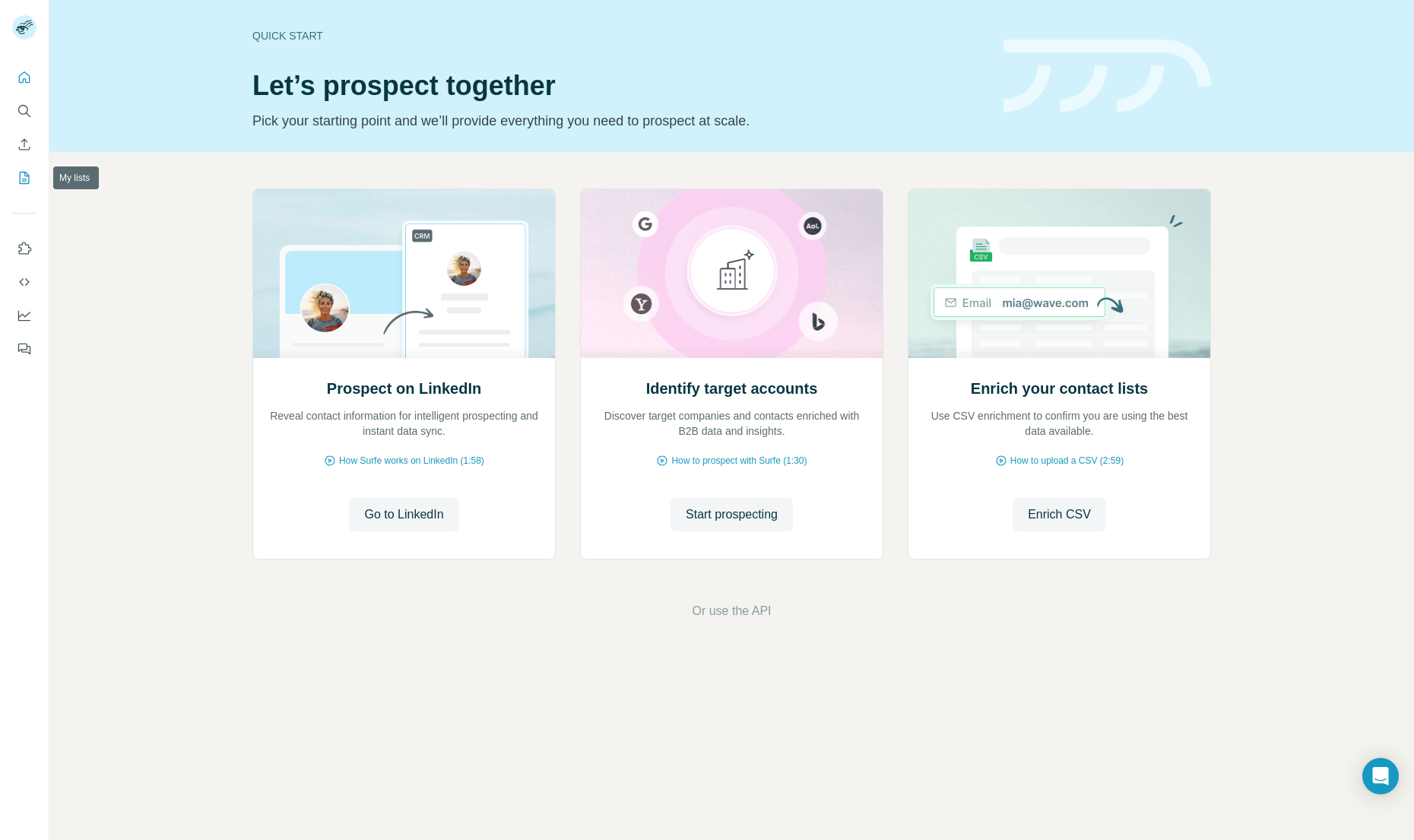
click at [28, 176] on icon "My lists" at bounding box center [24, 178] width 15 height 15
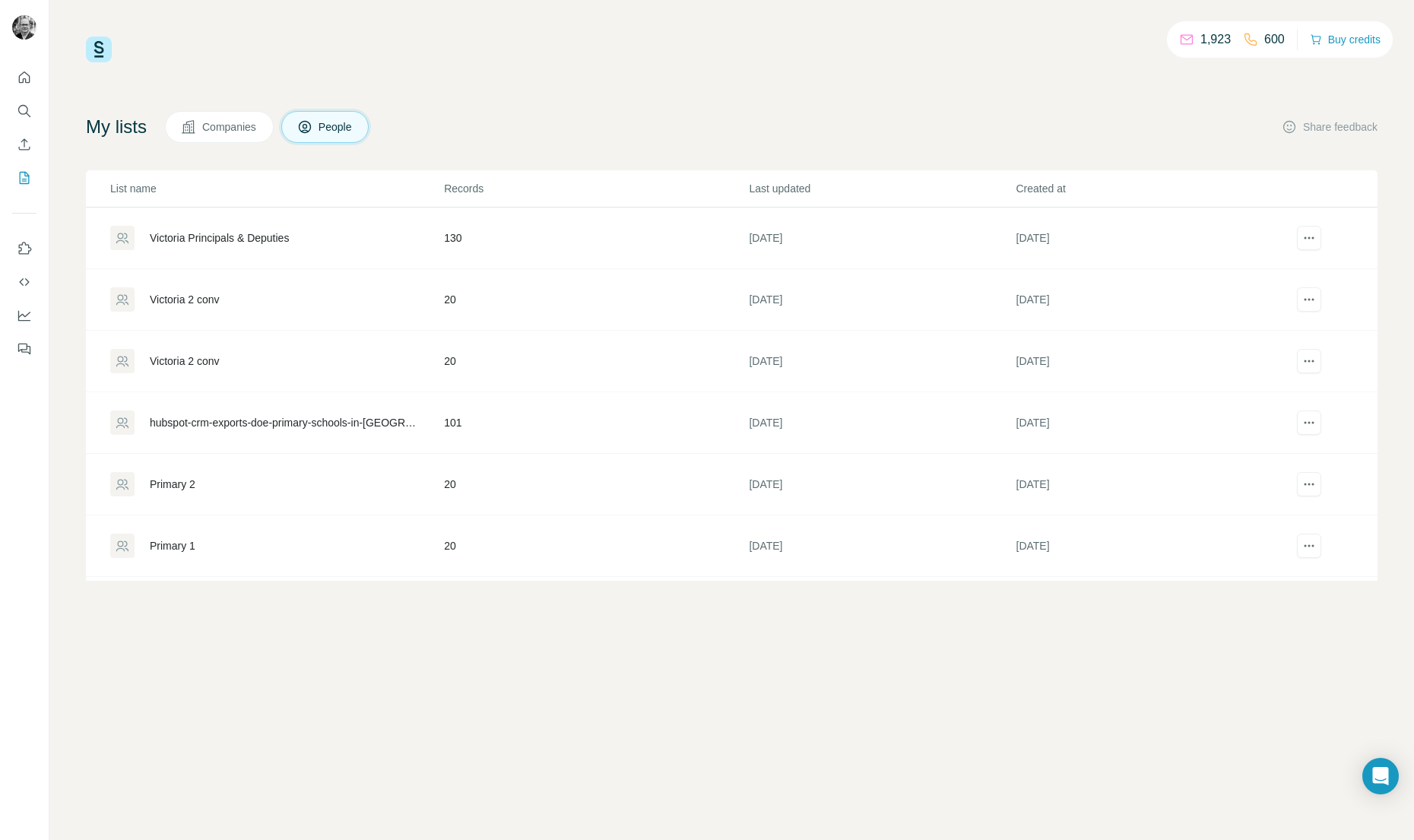
click at [262, 236] on div "Victoria Principals & Deputies" at bounding box center [218, 238] width 139 height 15
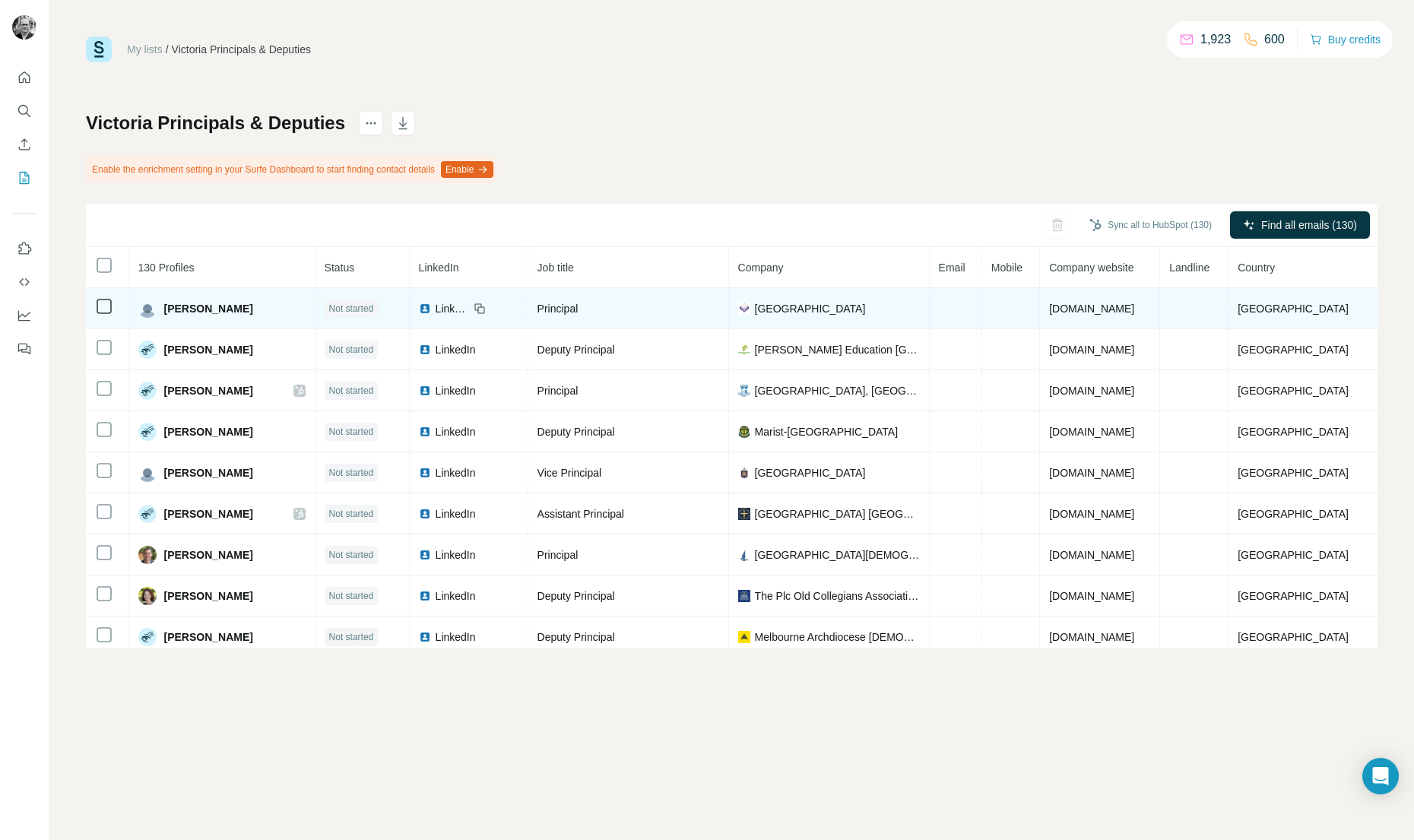
click at [468, 307] on span "LinkedIn" at bounding box center [452, 308] width 34 height 15
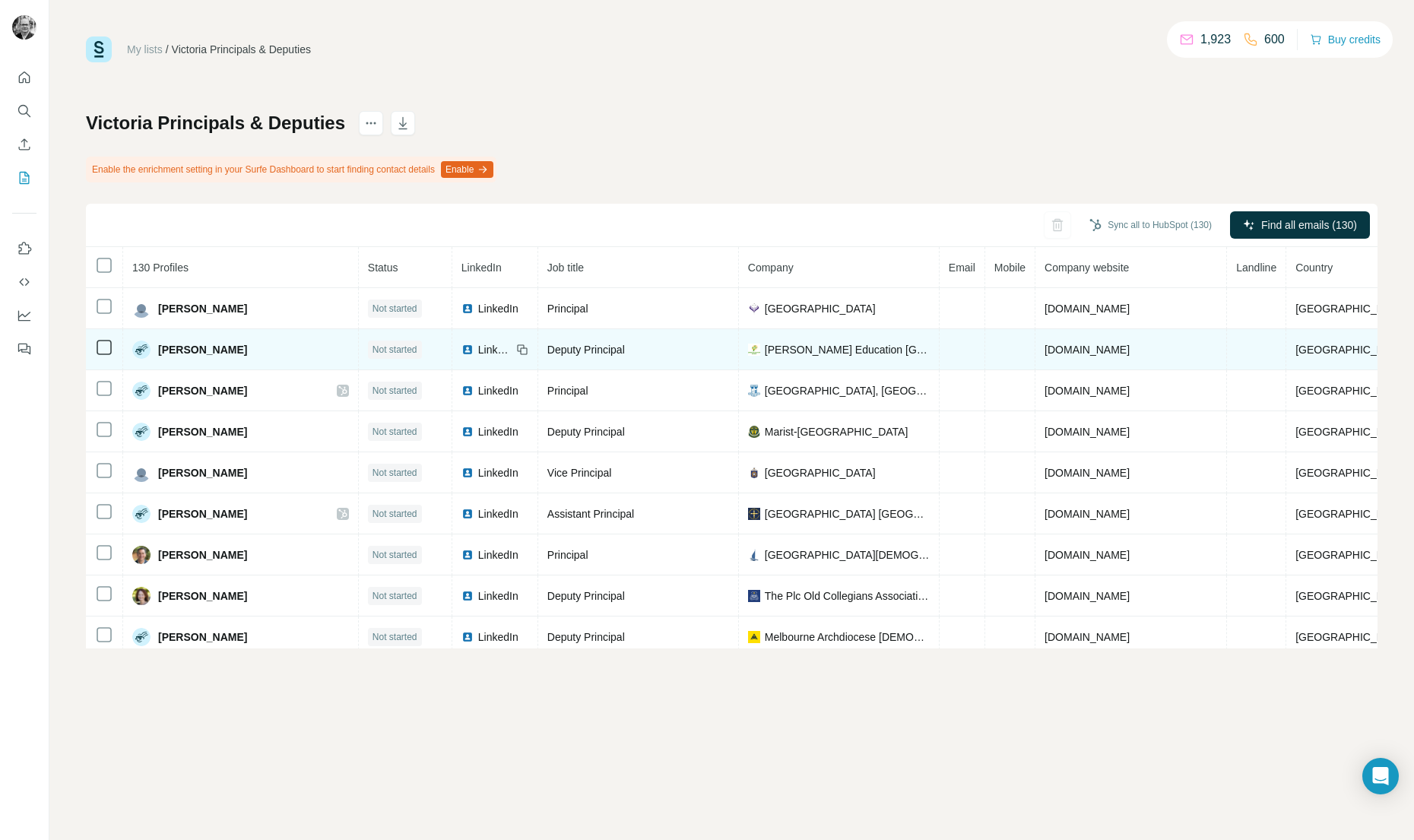
click at [478, 350] on span "LinkedIn" at bounding box center [494, 350] width 34 height 15
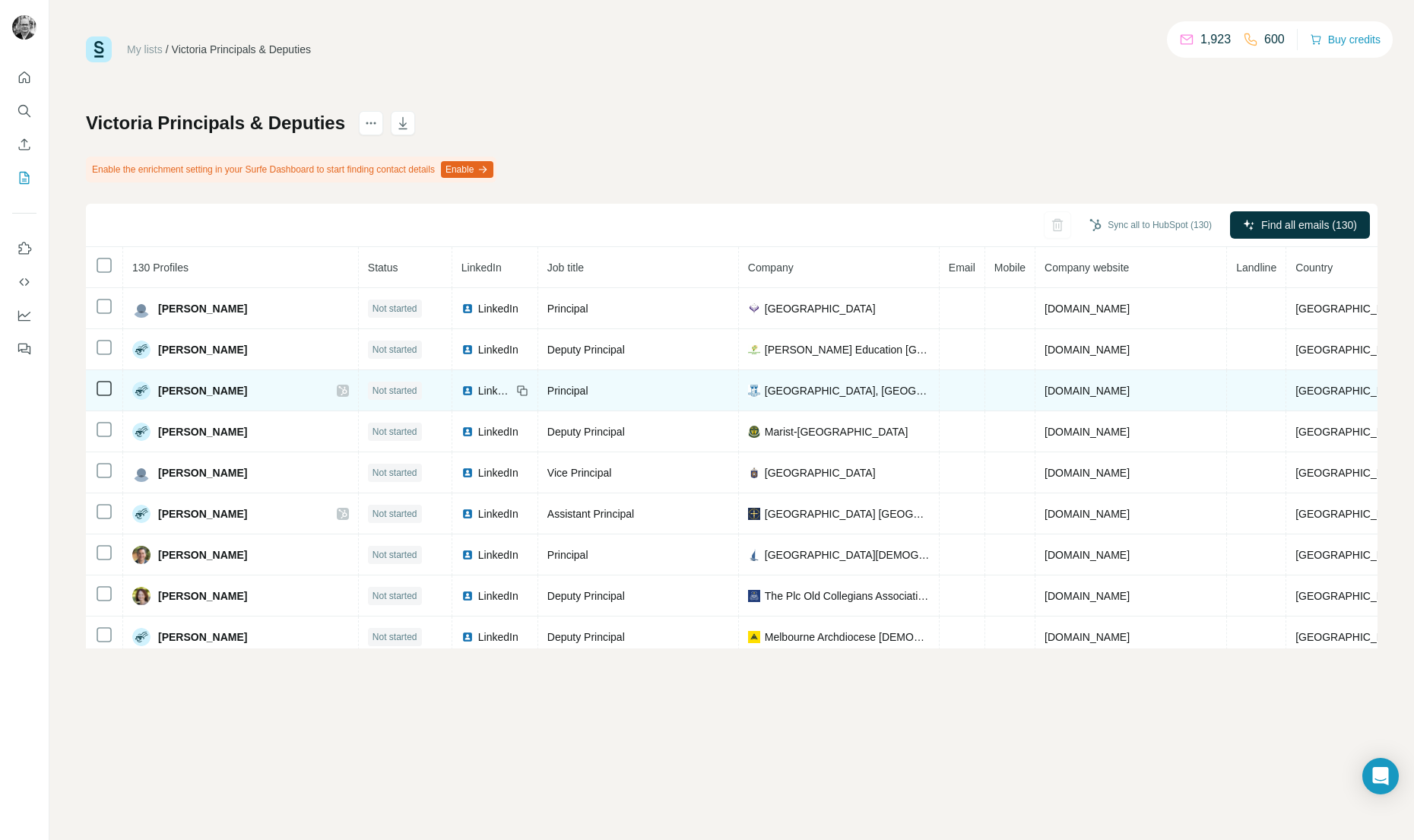
click at [478, 389] on span "LinkedIn" at bounding box center [494, 391] width 34 height 15
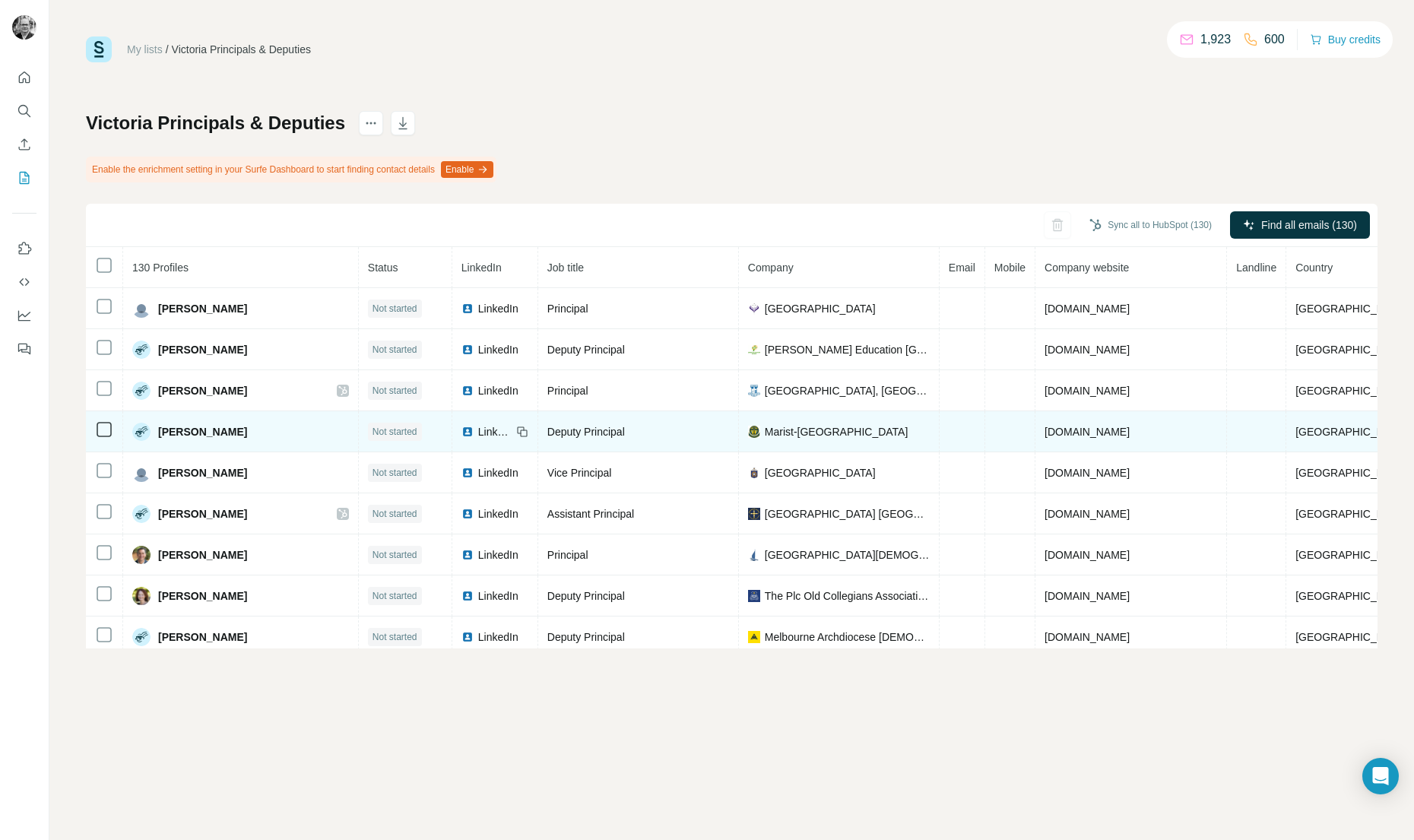
click at [189, 430] on span "[PERSON_NAME]" at bounding box center [202, 432] width 89 height 15
click at [478, 430] on span "LinkedIn" at bounding box center [494, 432] width 34 height 15
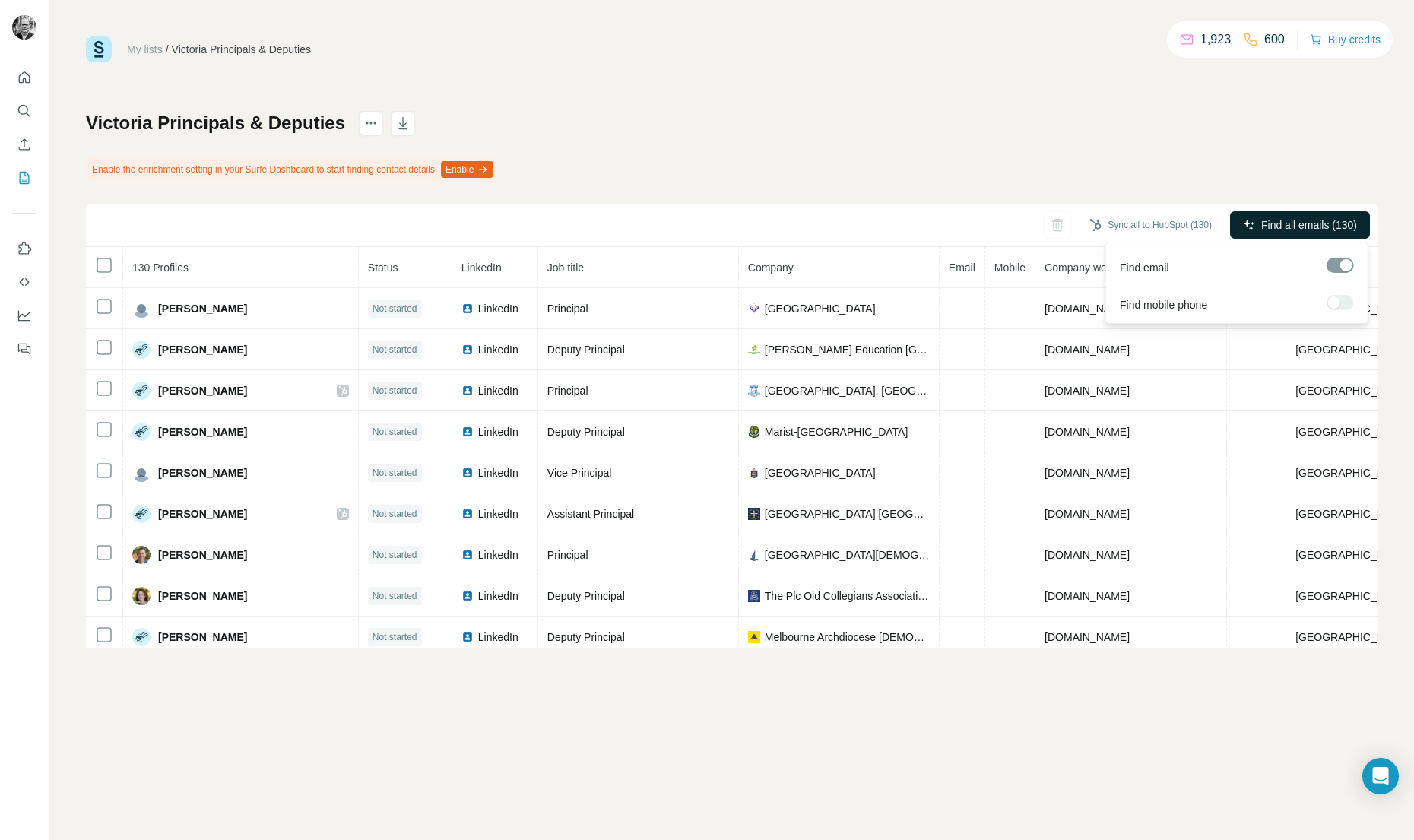
click at [1305, 226] on span "Find all emails (130)" at bounding box center [1309, 225] width 96 height 15
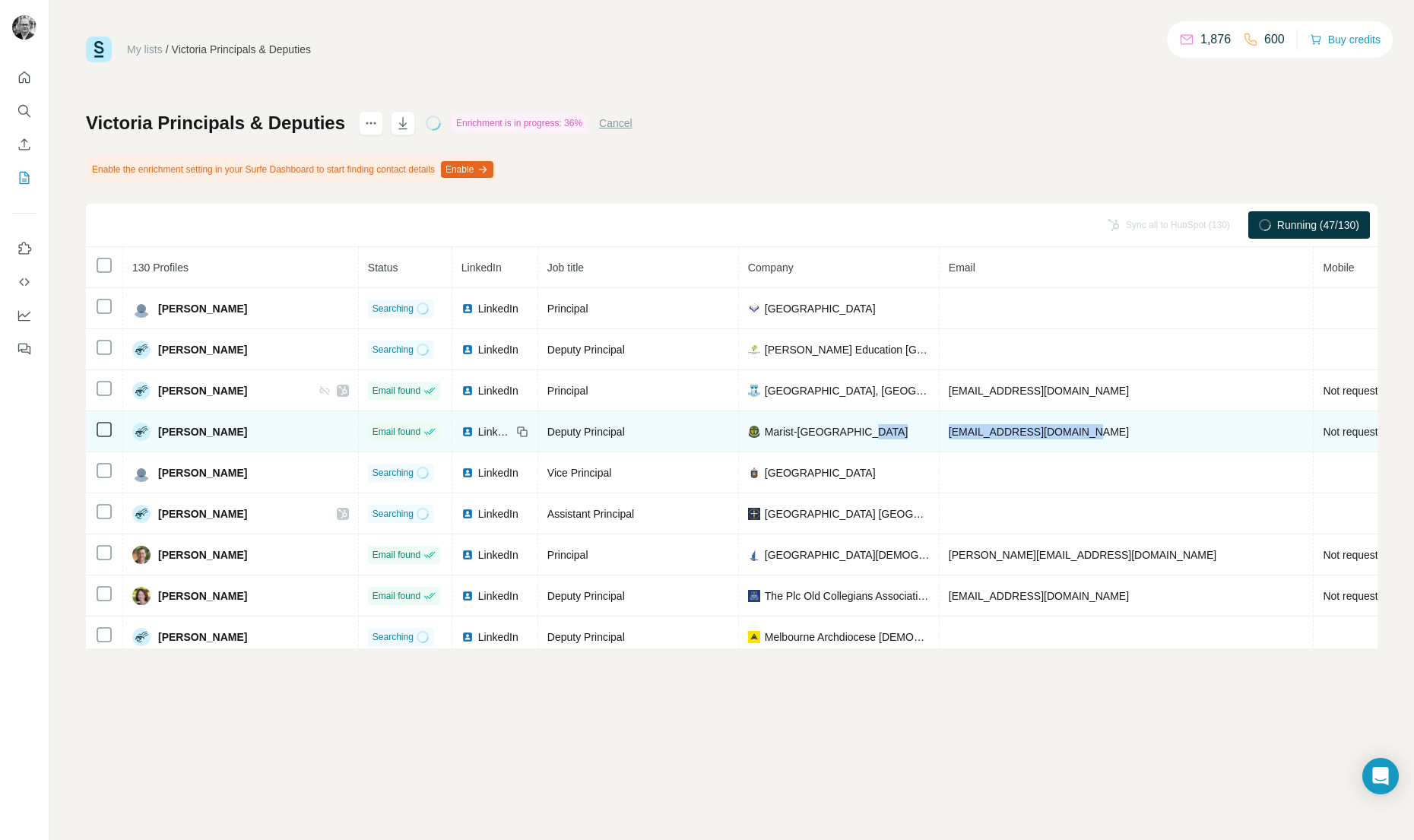
drag, startPoint x: 1027, startPoint y: 430, endPoint x: 867, endPoint y: 434, distance: 160.0
click at [867, 434] on tr "[PERSON_NAME] Email found LinkedIn Deputy Principal Marist-[GEOGRAPHIC_DATA] [E…" at bounding box center [933, 431] width 1694 height 41
copy tr "[EMAIL_ADDRESS][DOMAIN_NAME]"
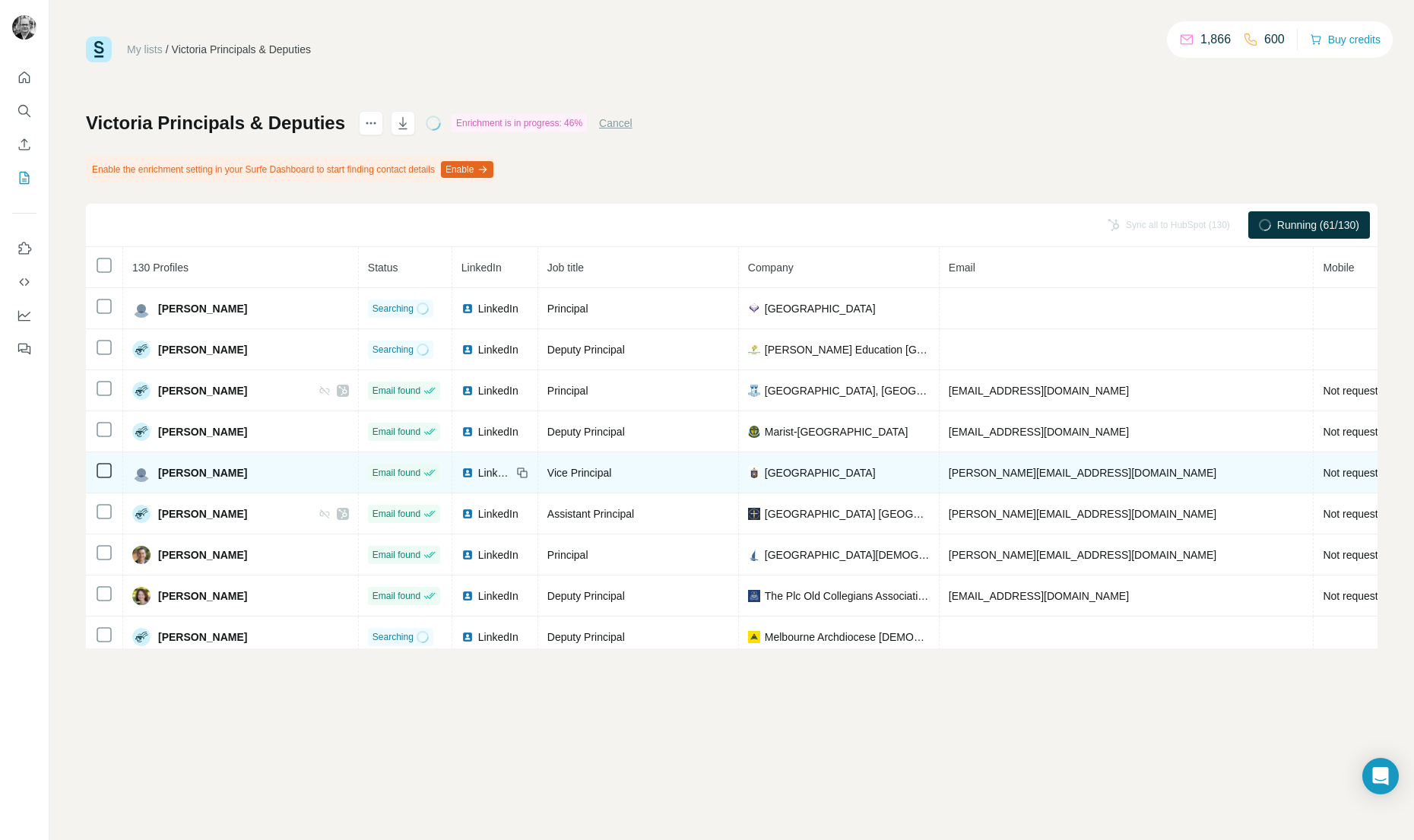
click at [478, 469] on span "LinkedIn" at bounding box center [494, 473] width 34 height 15
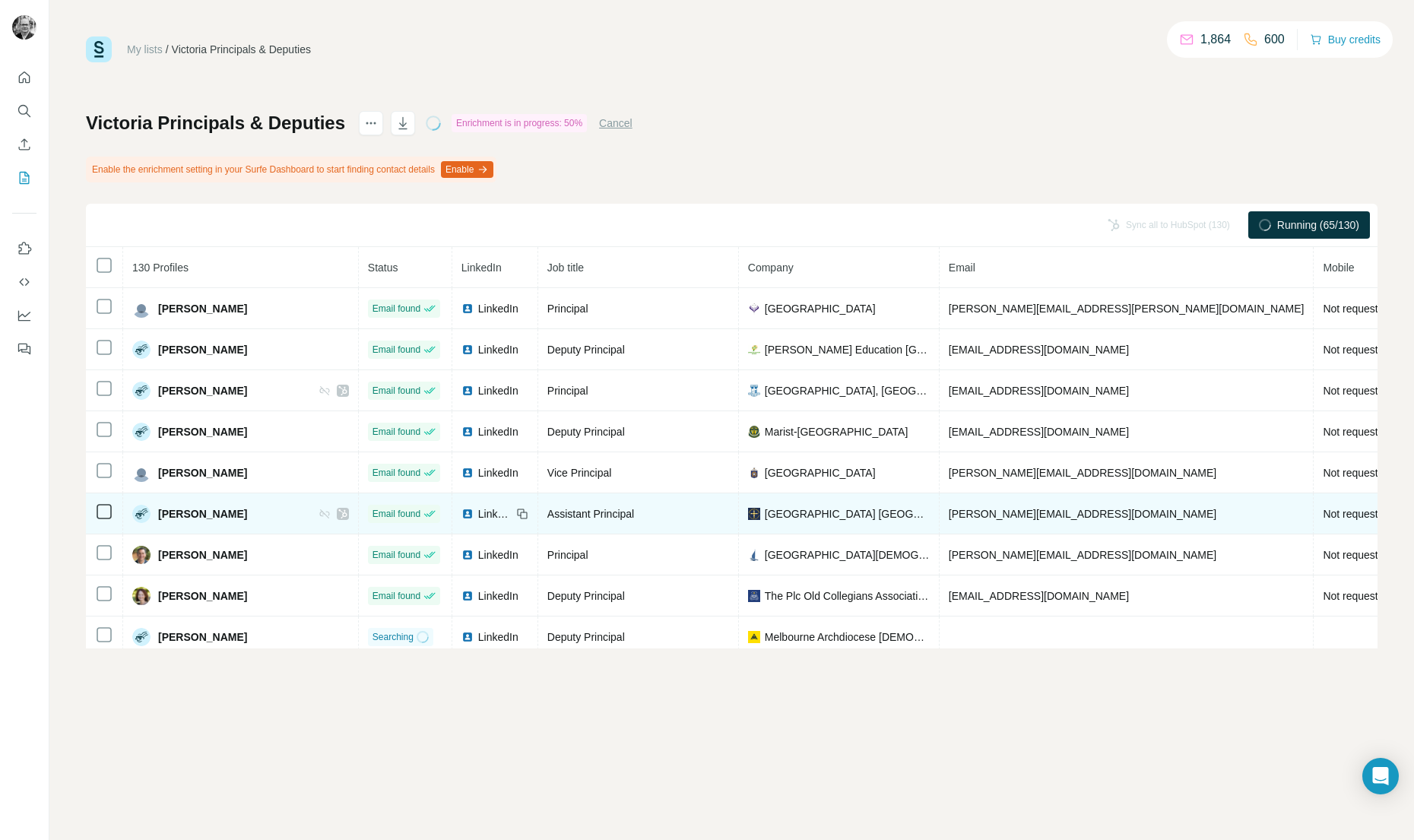
click at [478, 515] on span "LinkedIn" at bounding box center [494, 513] width 34 height 15
click at [478, 512] on span "LinkedIn" at bounding box center [494, 513] width 34 height 15
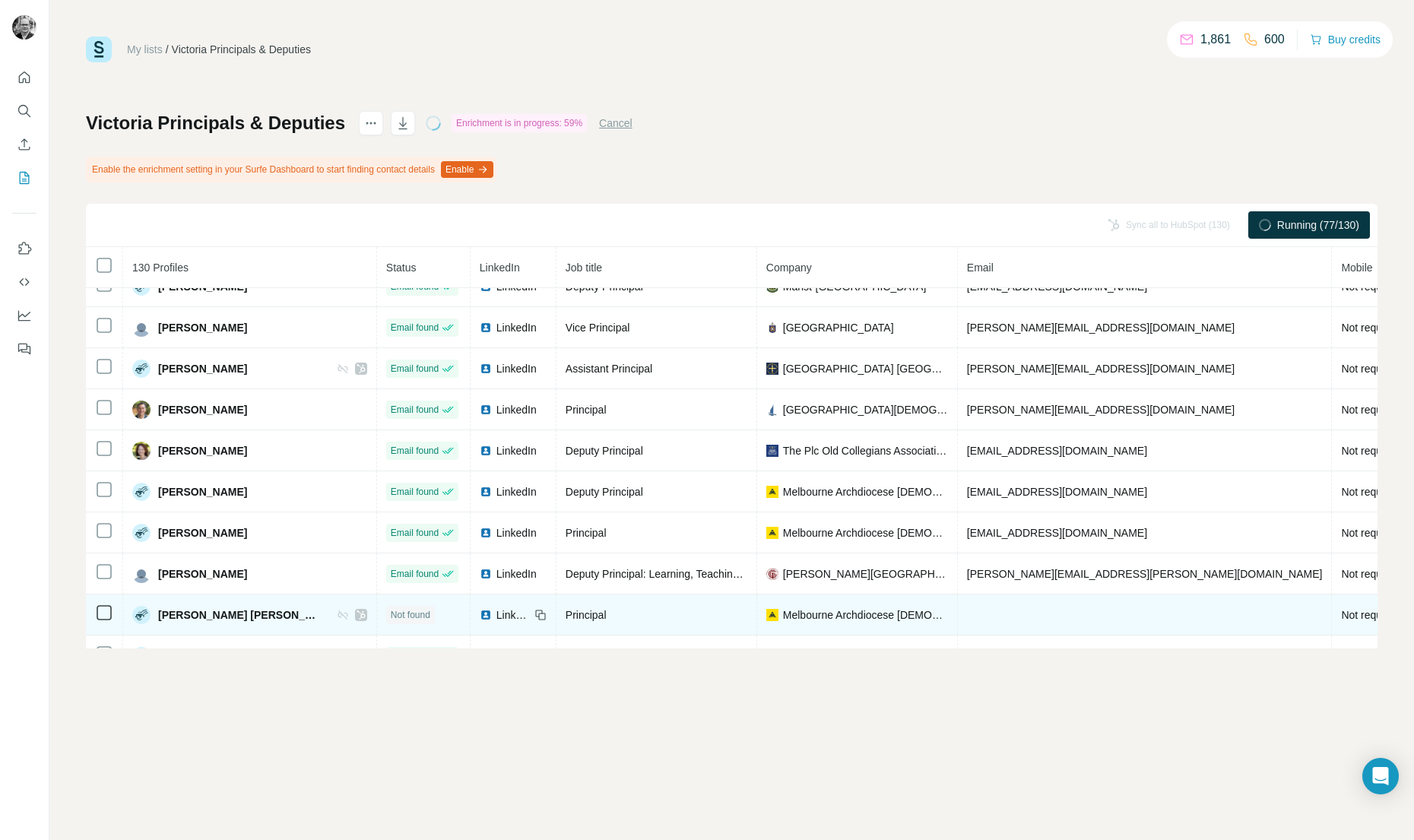
scroll to position [156, 0]
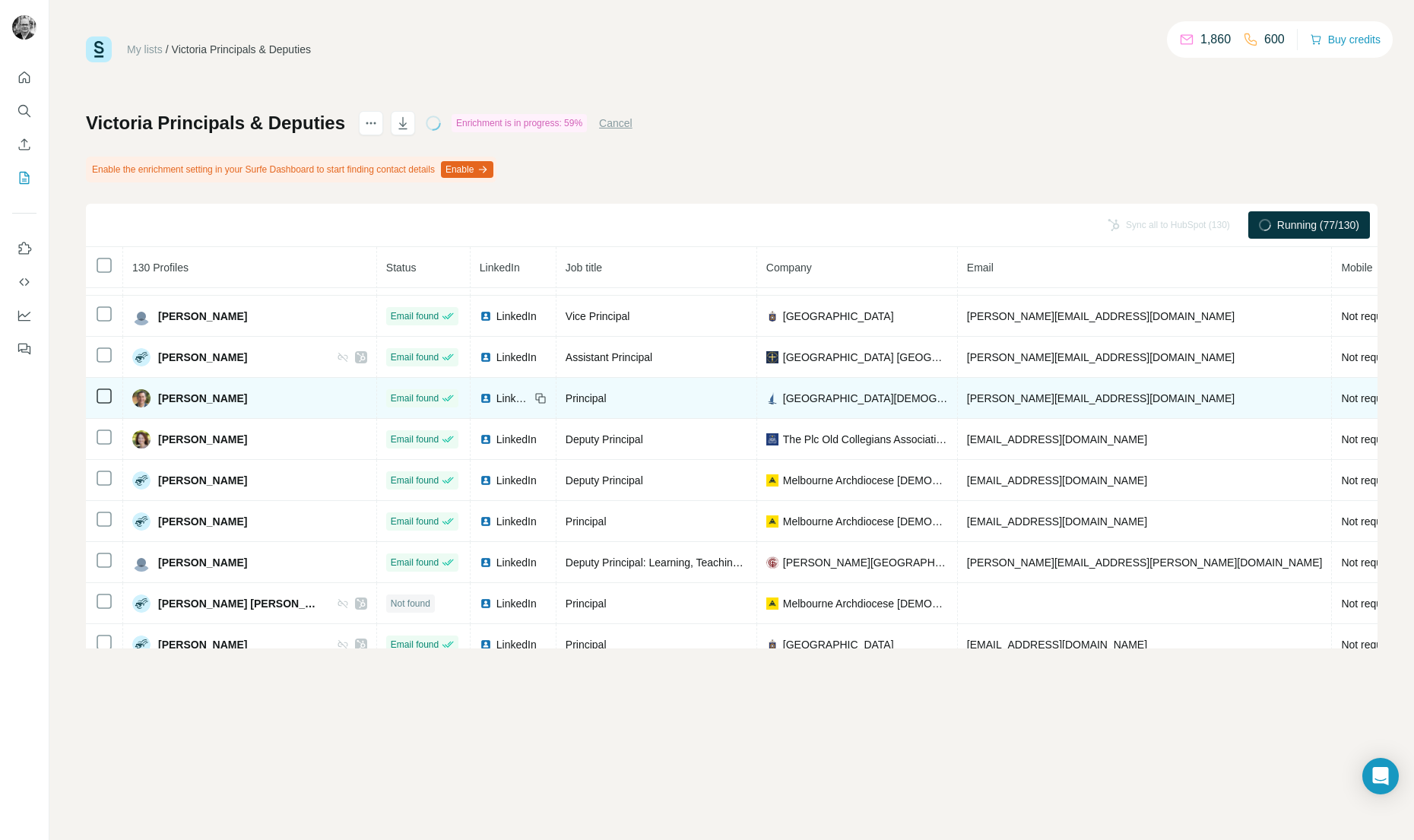
click at [496, 398] on span "LinkedIn" at bounding box center [513, 398] width 34 height 15
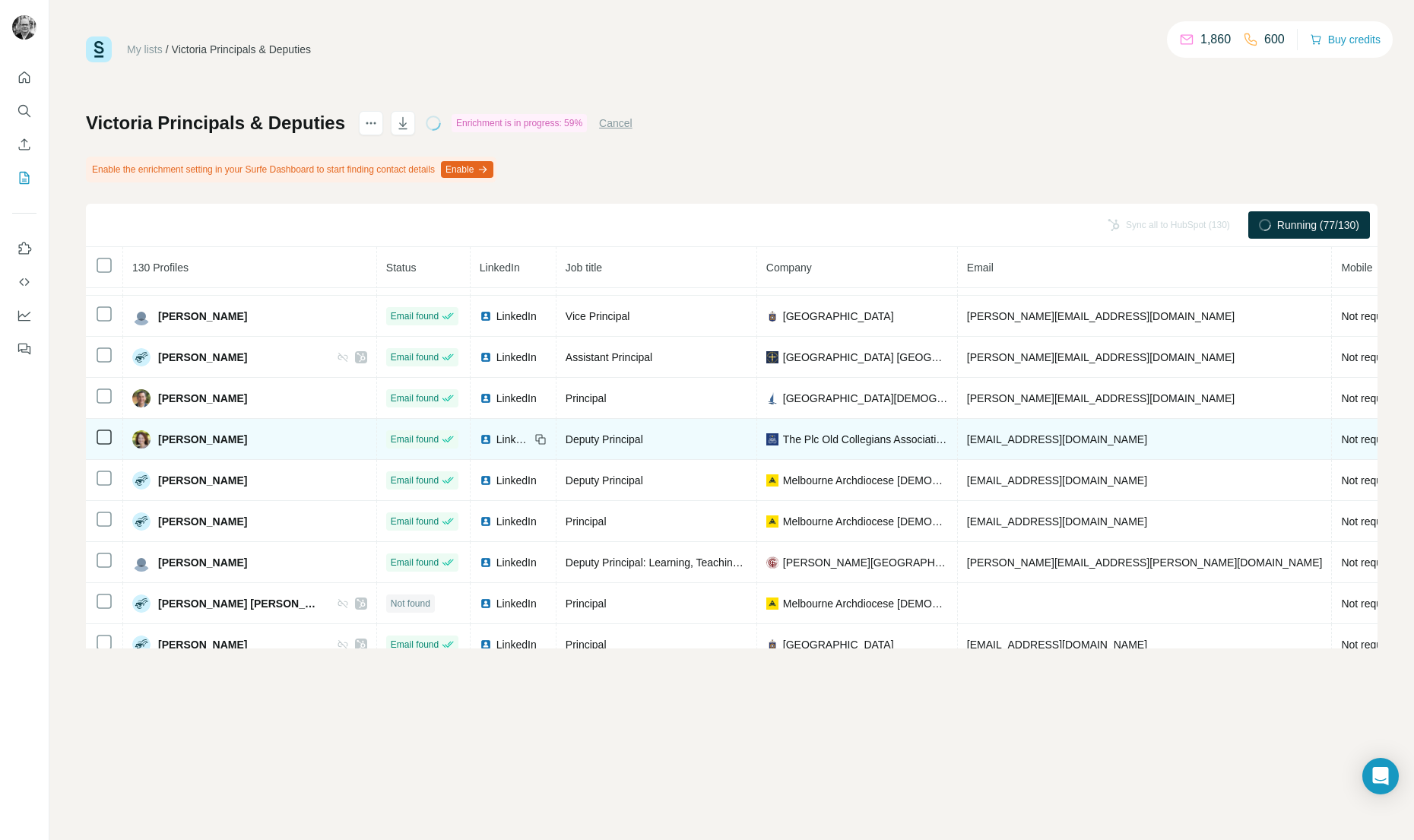
click at [496, 441] on span "LinkedIn" at bounding box center [513, 440] width 34 height 15
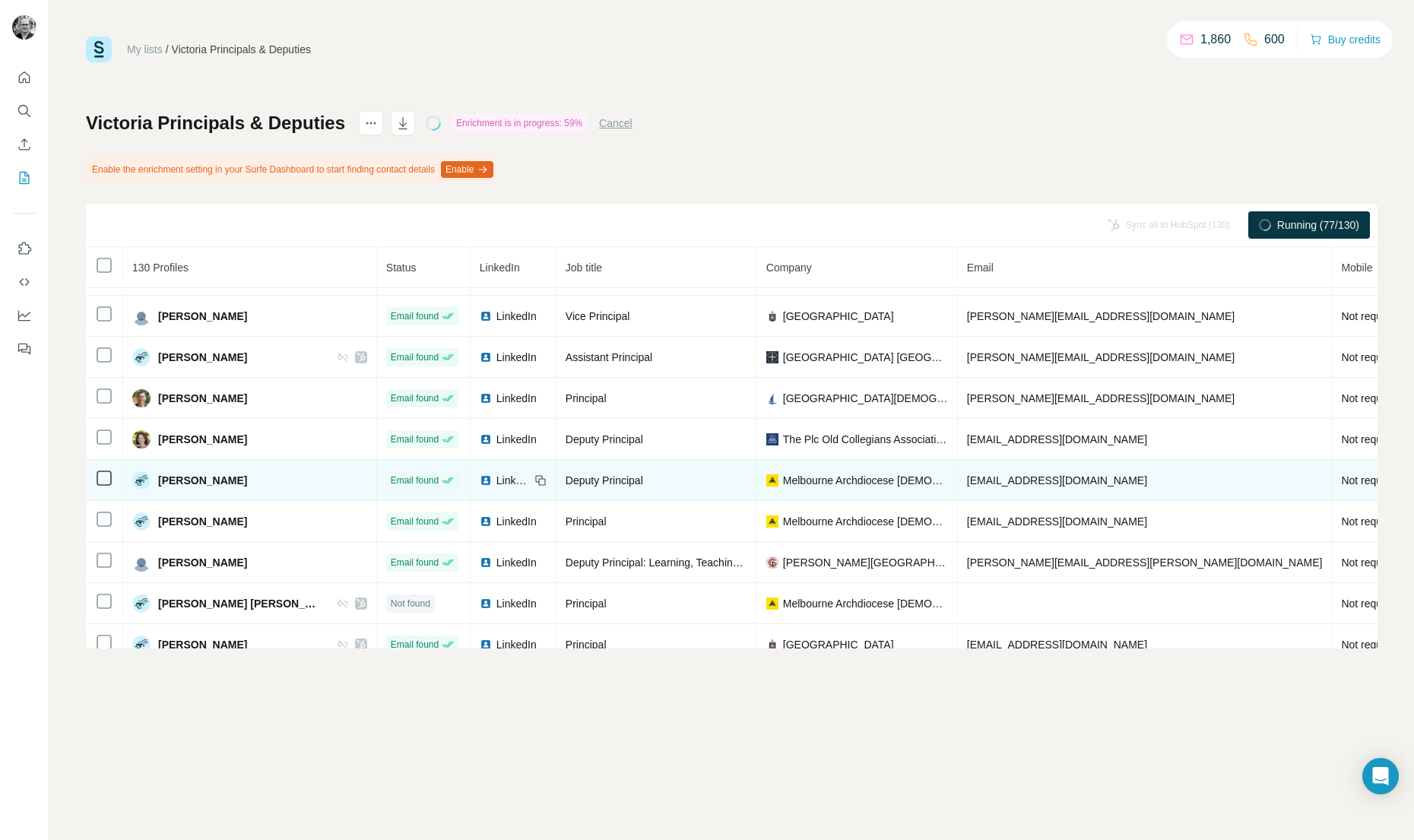
click at [496, 480] on span "LinkedIn" at bounding box center [513, 481] width 34 height 15
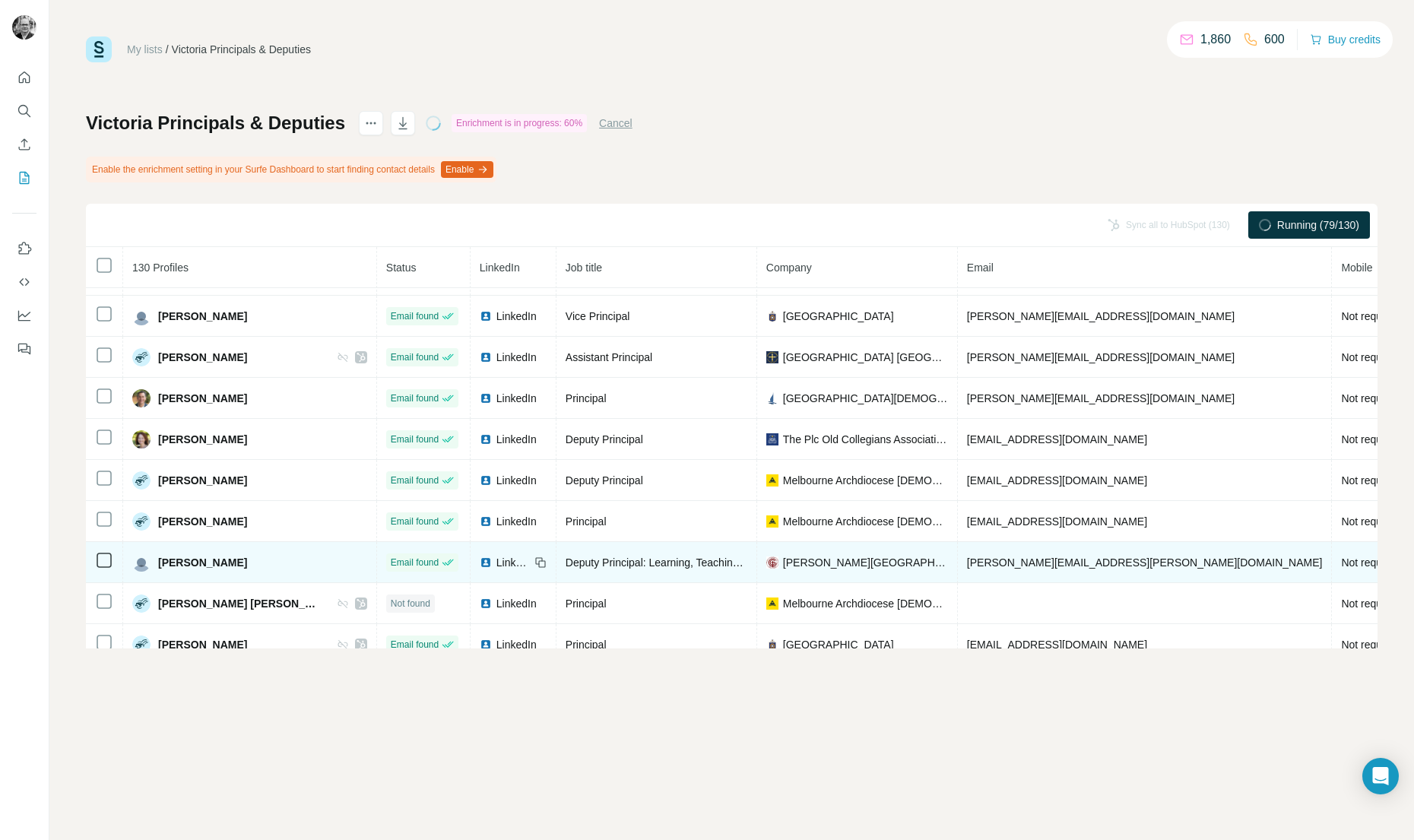
click at [496, 559] on span "LinkedIn" at bounding box center [513, 562] width 34 height 15
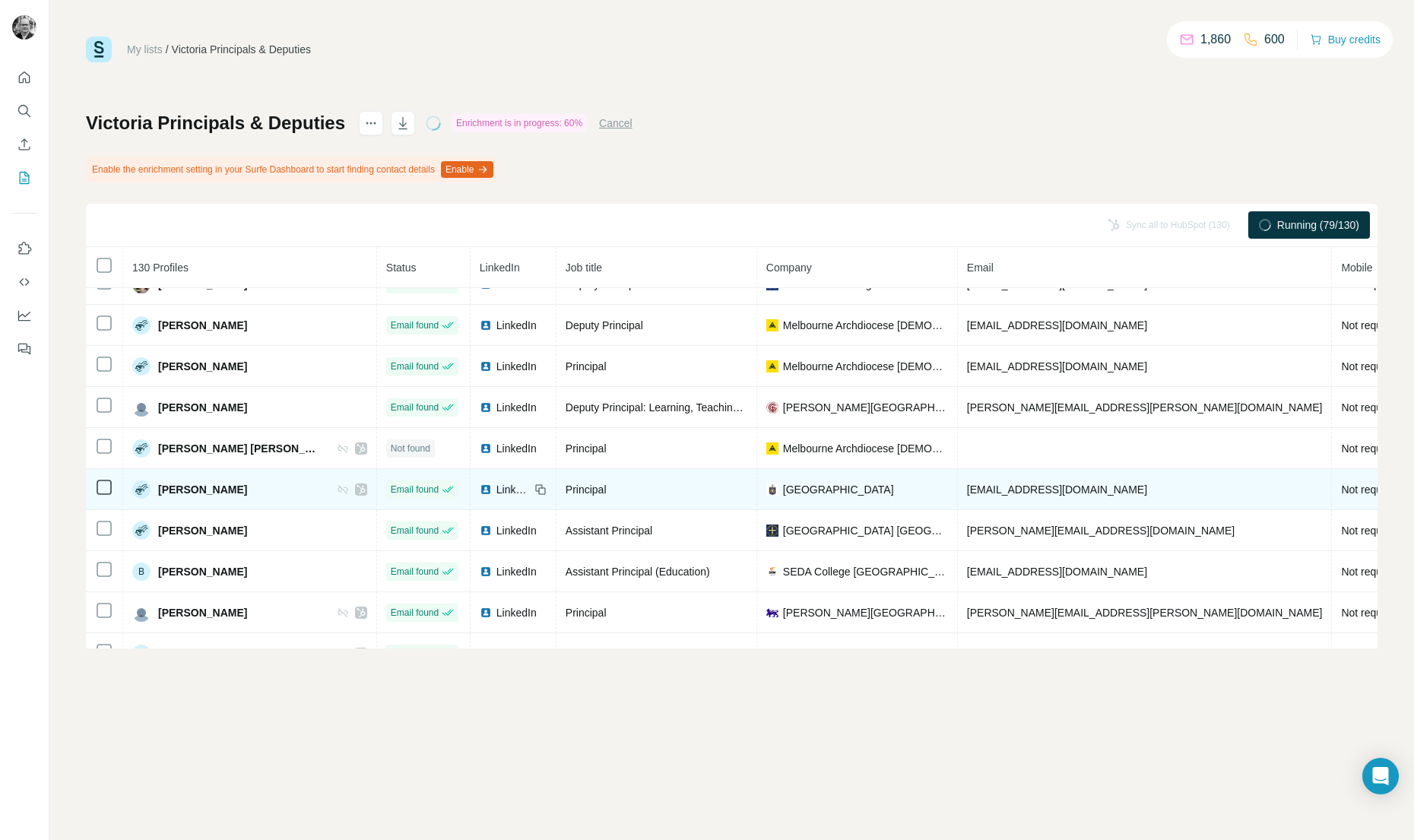
scroll to position [329, 0]
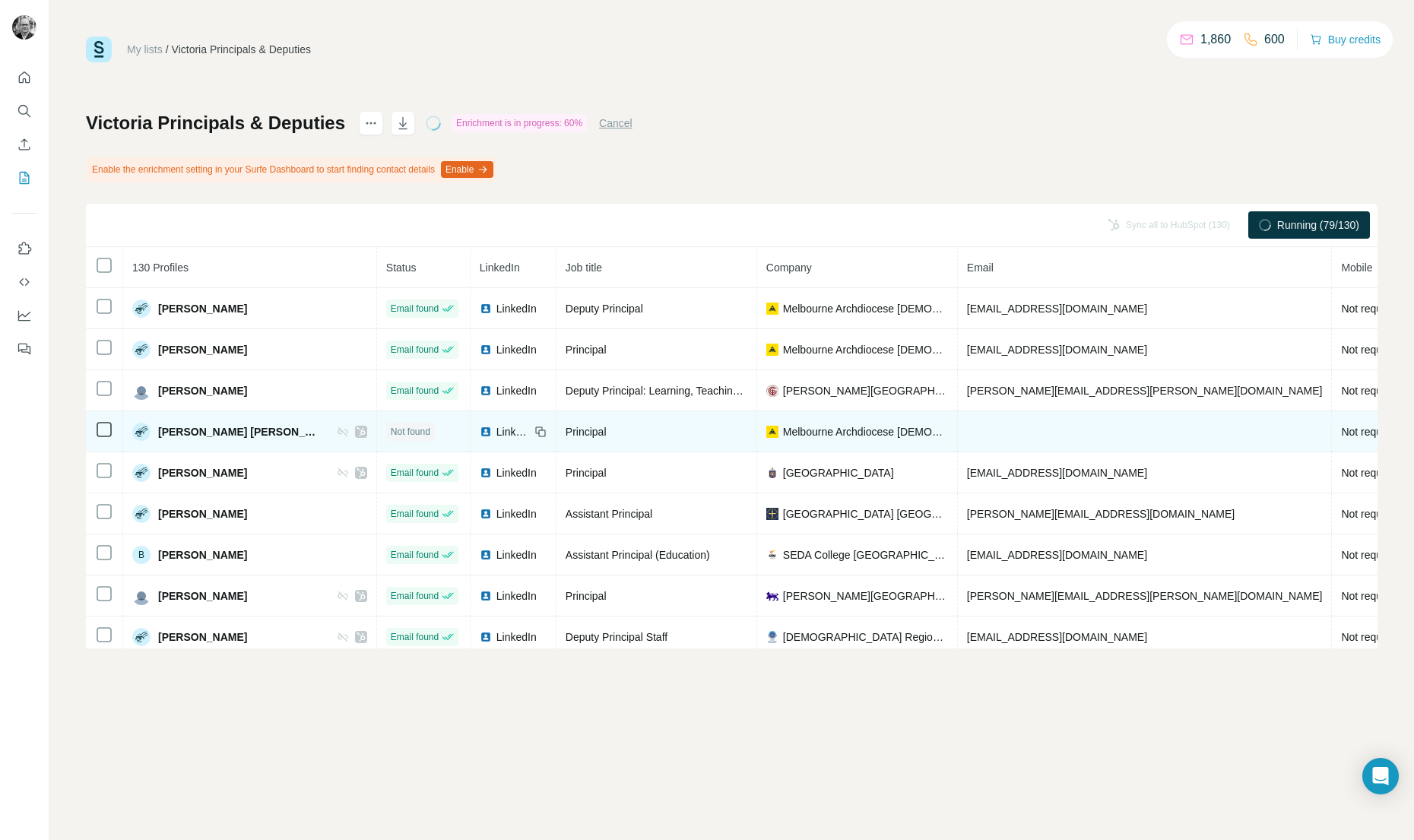
click at [496, 433] on span "LinkedIn" at bounding box center [513, 432] width 34 height 15
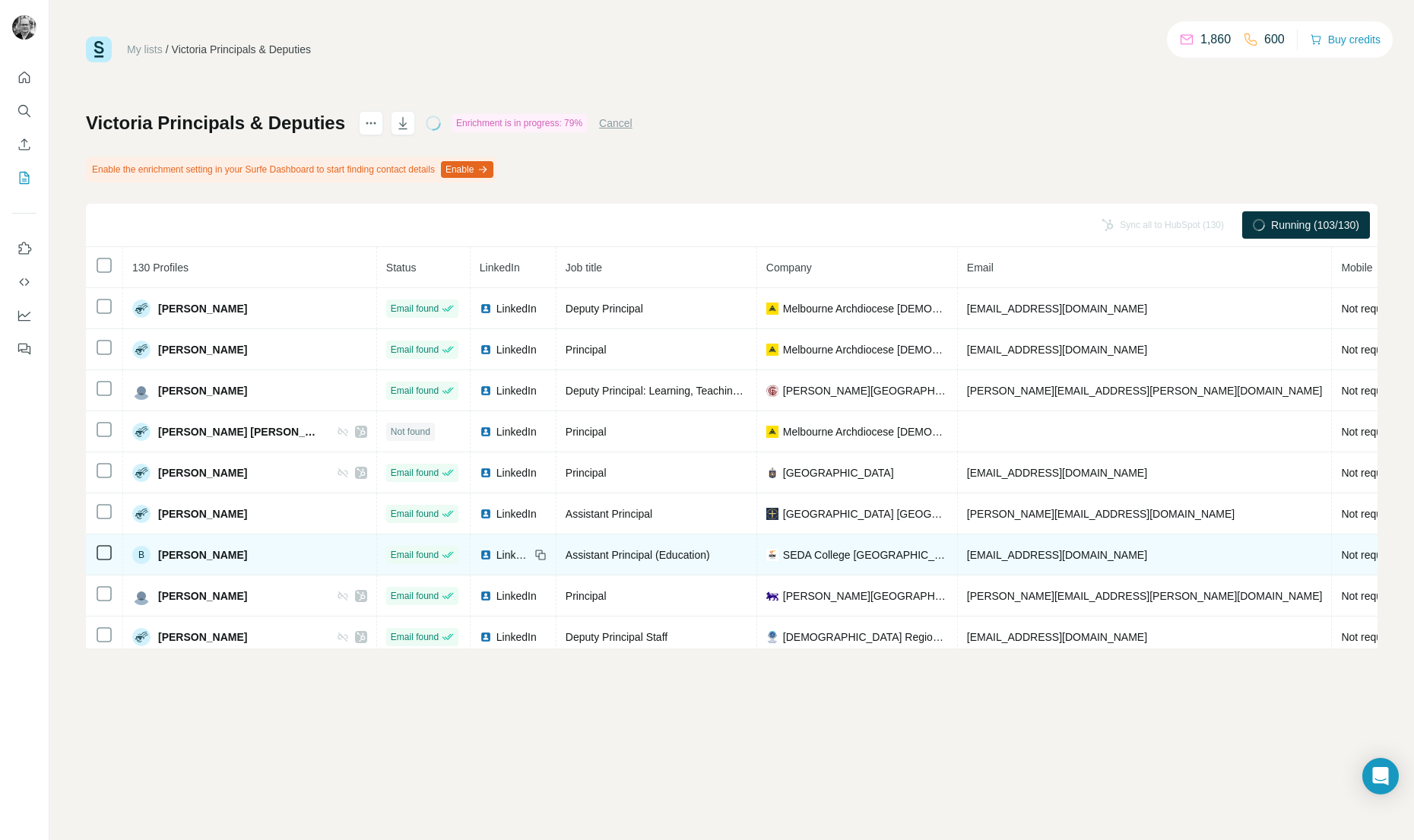
click at [496, 556] on span "LinkedIn" at bounding box center [513, 555] width 34 height 15
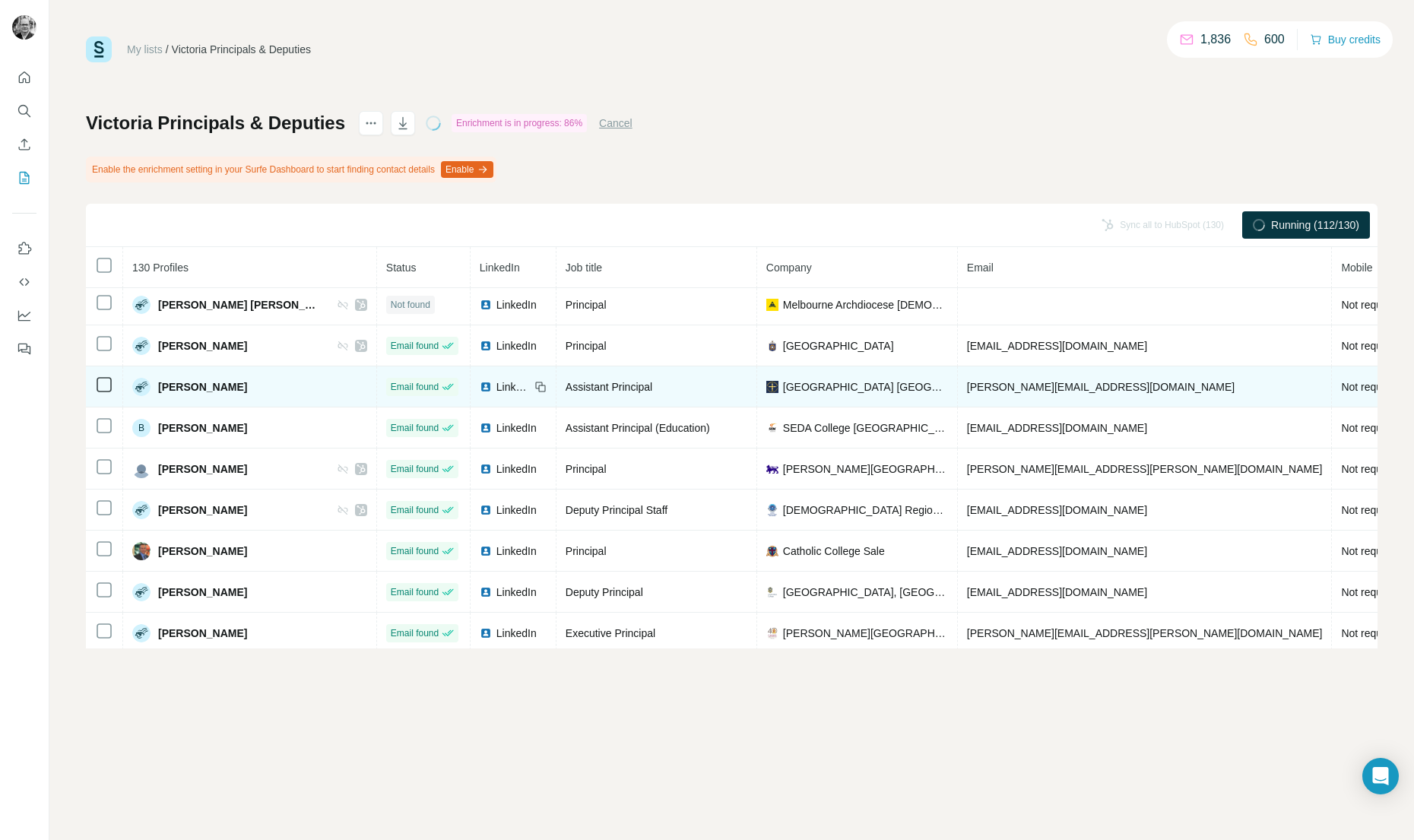
scroll to position [461, 0]
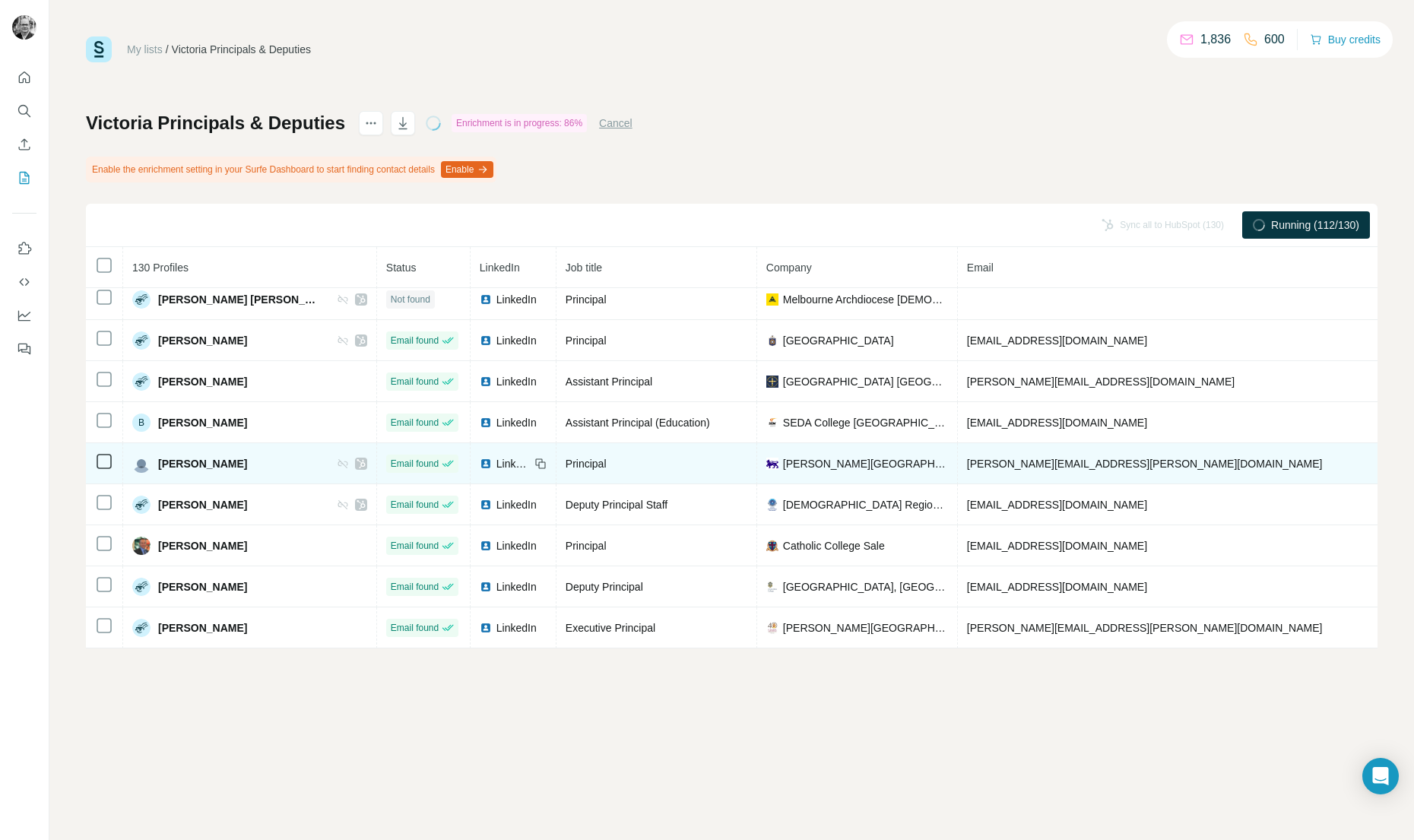
click at [496, 465] on span "LinkedIn" at bounding box center [513, 464] width 34 height 15
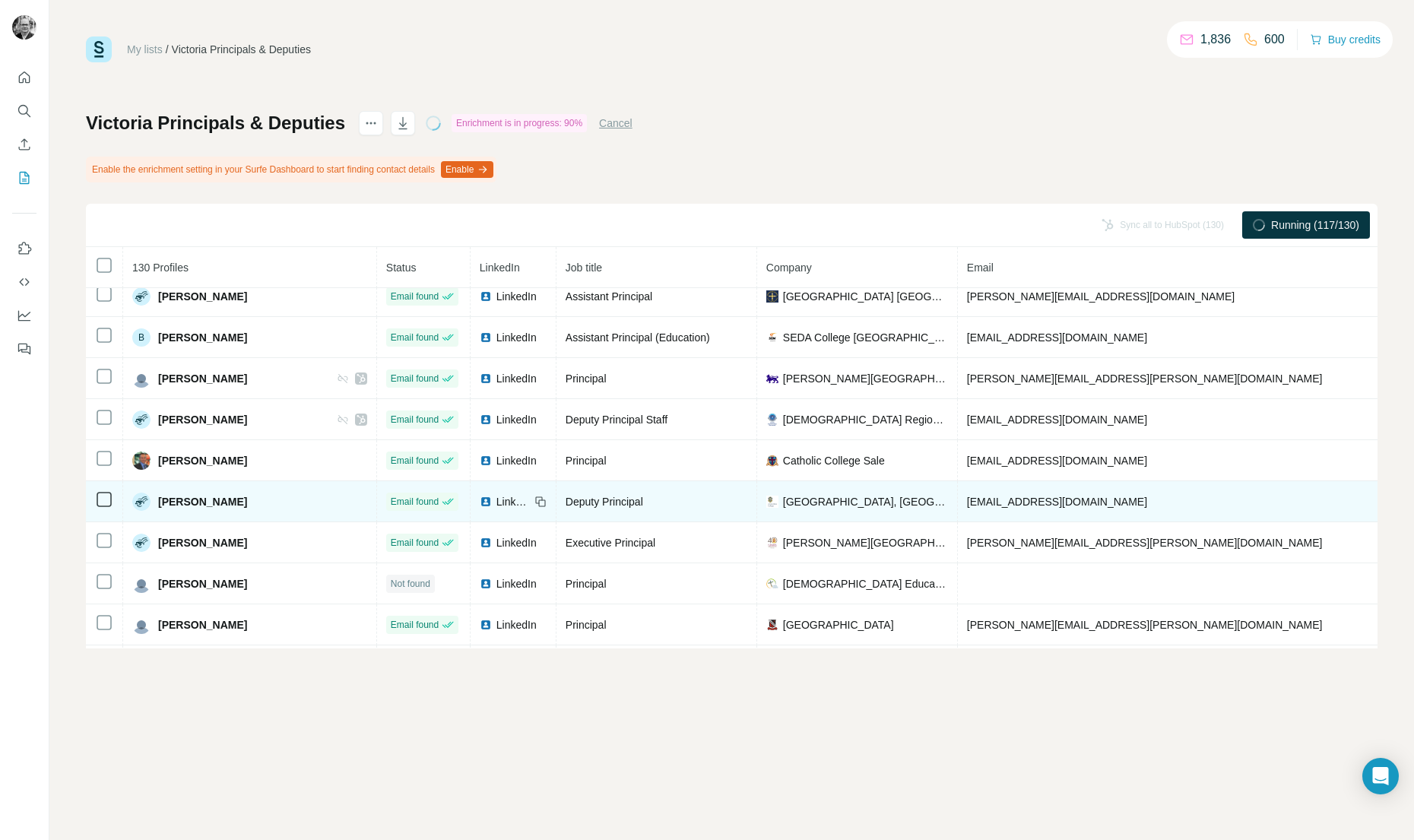
scroll to position [603, 0]
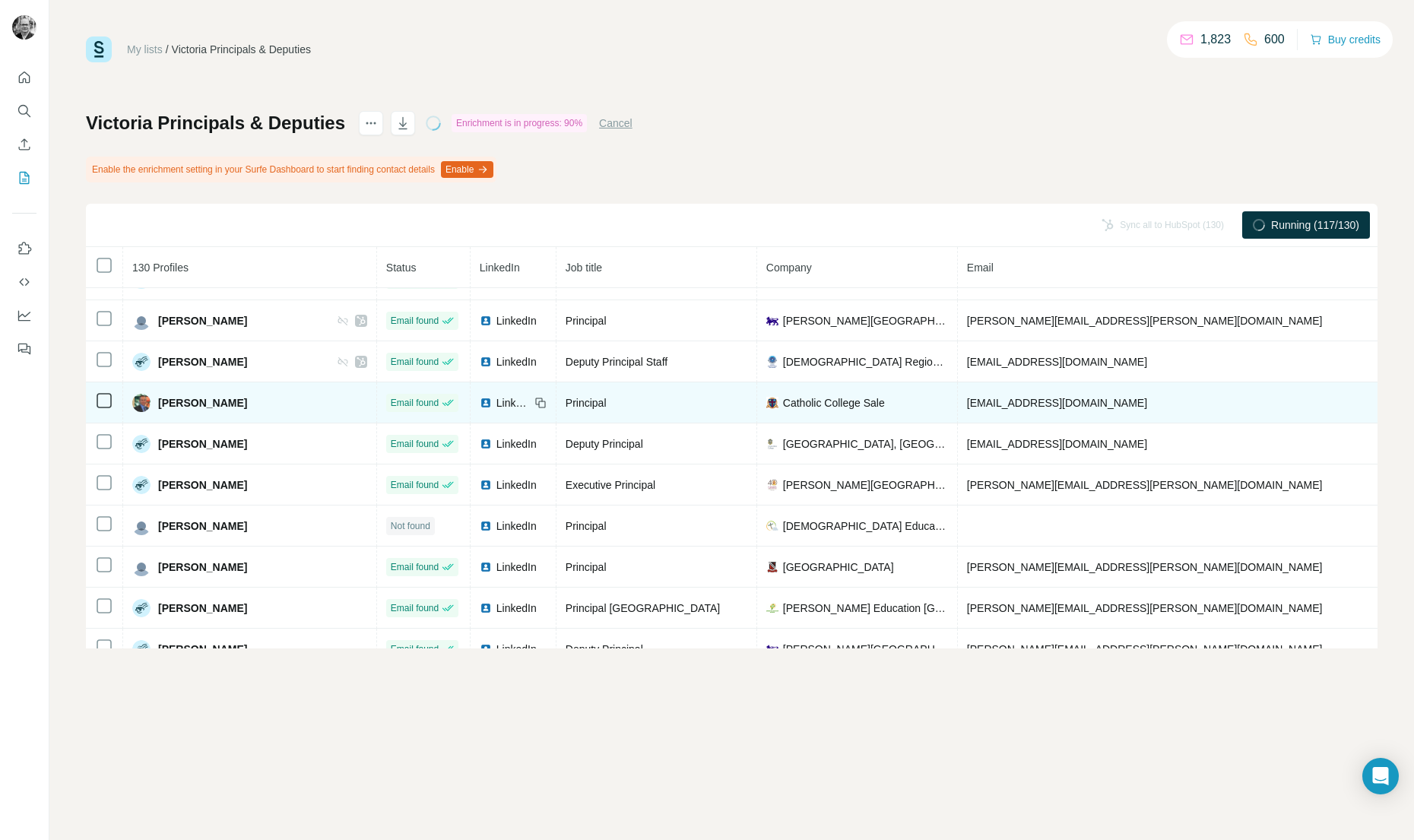
click at [496, 403] on span "LinkedIn" at bounding box center [513, 403] width 34 height 15
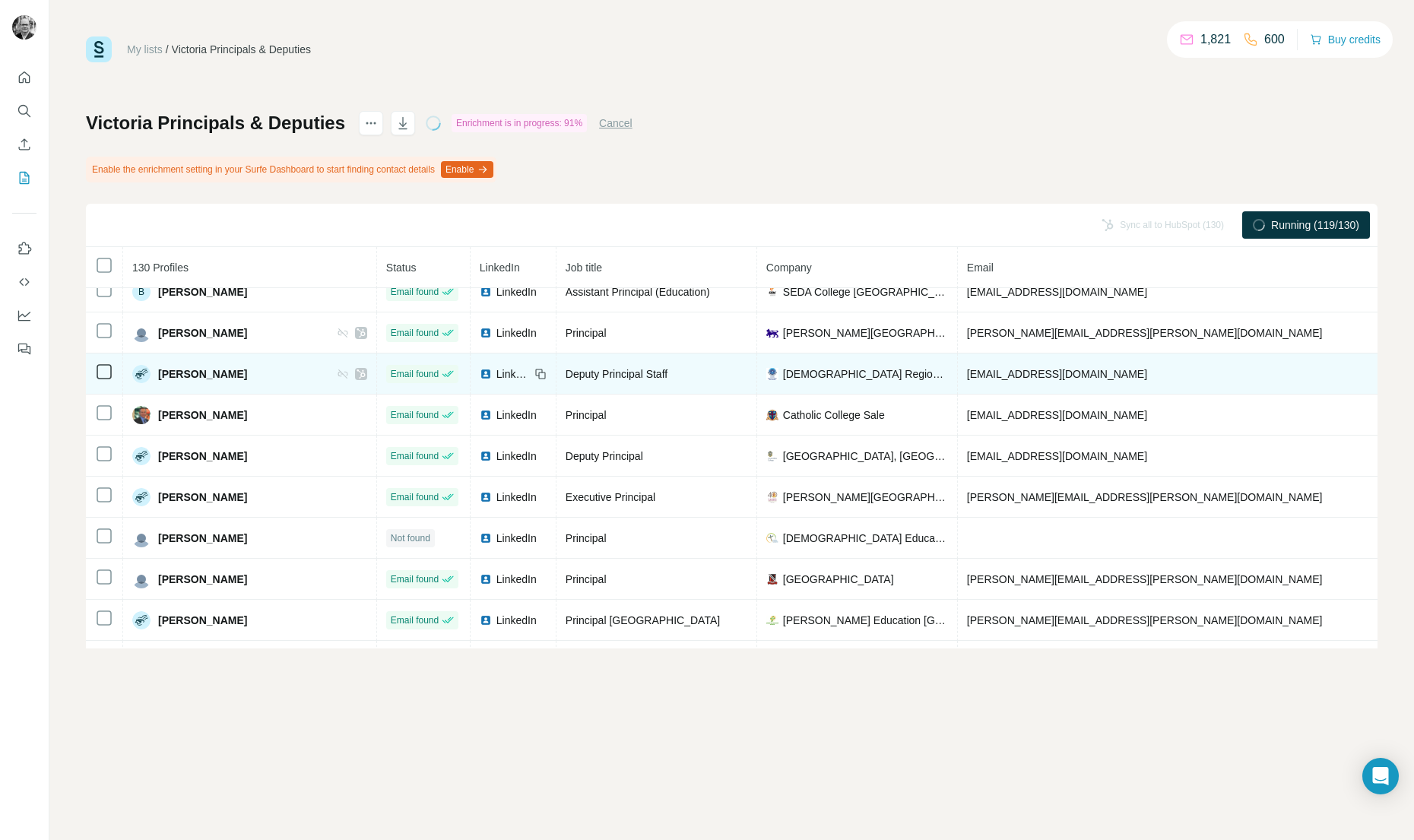
scroll to position [593, 0]
click at [496, 370] on span "LinkedIn" at bounding box center [513, 373] width 34 height 15
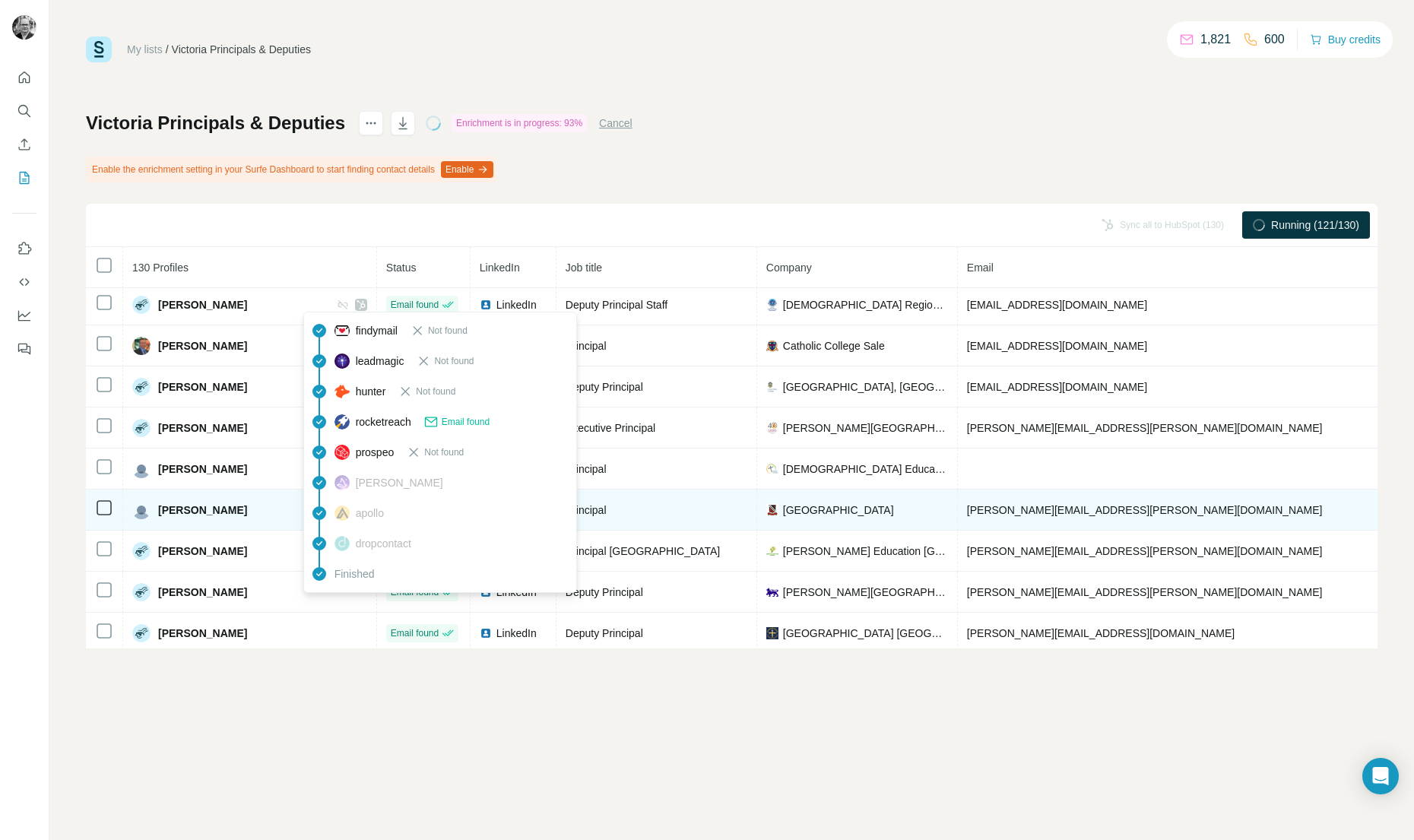
scroll to position [673, 0]
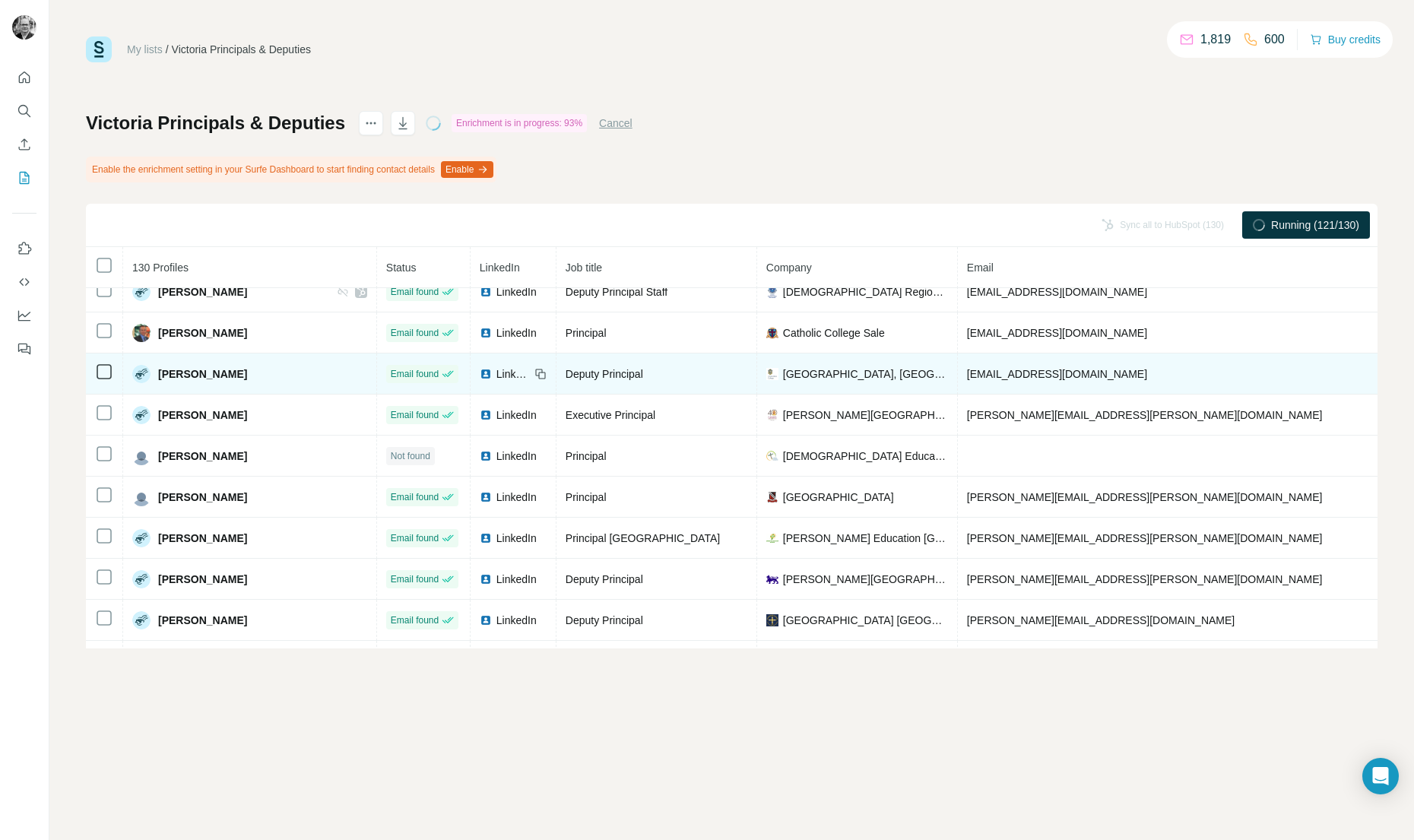
click at [496, 374] on span "LinkedIn" at bounding box center [513, 374] width 34 height 15
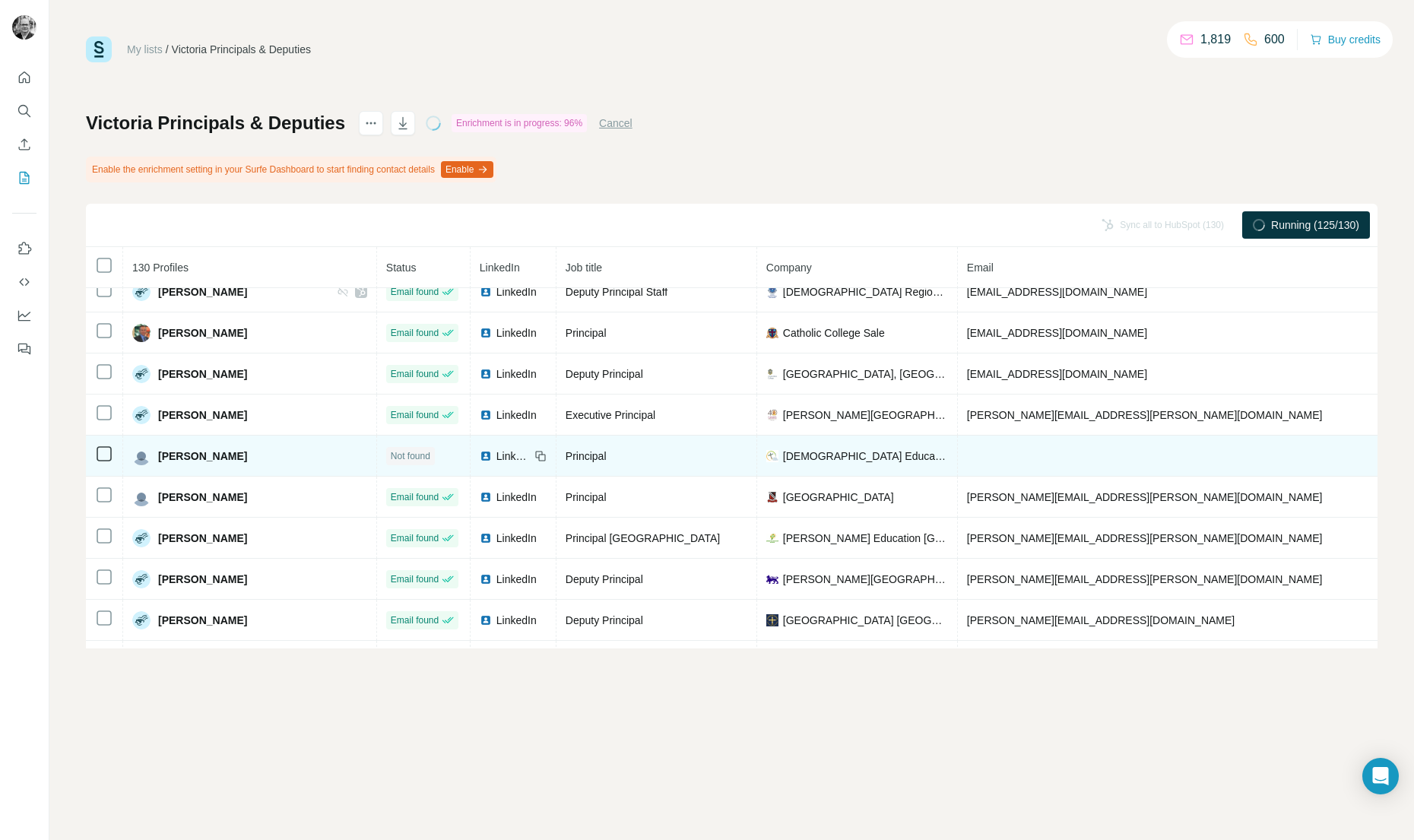
click at [496, 455] on span "LinkedIn" at bounding box center [513, 456] width 34 height 15
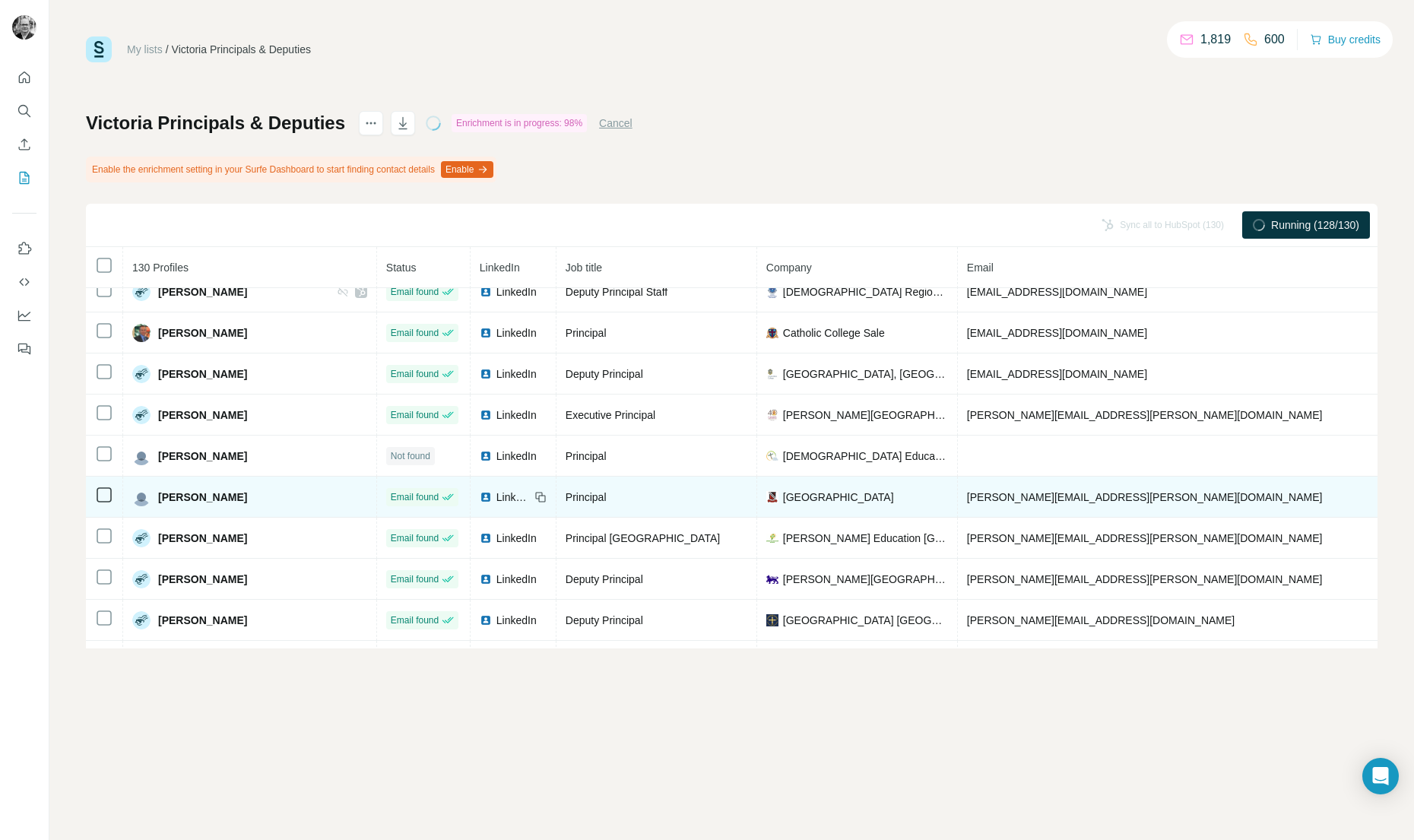
click at [480, 498] on div "LinkedIn" at bounding box center [505, 497] width 50 height 15
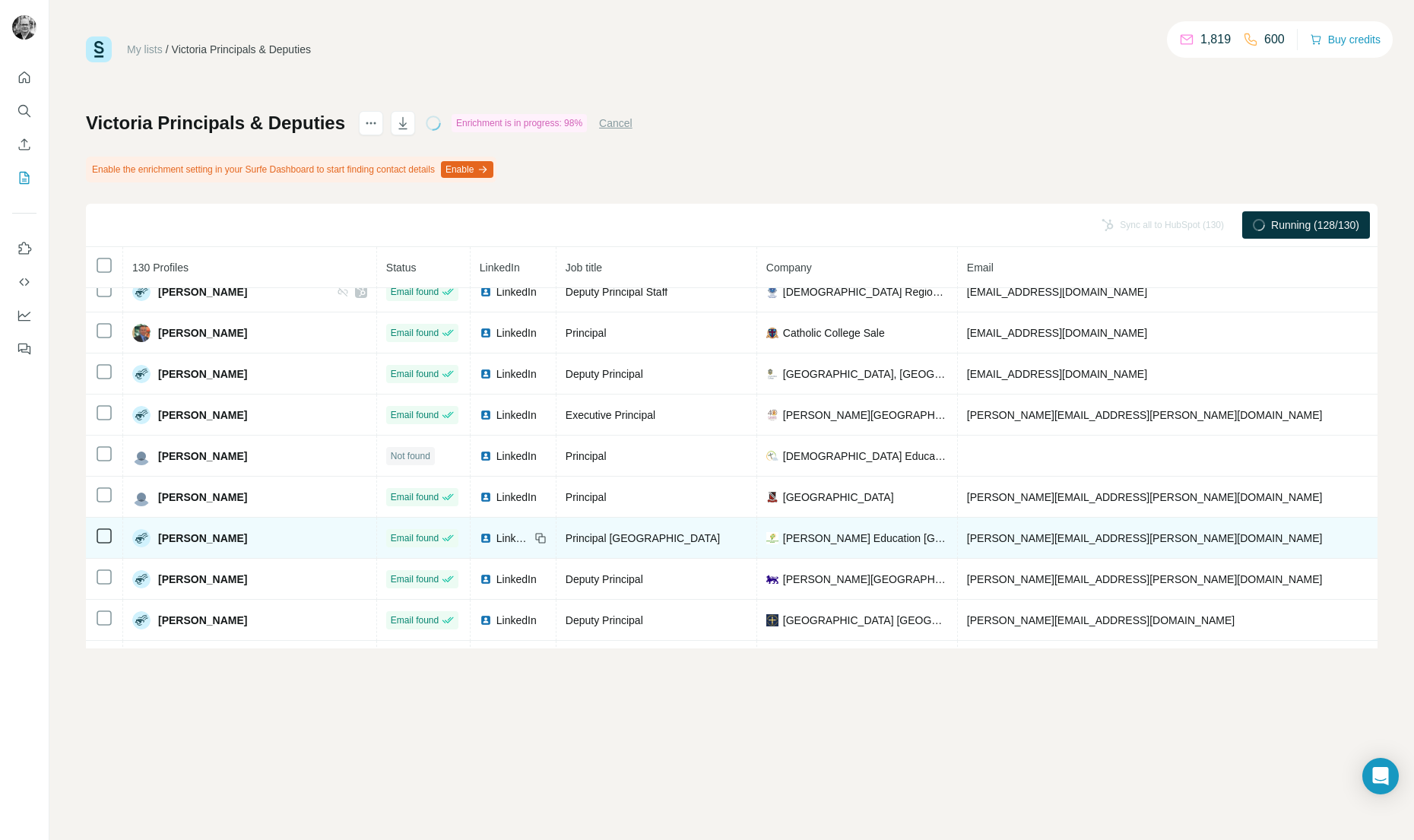
click at [496, 535] on span "LinkedIn" at bounding box center [513, 538] width 34 height 15
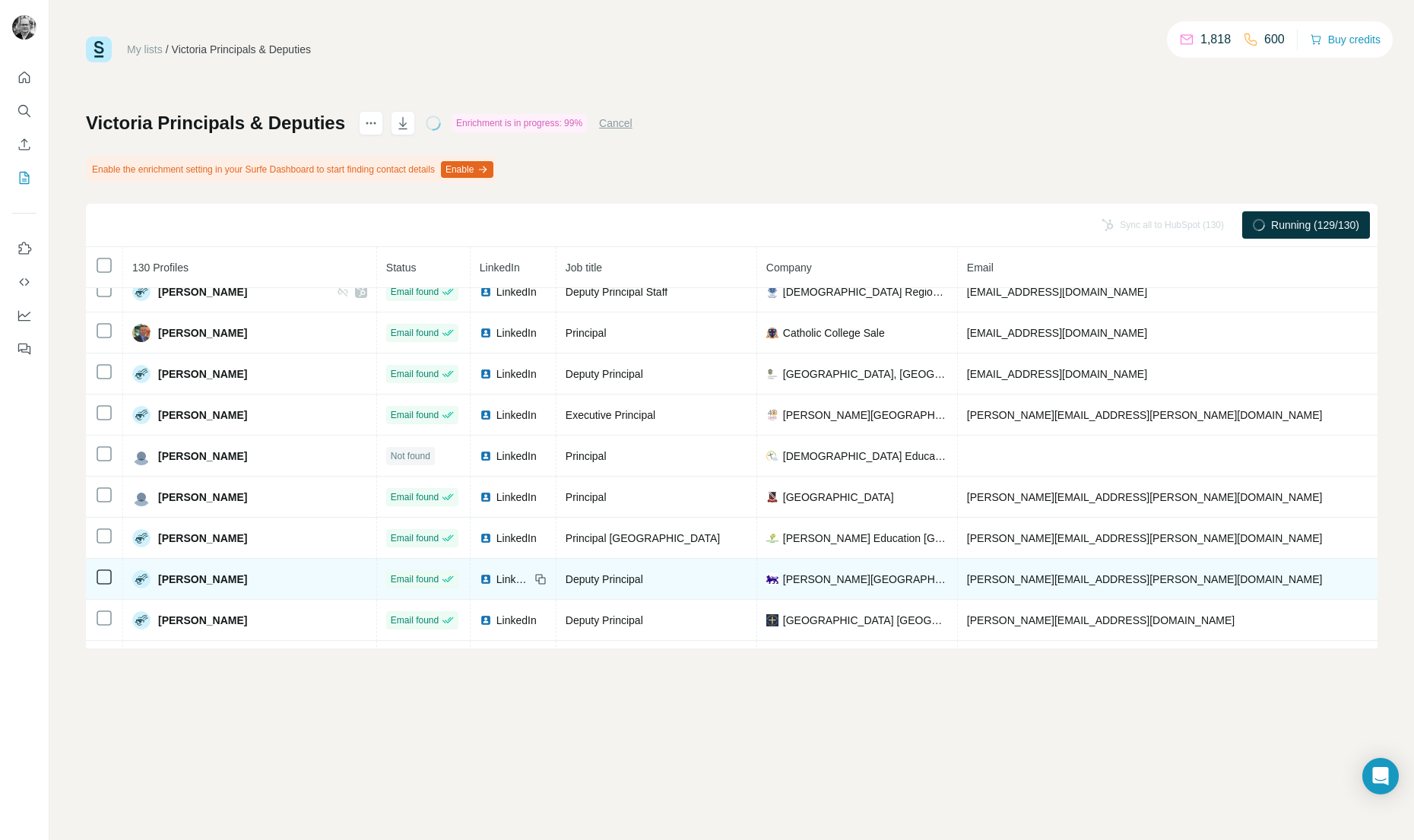
click at [496, 579] on span "LinkedIn" at bounding box center [513, 579] width 34 height 15
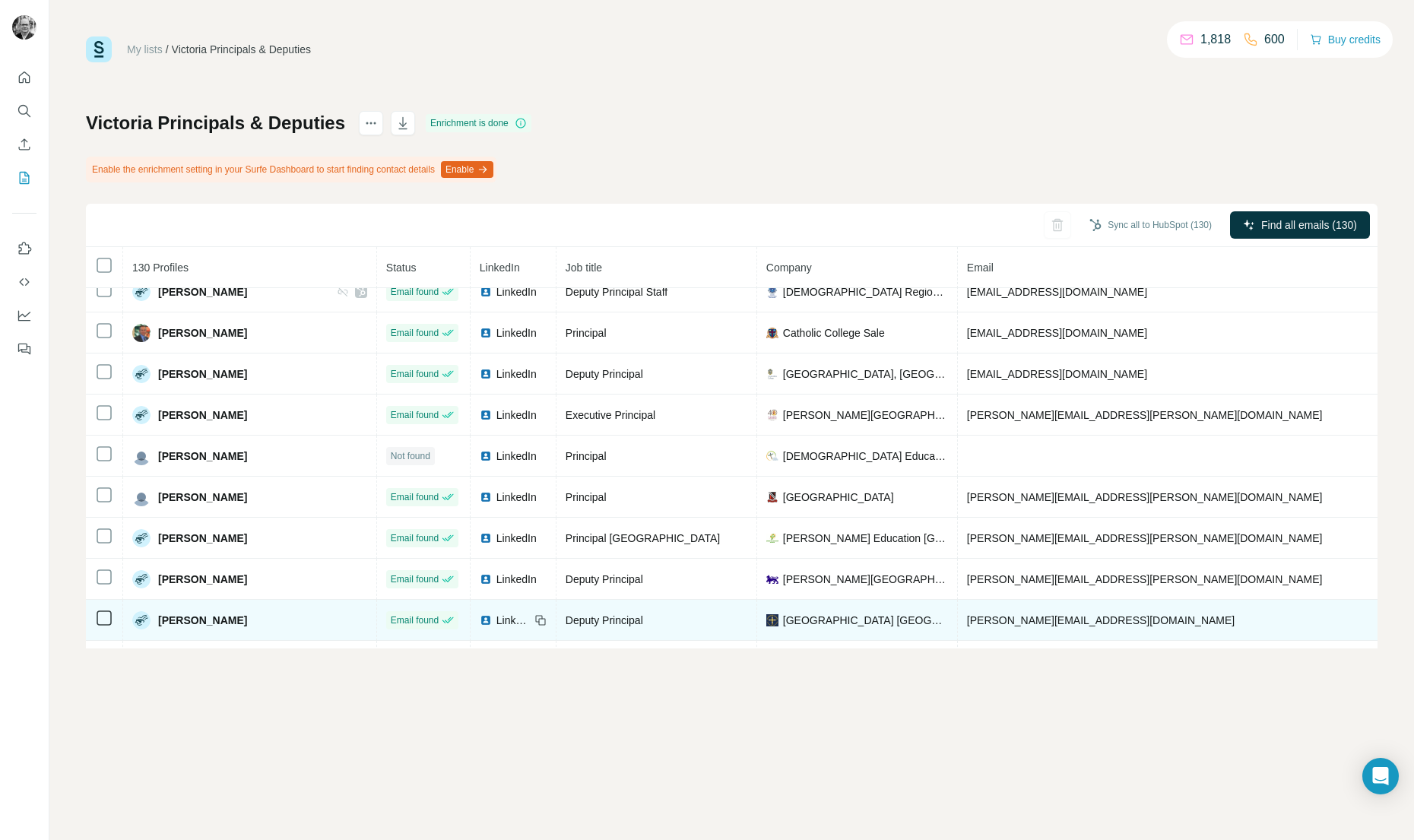
click at [496, 621] on span "LinkedIn" at bounding box center [513, 621] width 34 height 15
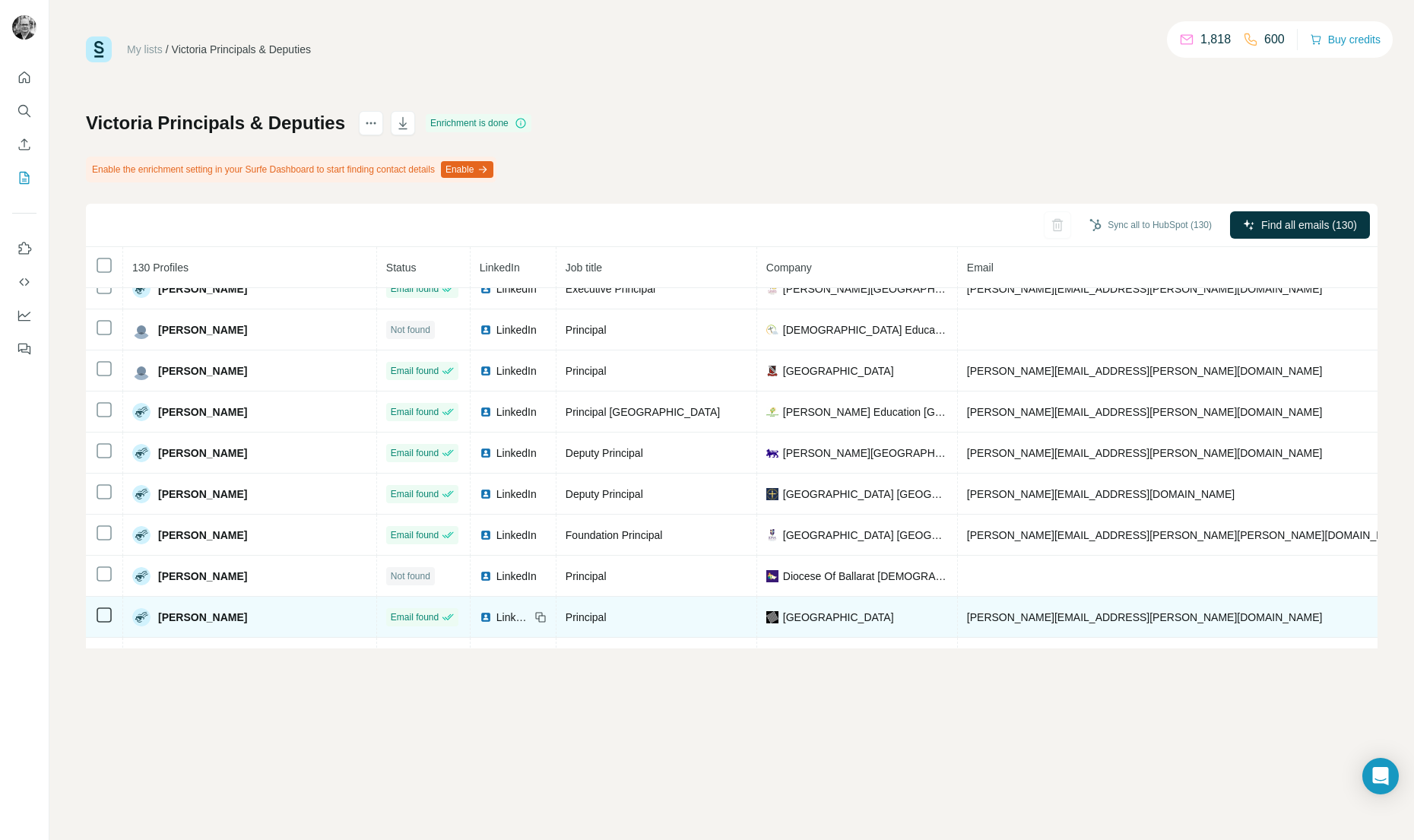
scroll to position [871, 0]
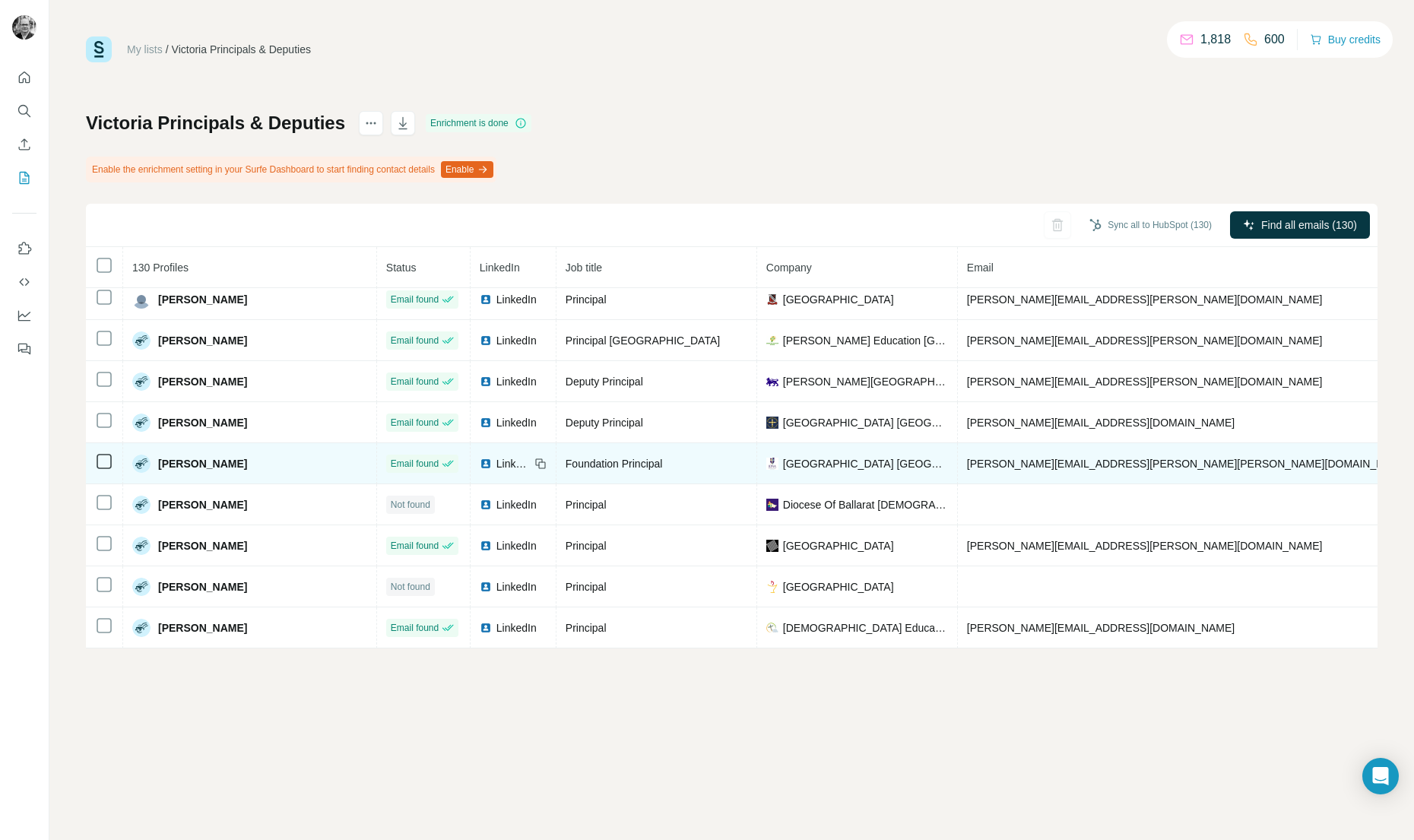
click at [496, 462] on span "LinkedIn" at bounding box center [513, 464] width 34 height 15
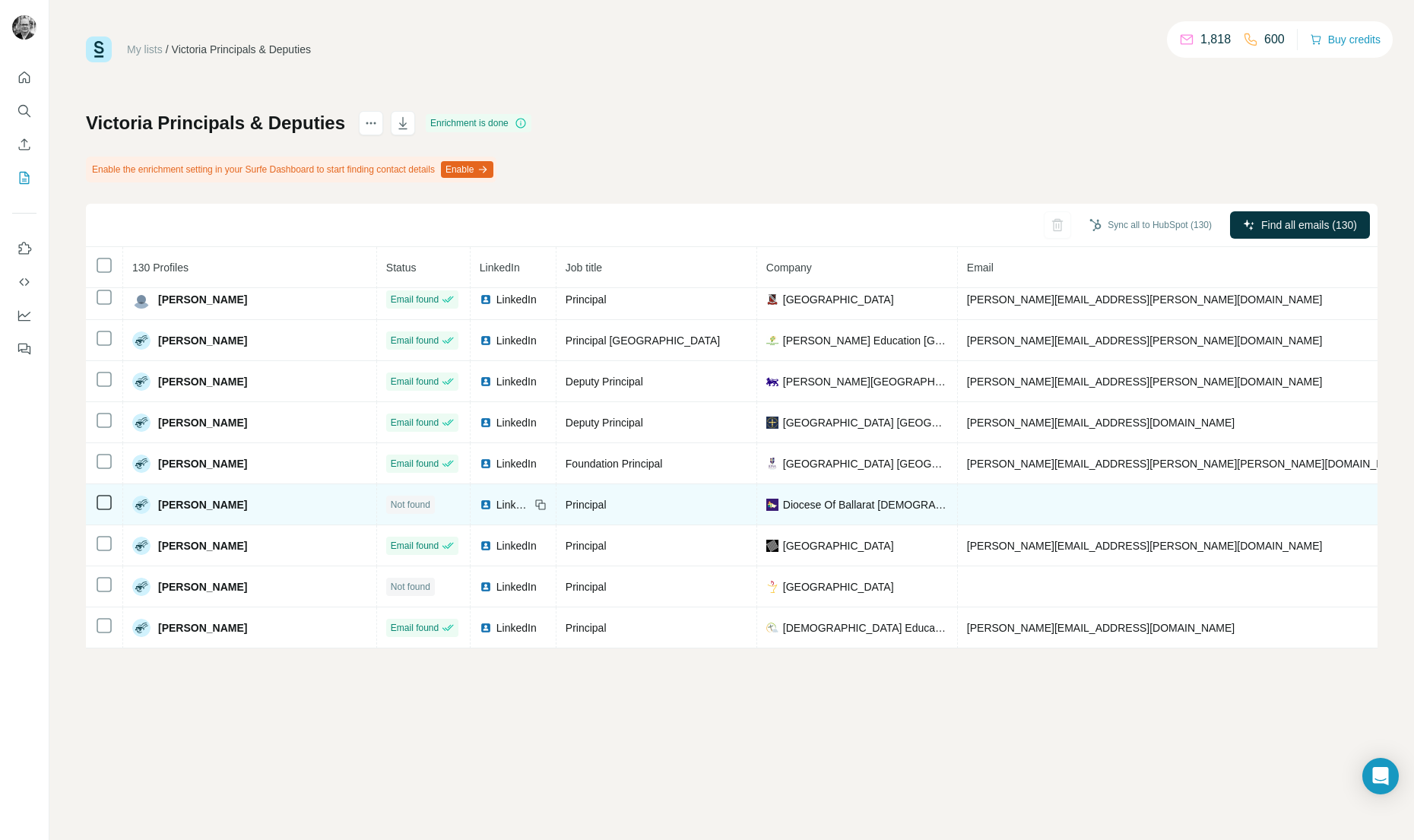
click at [496, 506] on span "LinkedIn" at bounding box center [513, 505] width 34 height 15
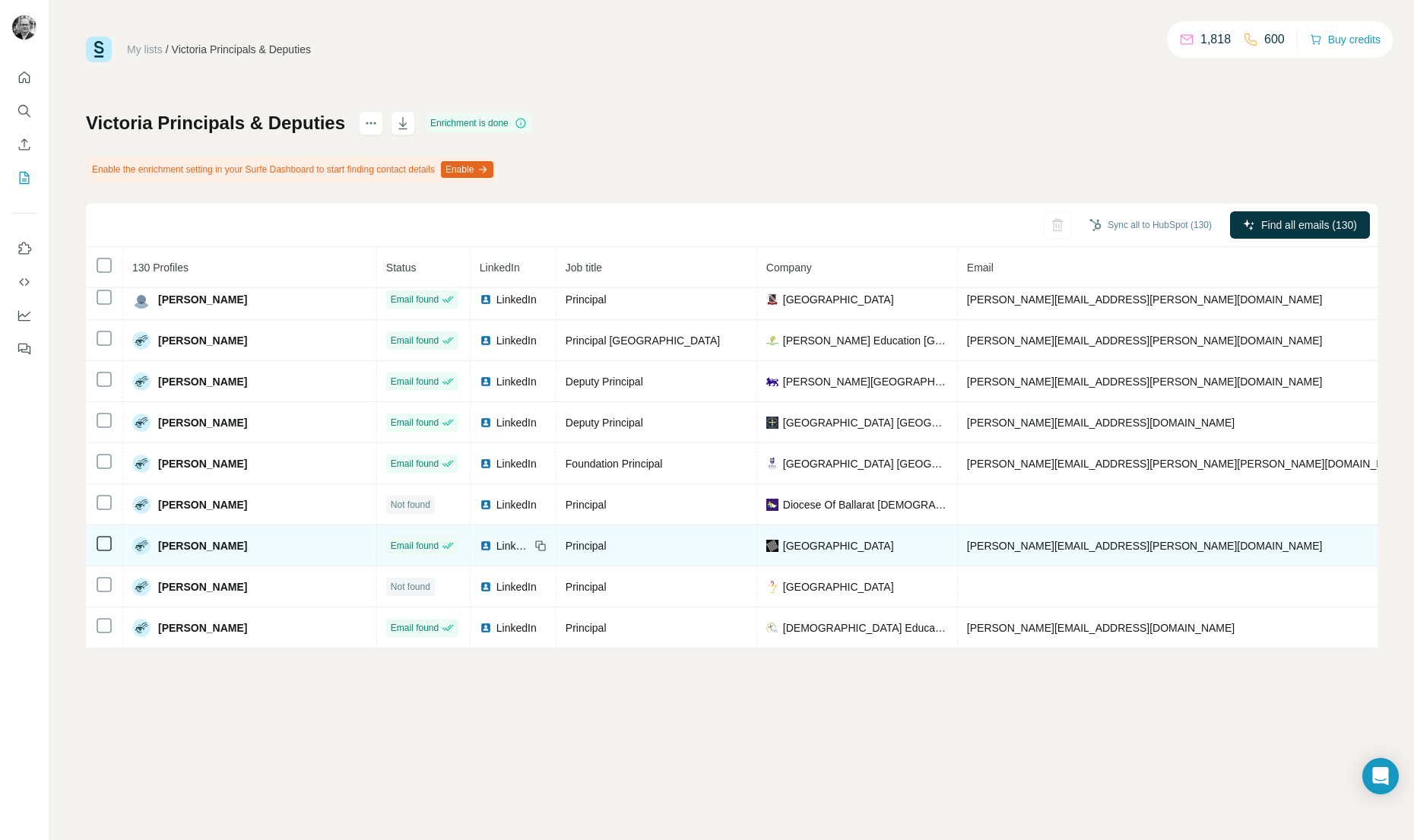
click at [496, 542] on span "LinkedIn" at bounding box center [513, 546] width 34 height 15
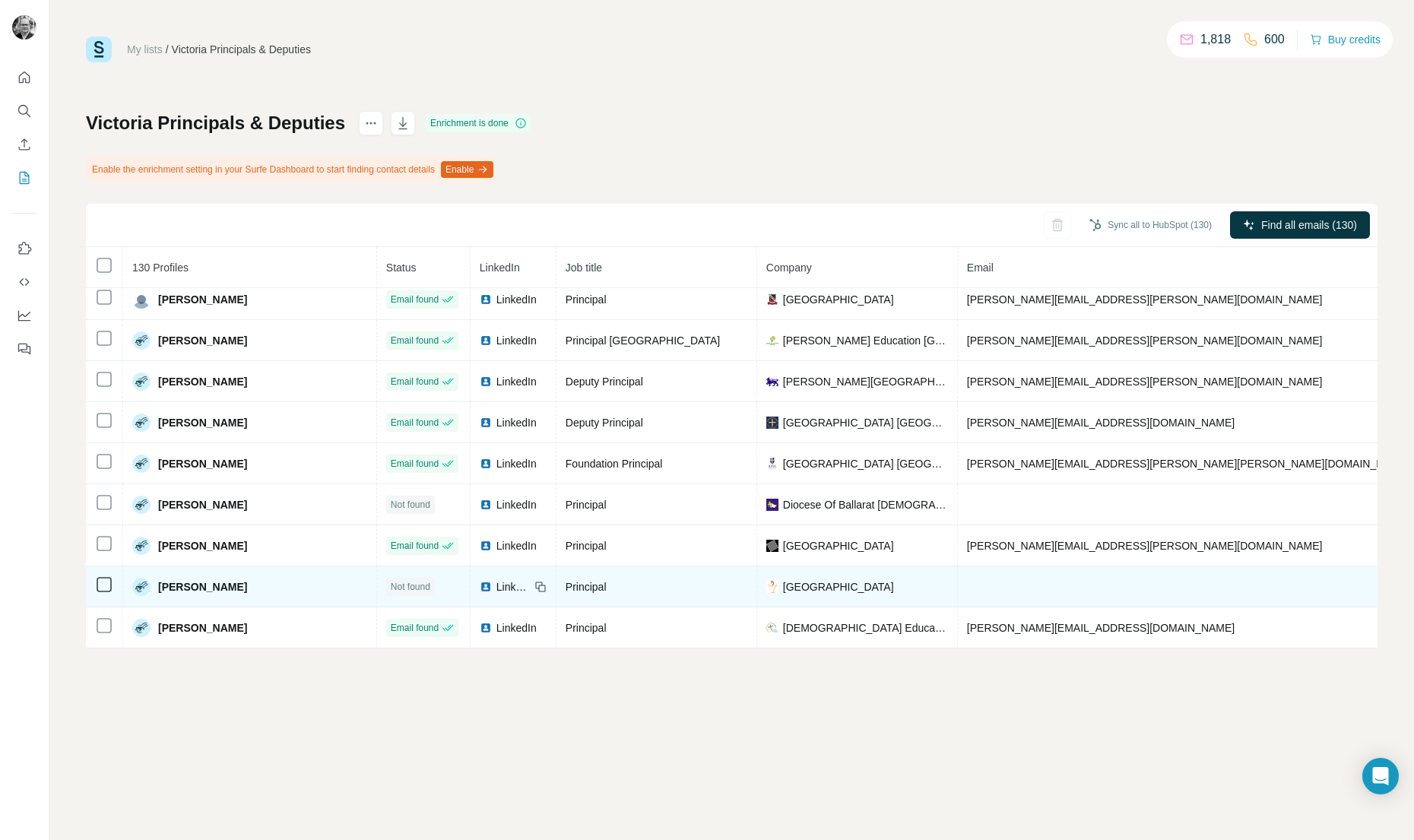
click at [496, 581] on span "LinkedIn" at bounding box center [513, 587] width 34 height 15
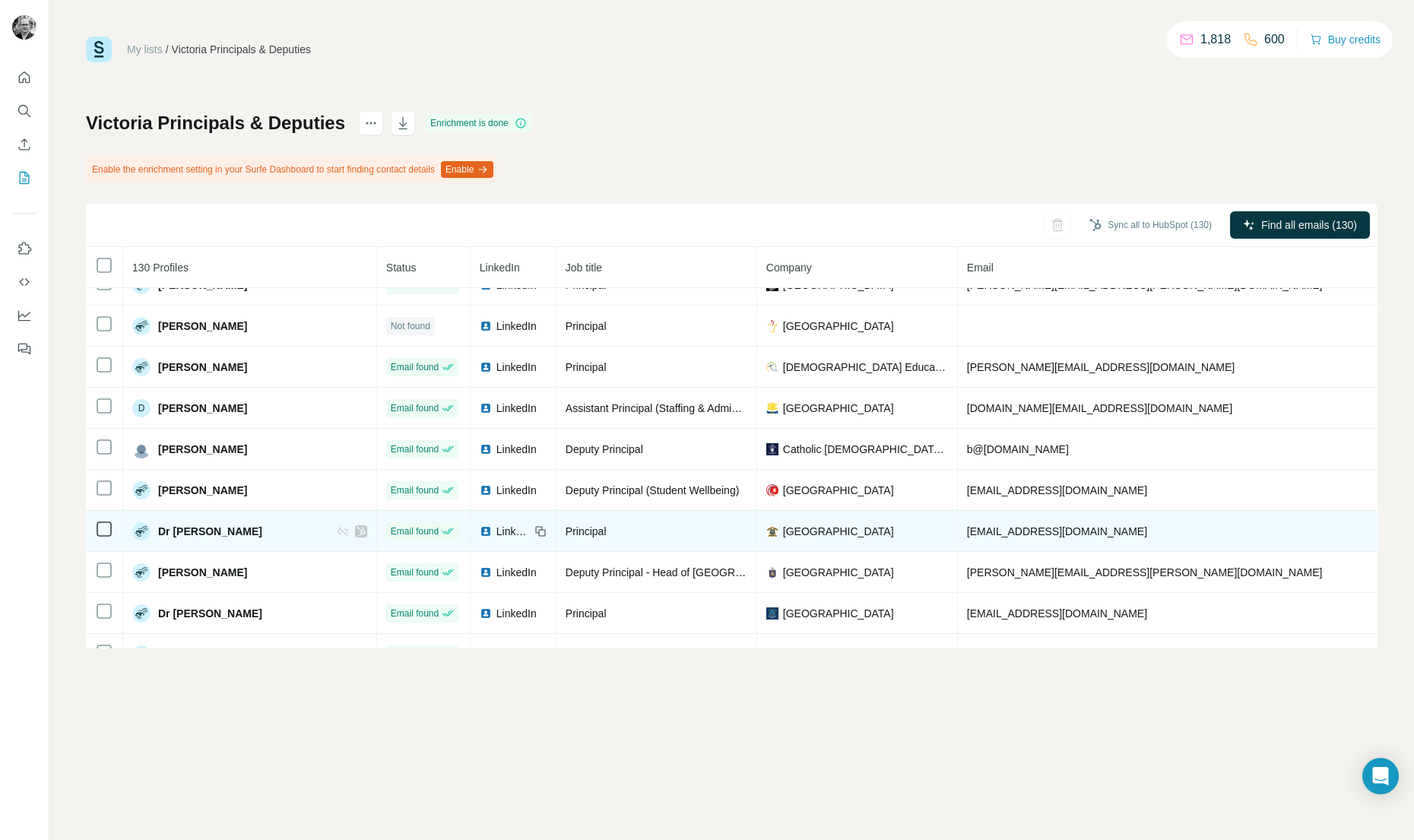
scroll to position [1138, 0]
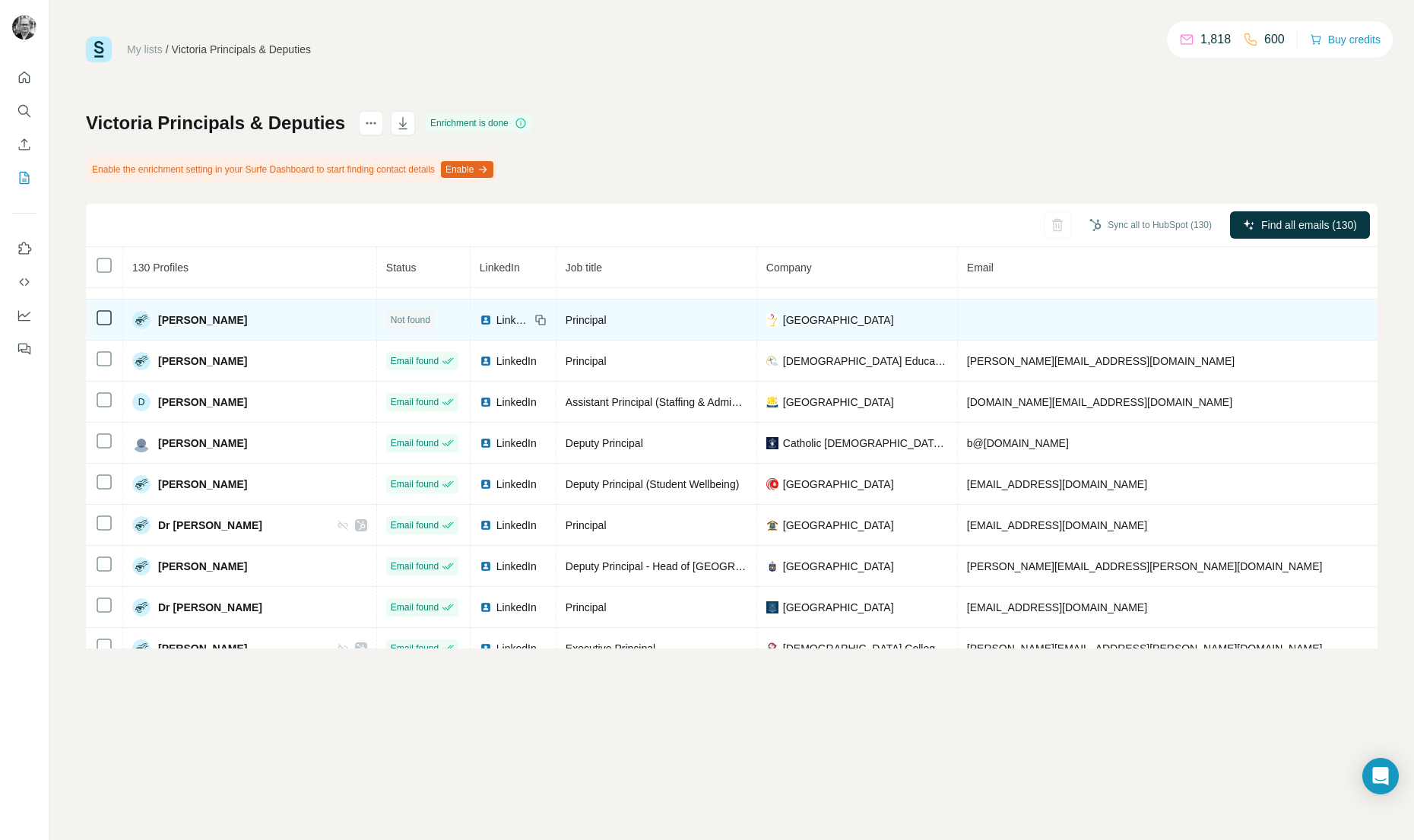
click at [496, 314] on span "LinkedIn" at bounding box center [513, 320] width 34 height 15
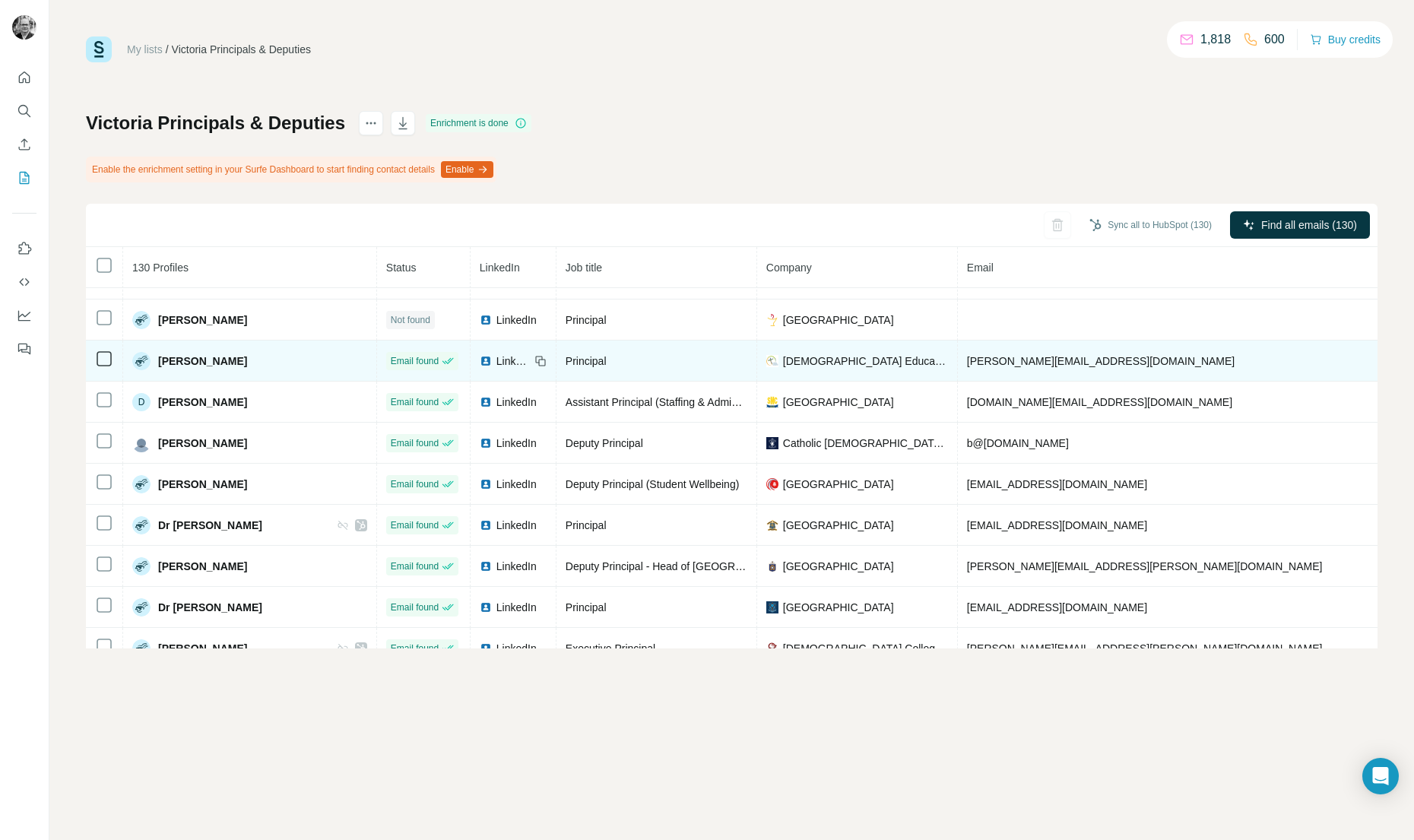
click at [496, 361] on span "LinkedIn" at bounding box center [513, 361] width 34 height 15
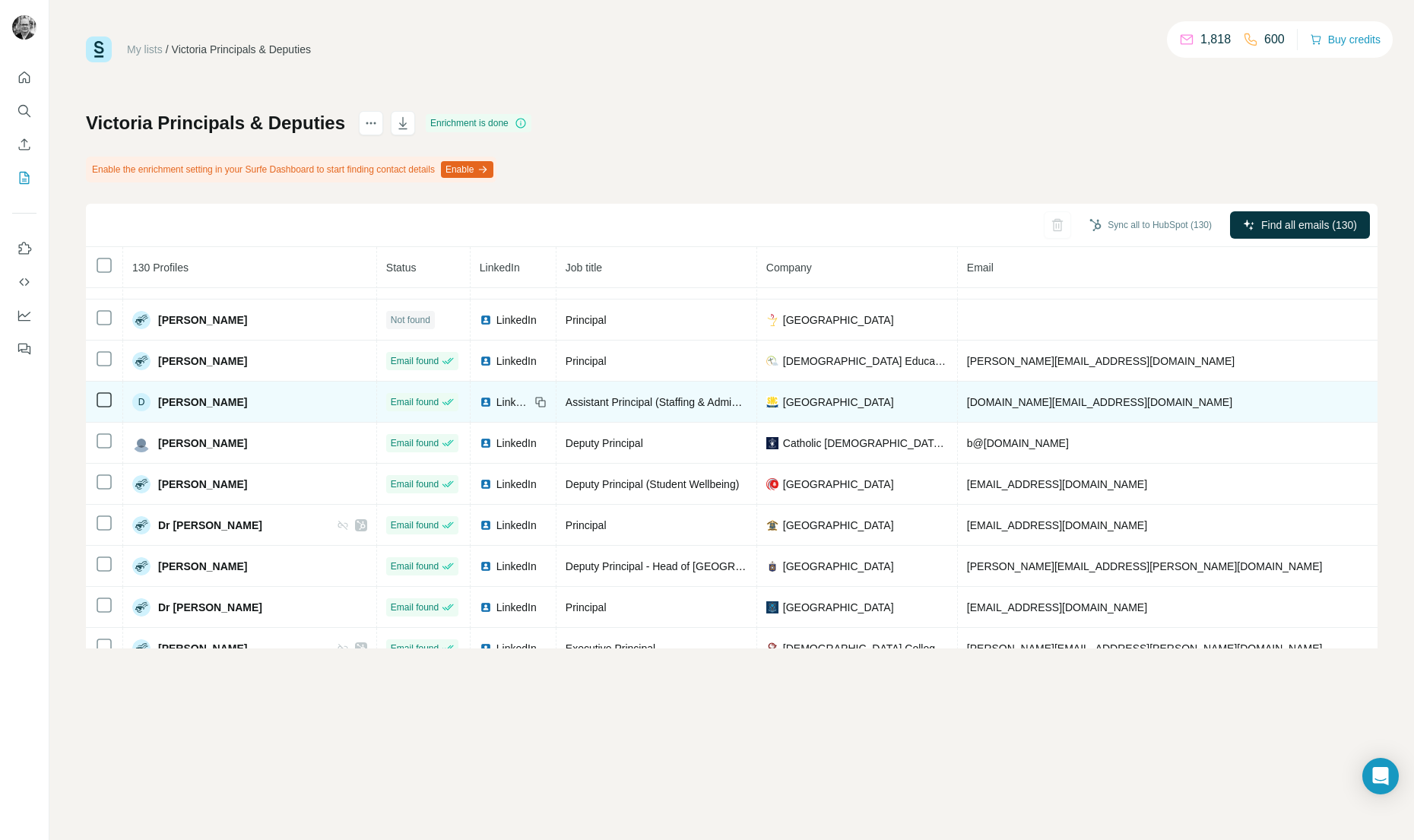
click at [496, 400] on span "LinkedIn" at bounding box center [513, 402] width 34 height 15
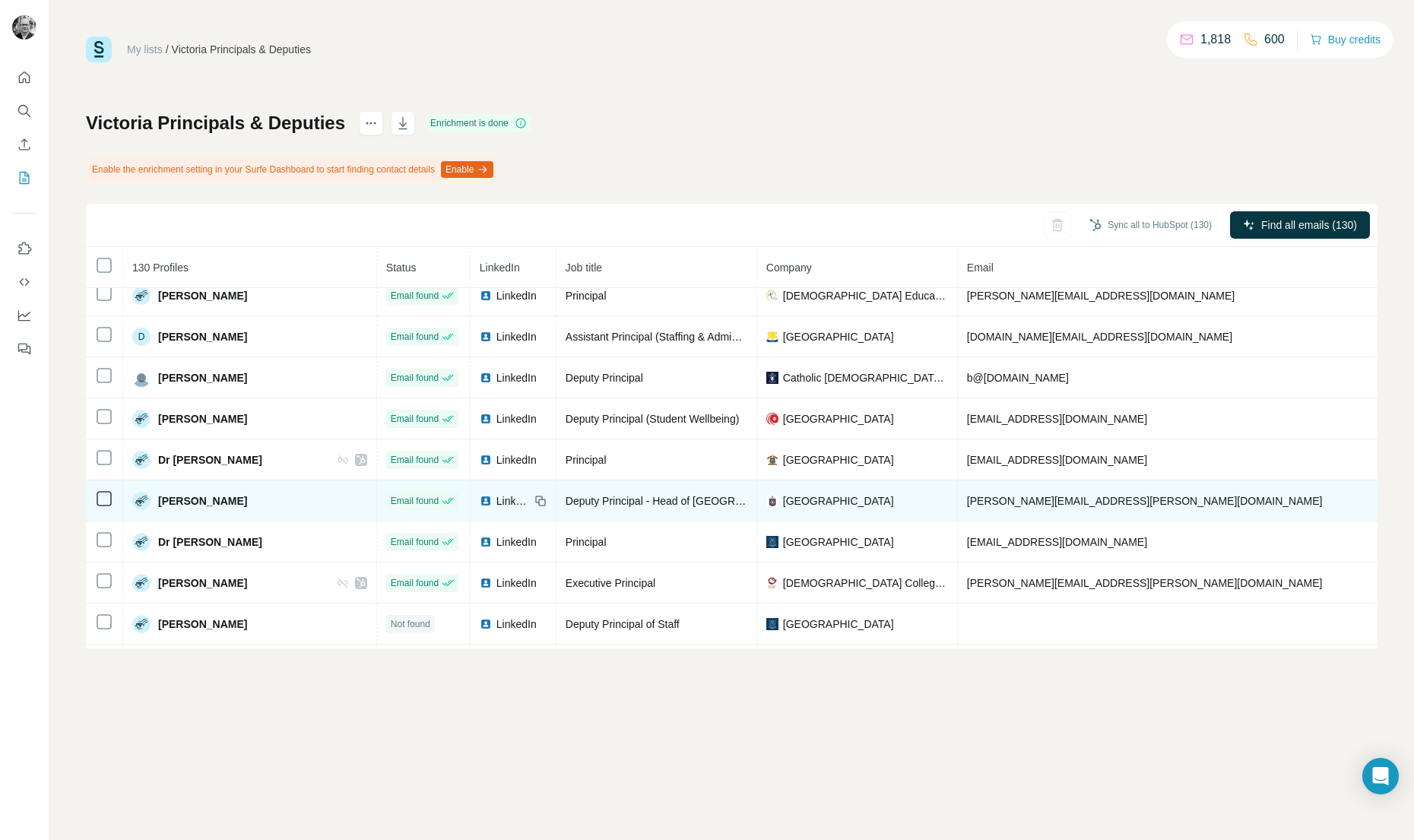
scroll to position [1237, 0]
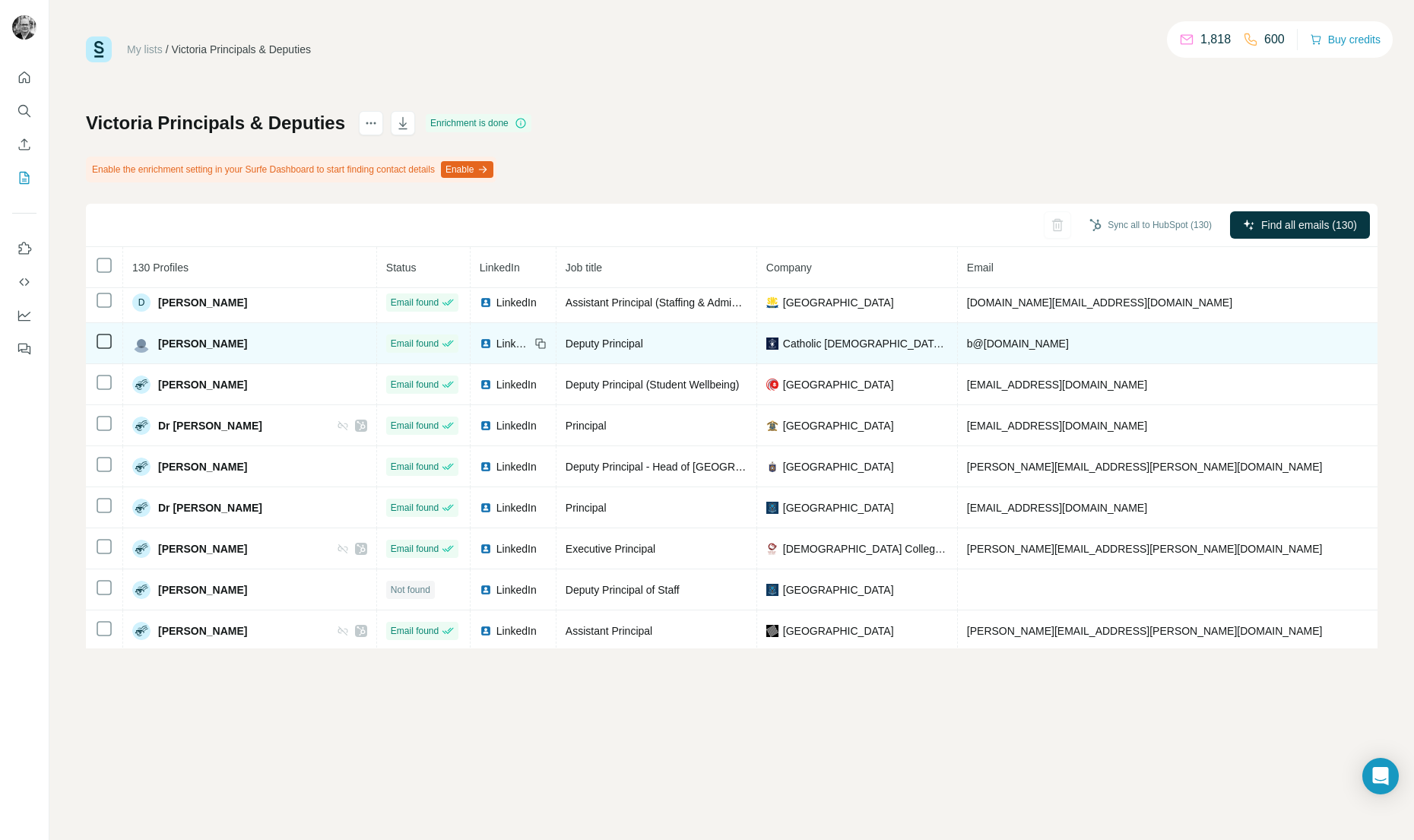
click at [496, 340] on span "LinkedIn" at bounding box center [513, 344] width 34 height 15
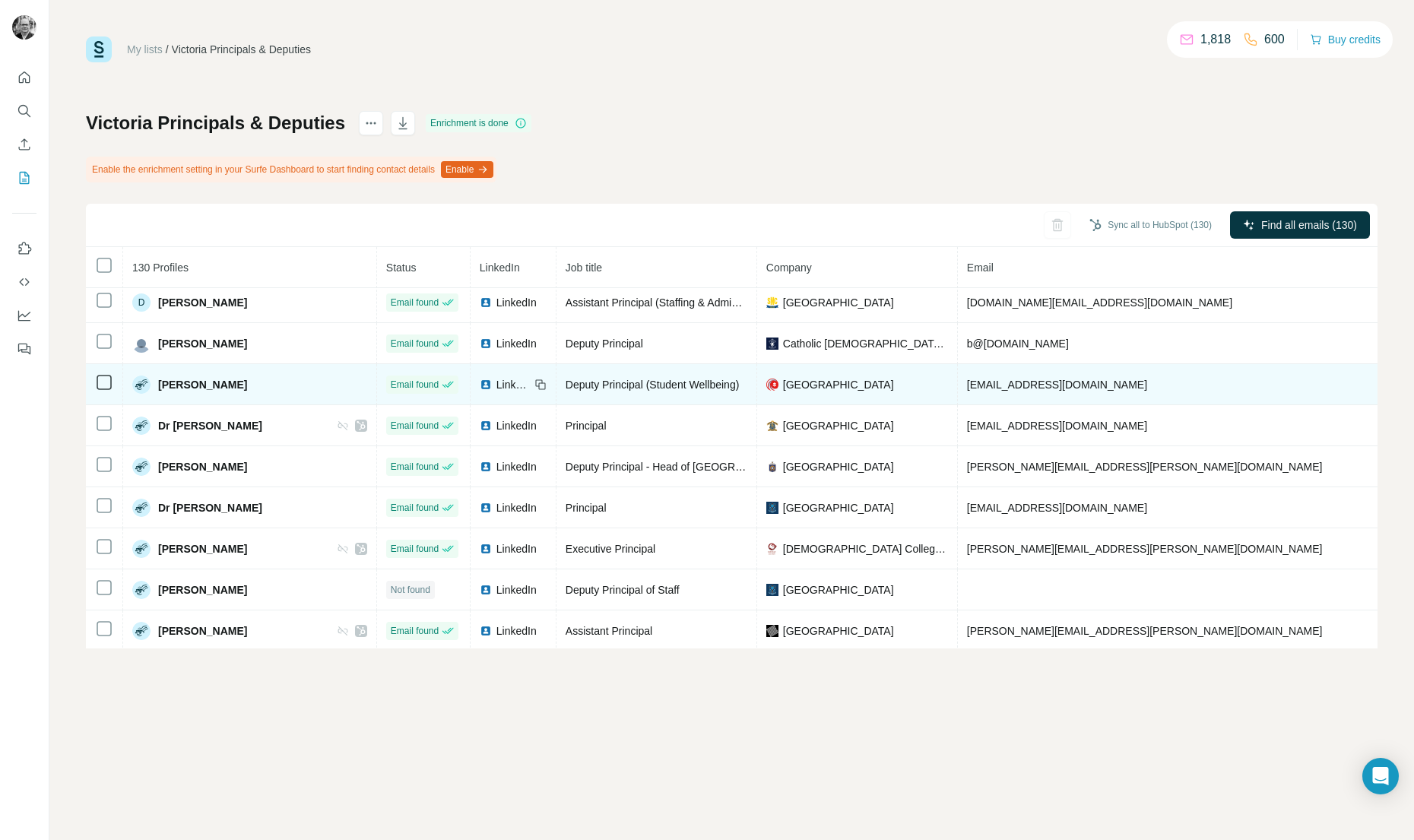
click at [496, 382] on span "LinkedIn" at bounding box center [513, 385] width 34 height 15
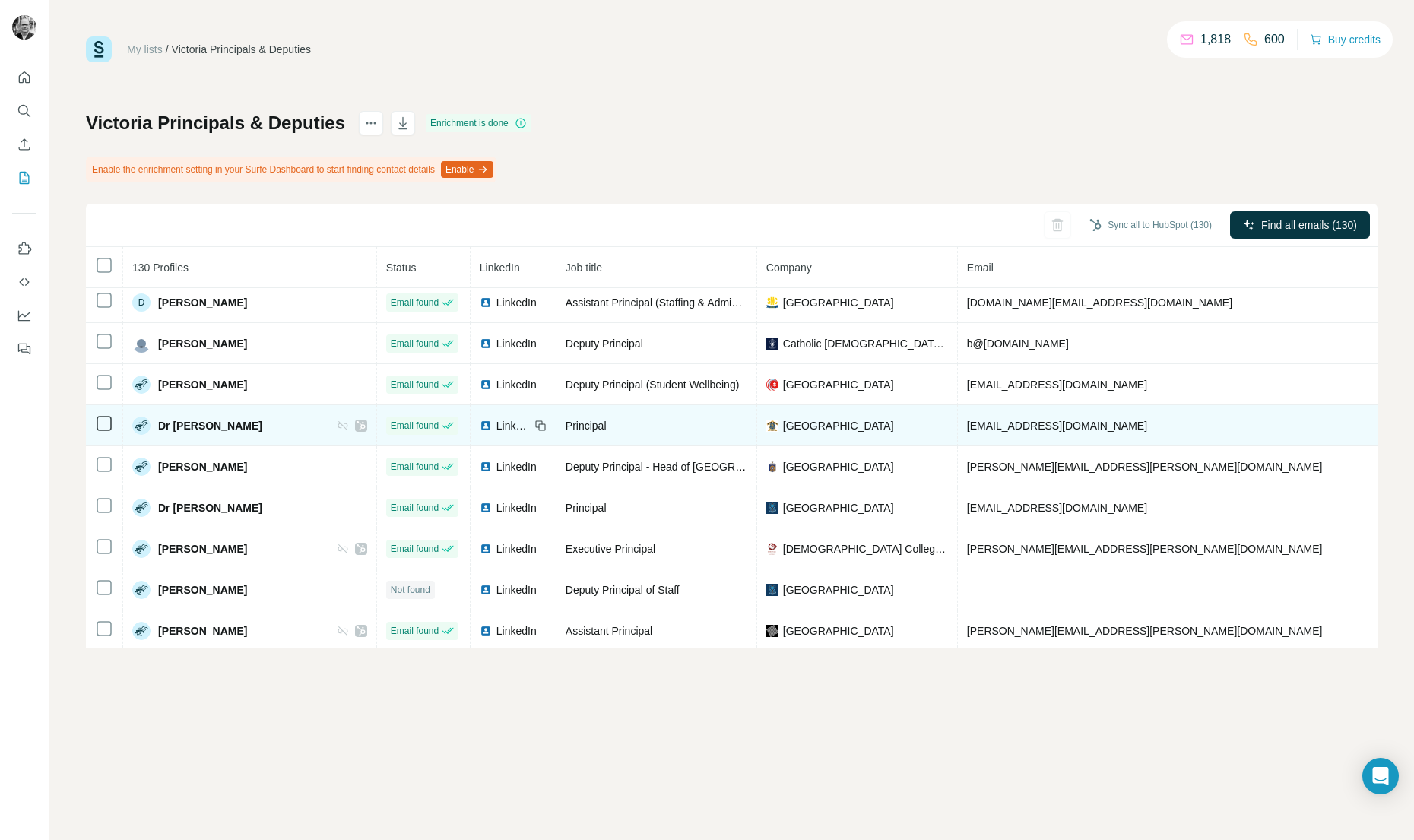
click at [496, 425] on span "LinkedIn" at bounding box center [513, 425] width 34 height 15
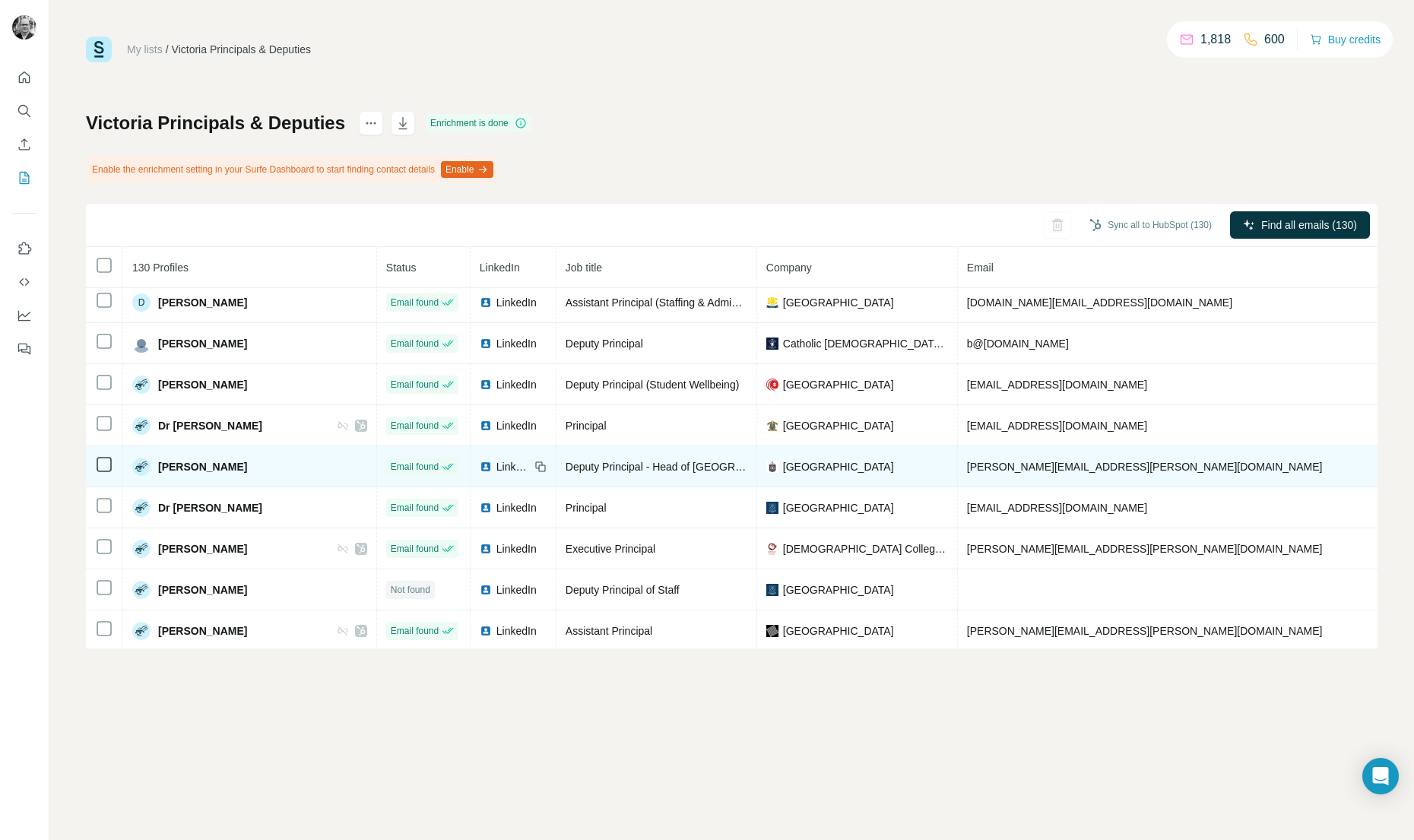
click at [496, 464] on span "LinkedIn" at bounding box center [513, 466] width 34 height 15
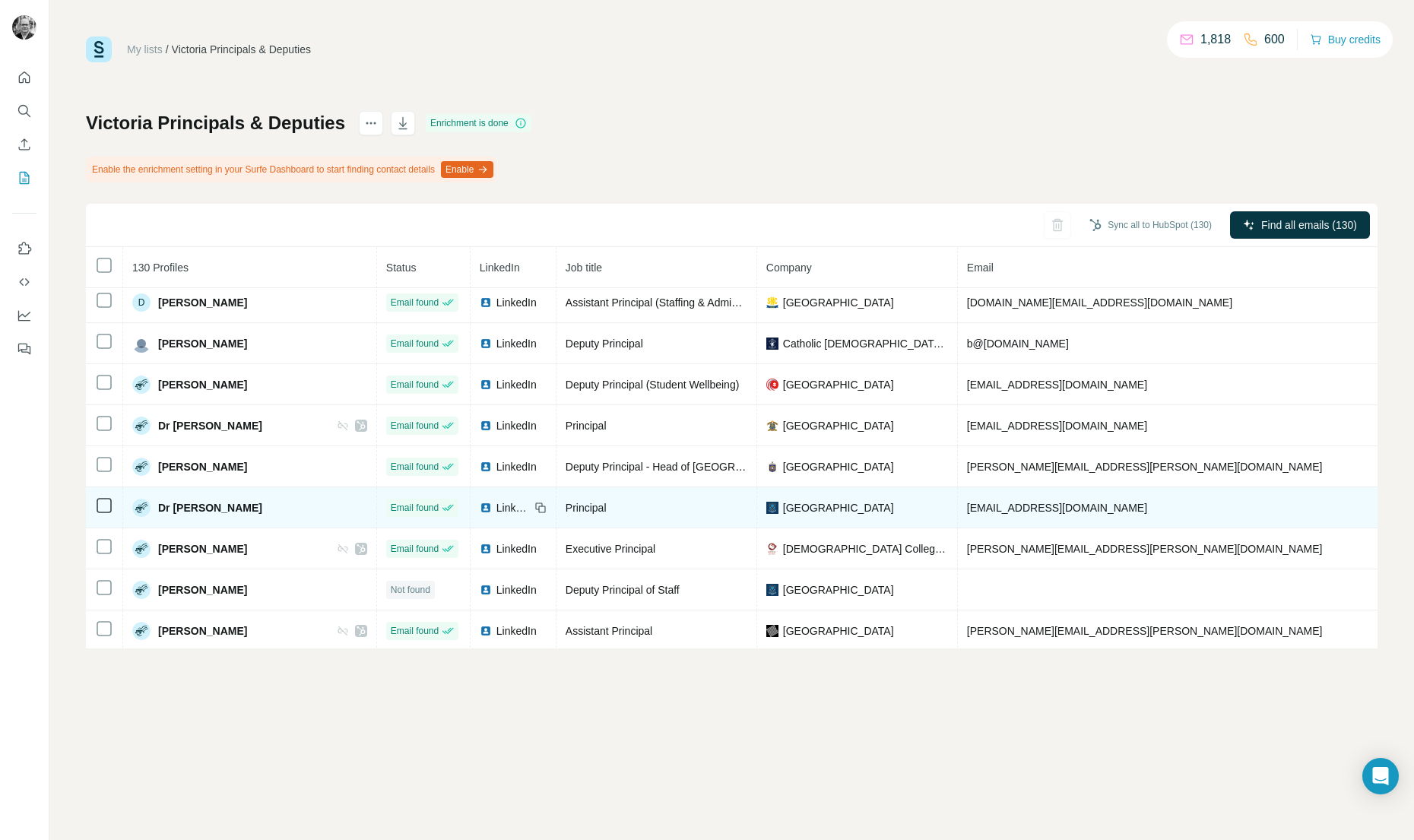
click at [496, 510] on span "LinkedIn" at bounding box center [513, 508] width 34 height 15
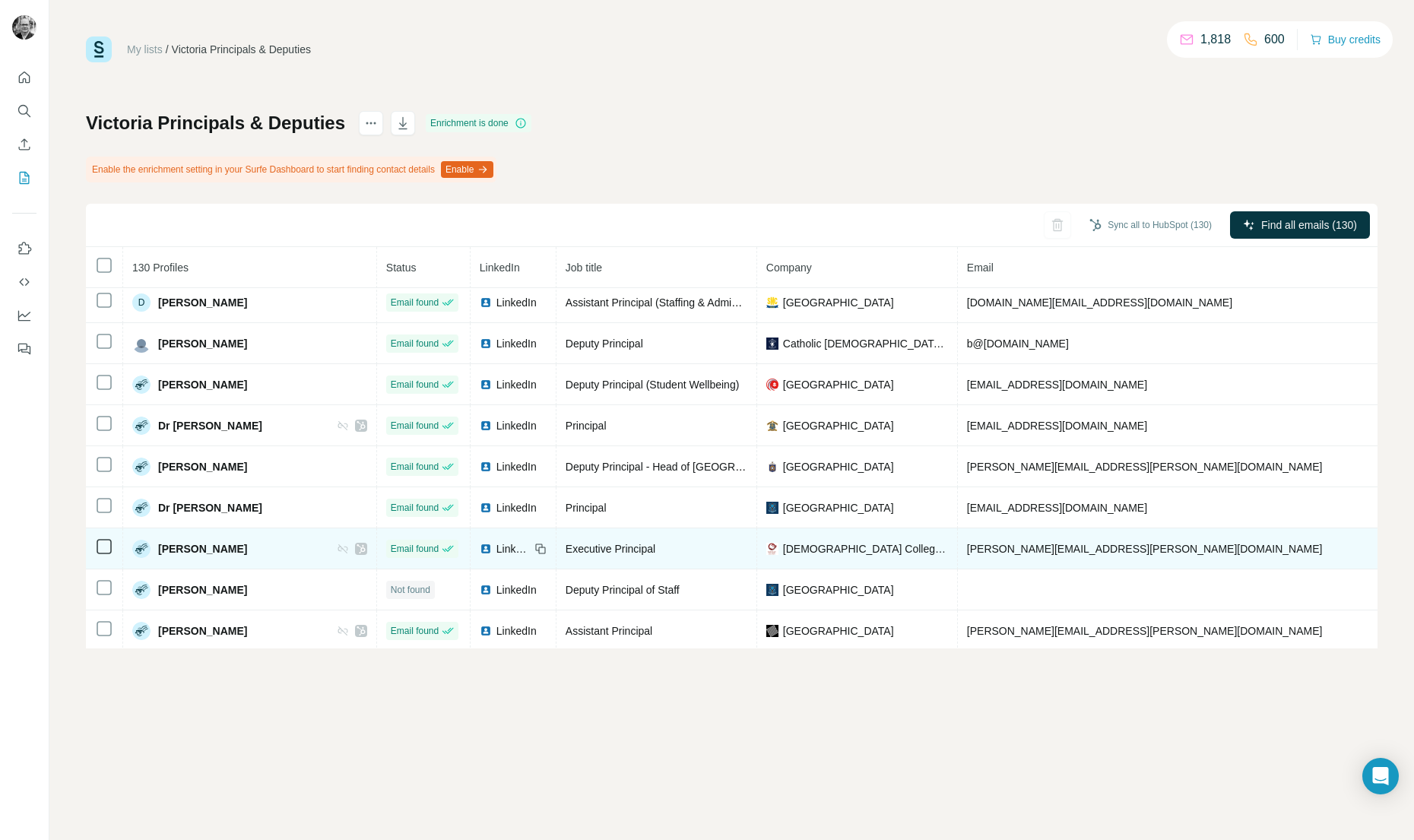
scroll to position [1282, 0]
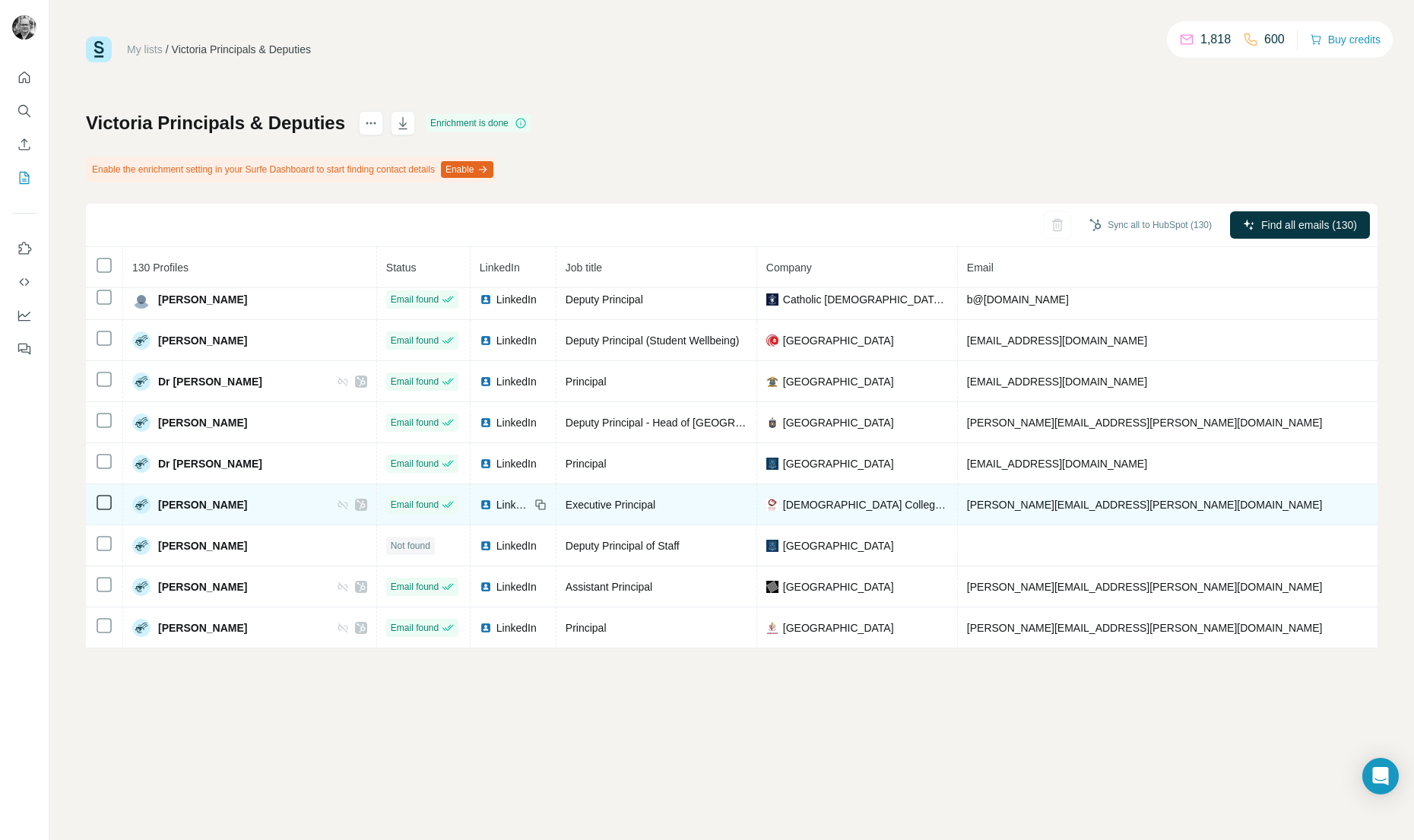
click at [496, 504] on span "LinkedIn" at bounding box center [513, 505] width 34 height 15
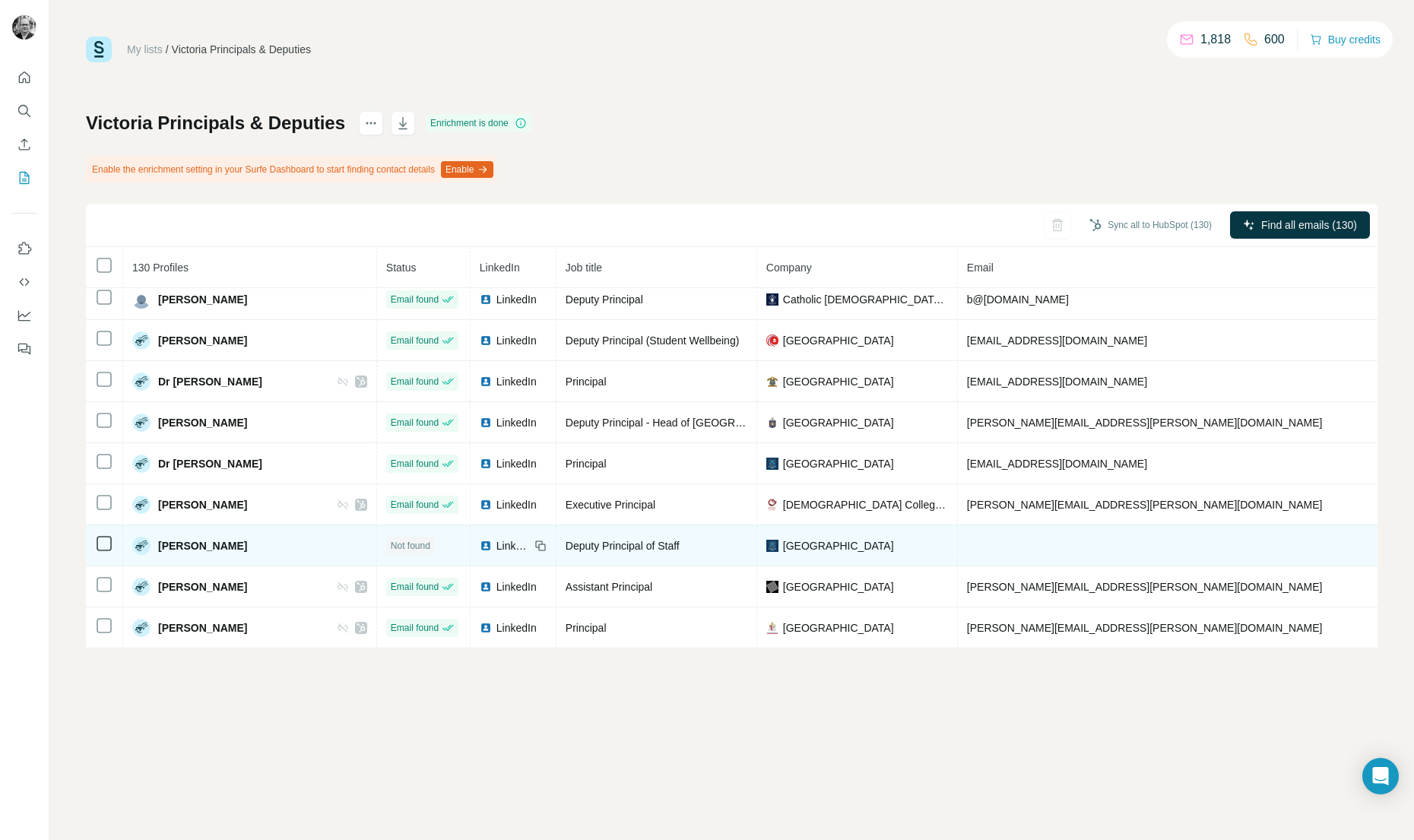
click at [496, 547] on span "LinkedIn" at bounding box center [513, 546] width 34 height 15
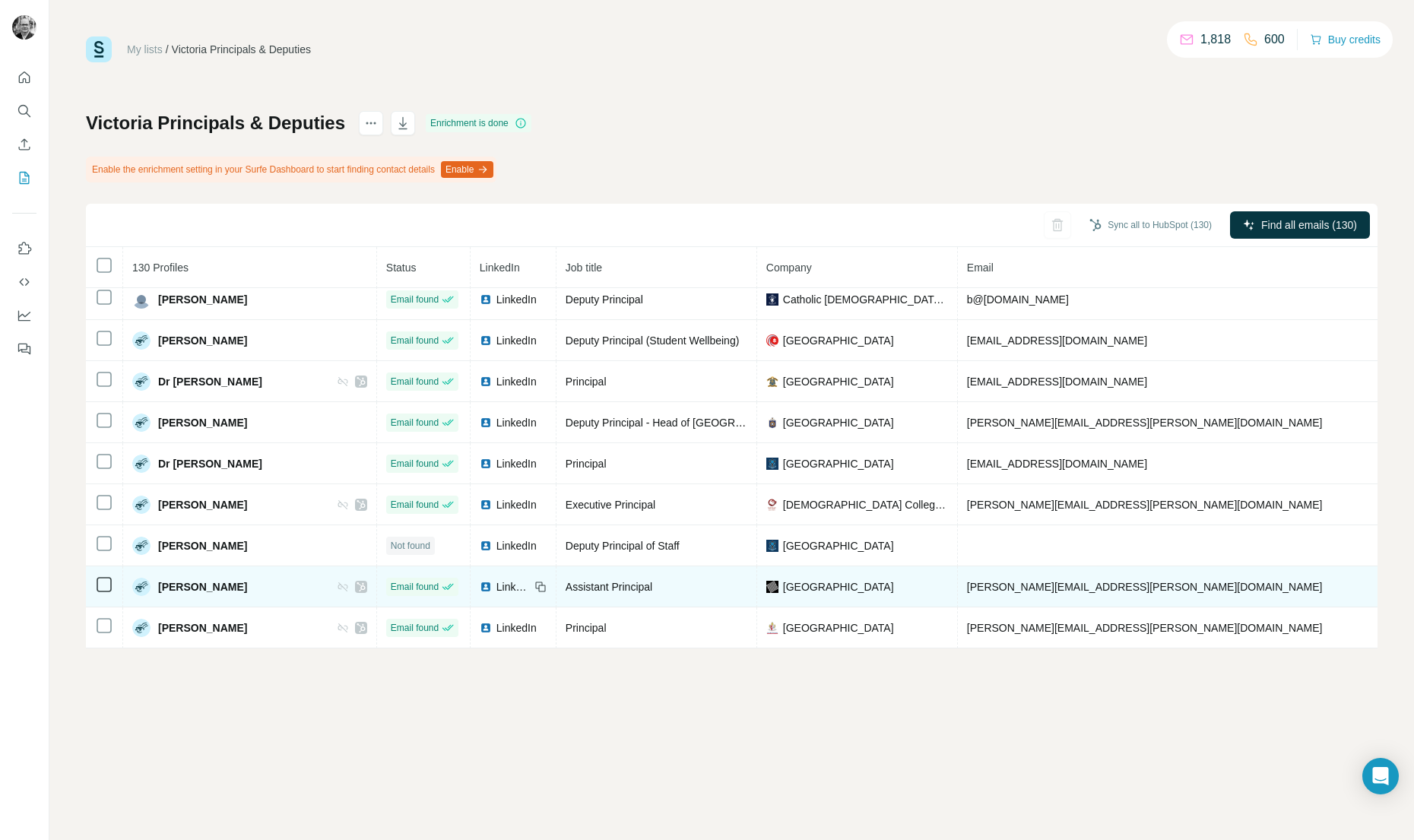
click at [496, 587] on span "LinkedIn" at bounding box center [513, 587] width 34 height 15
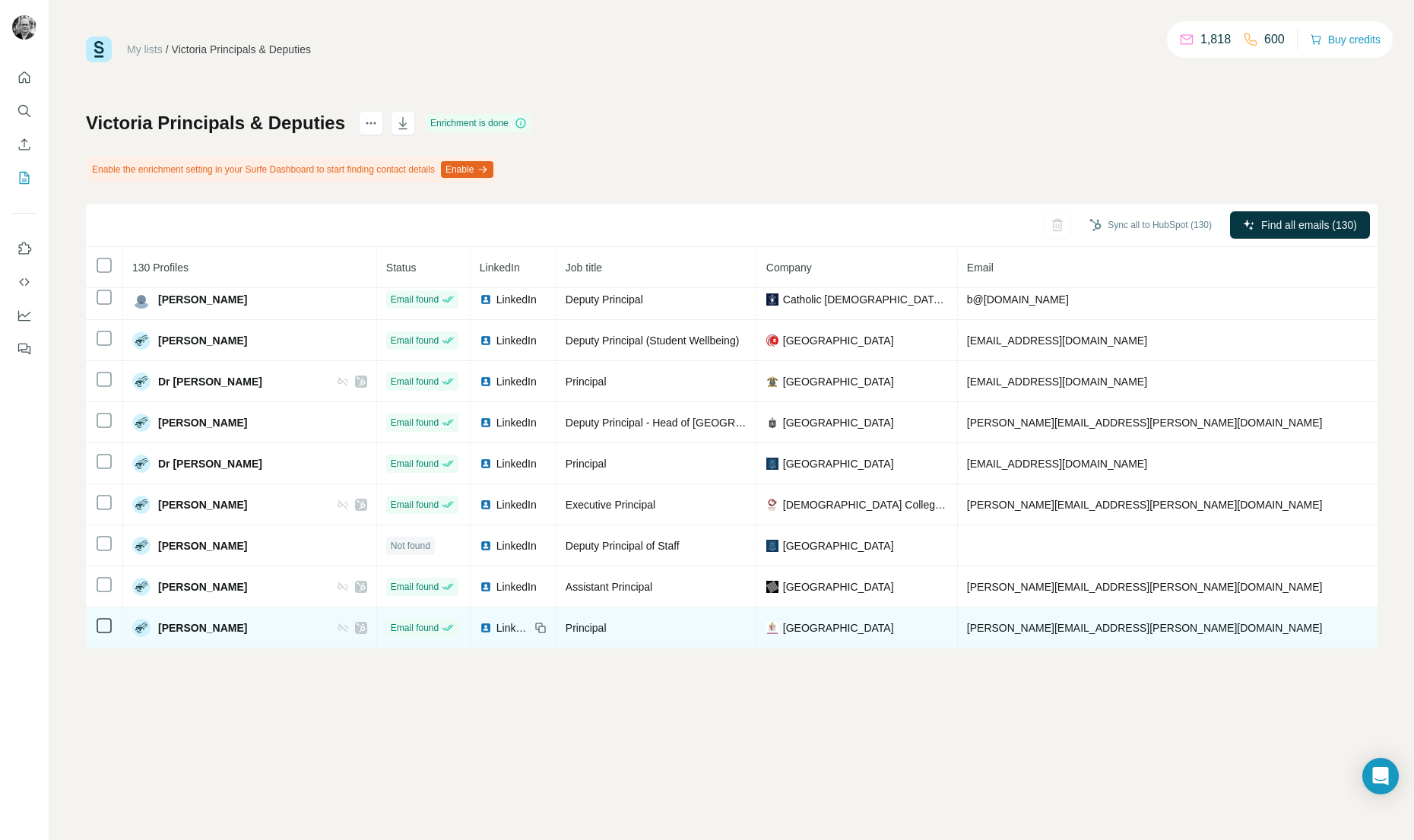
click at [496, 626] on span "LinkedIn" at bounding box center [513, 628] width 34 height 15
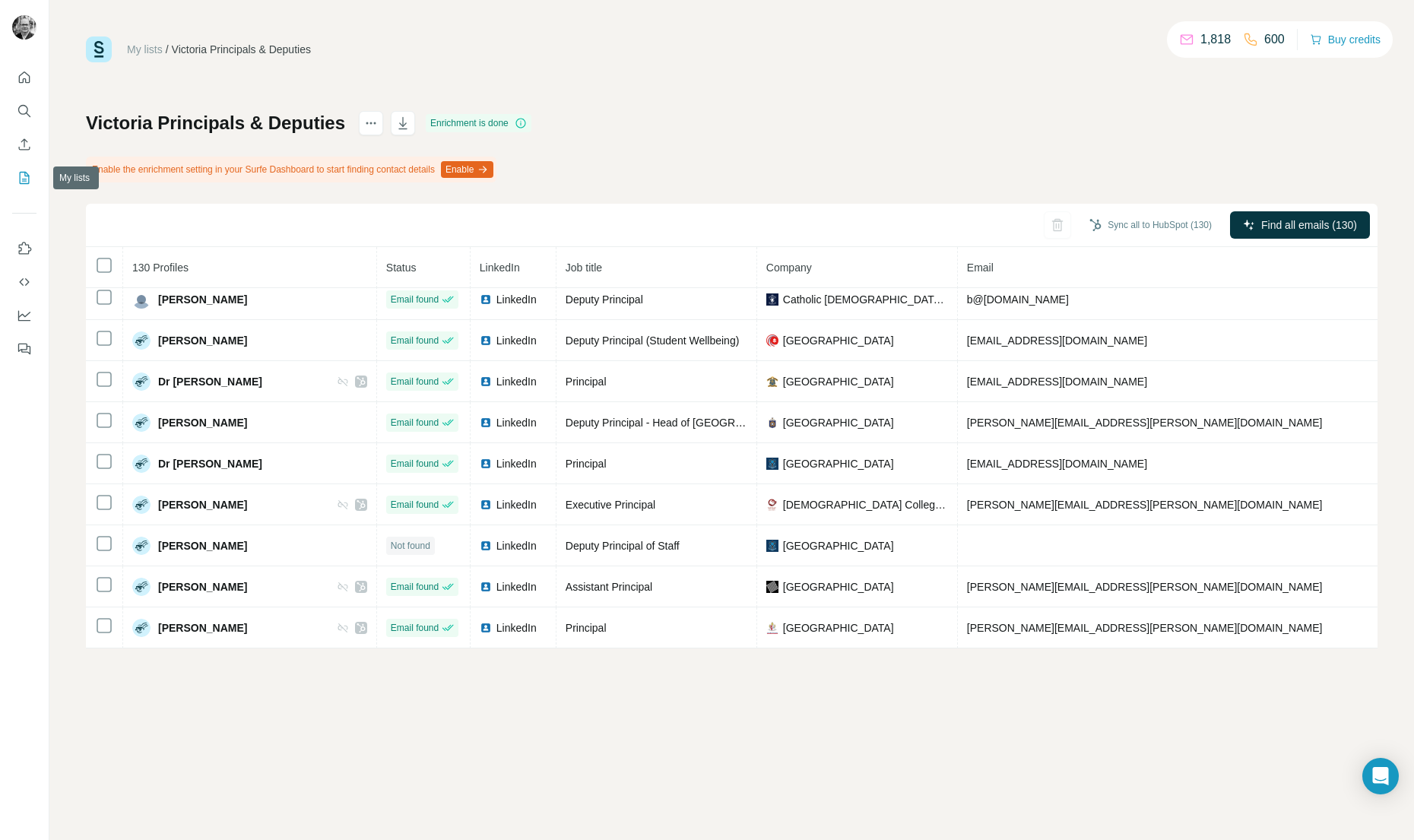
click at [25, 177] on icon "My lists" at bounding box center [24, 178] width 15 height 15
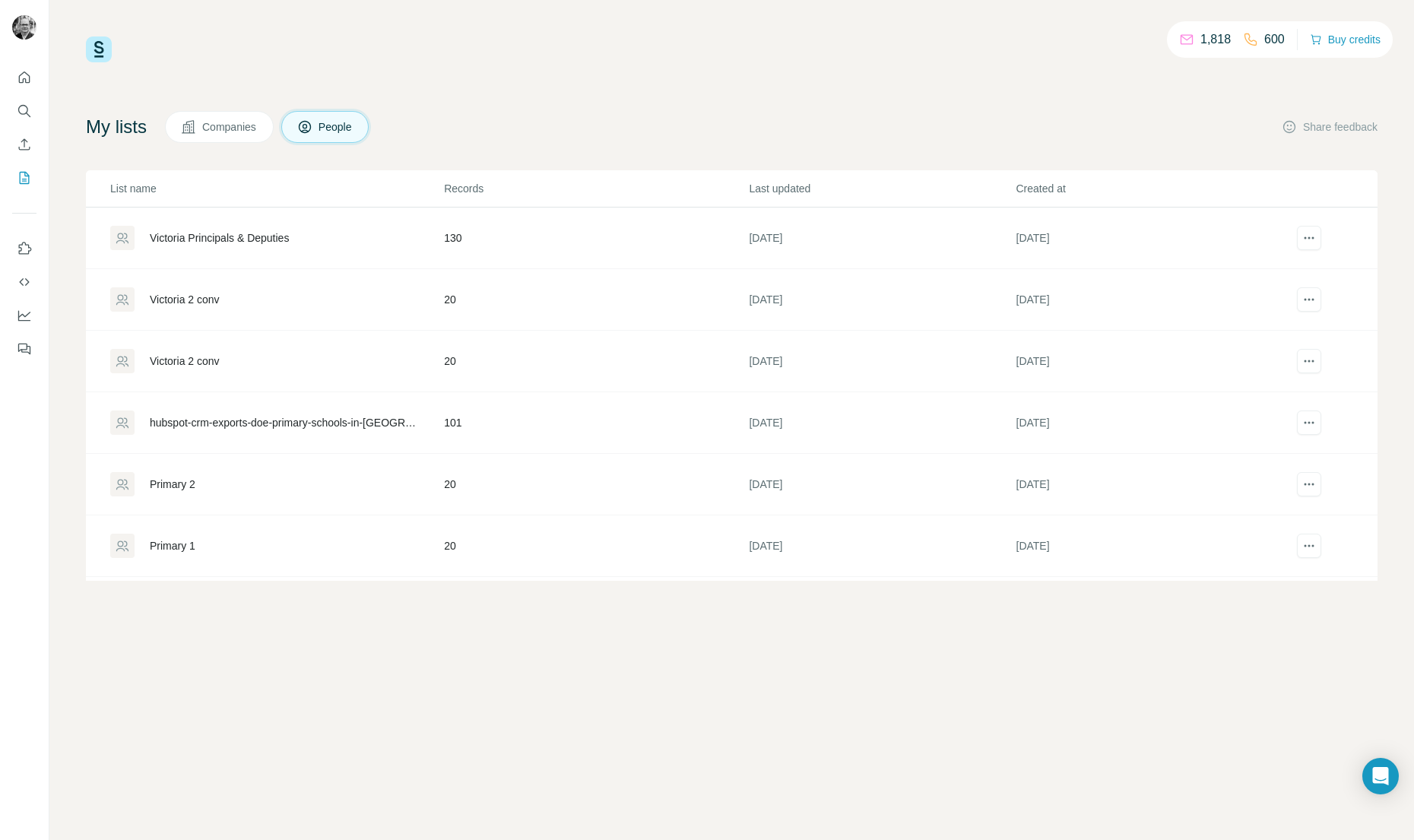
click at [205, 125] on button "Companies" at bounding box center [218, 126] width 108 height 32
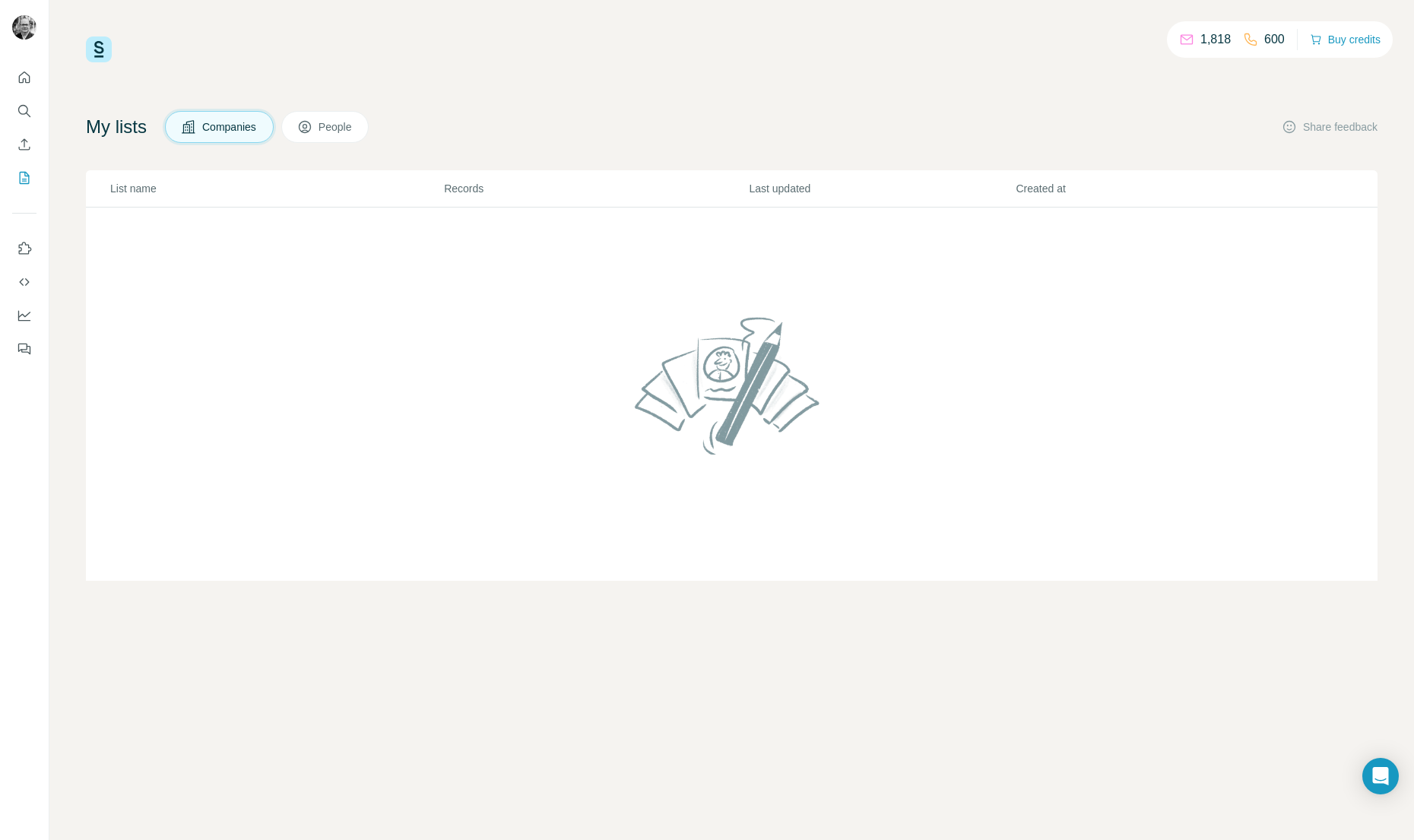
click at [354, 127] on span "People" at bounding box center [335, 127] width 35 height 15
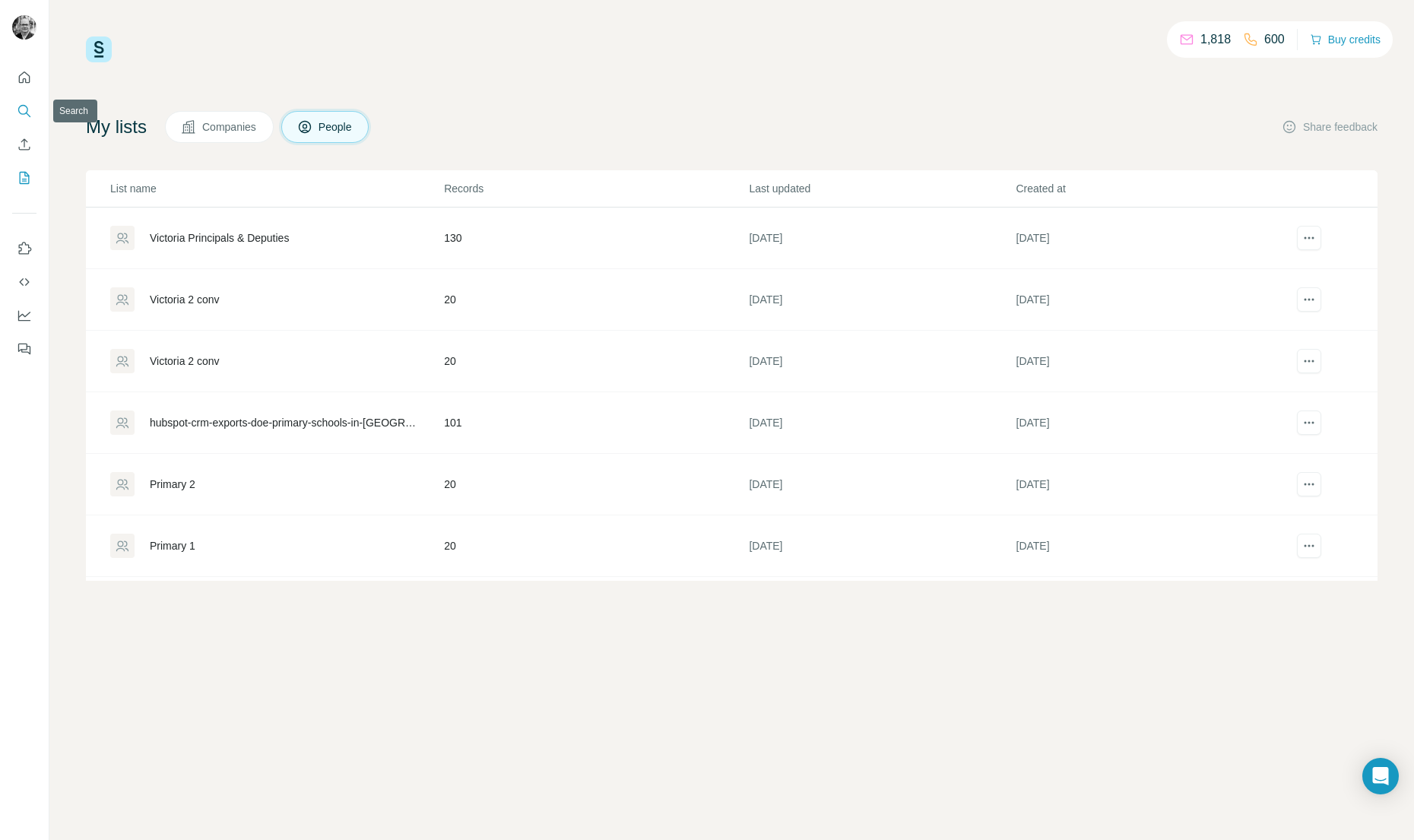
click at [29, 112] on icon "Search" at bounding box center [24, 111] width 15 height 15
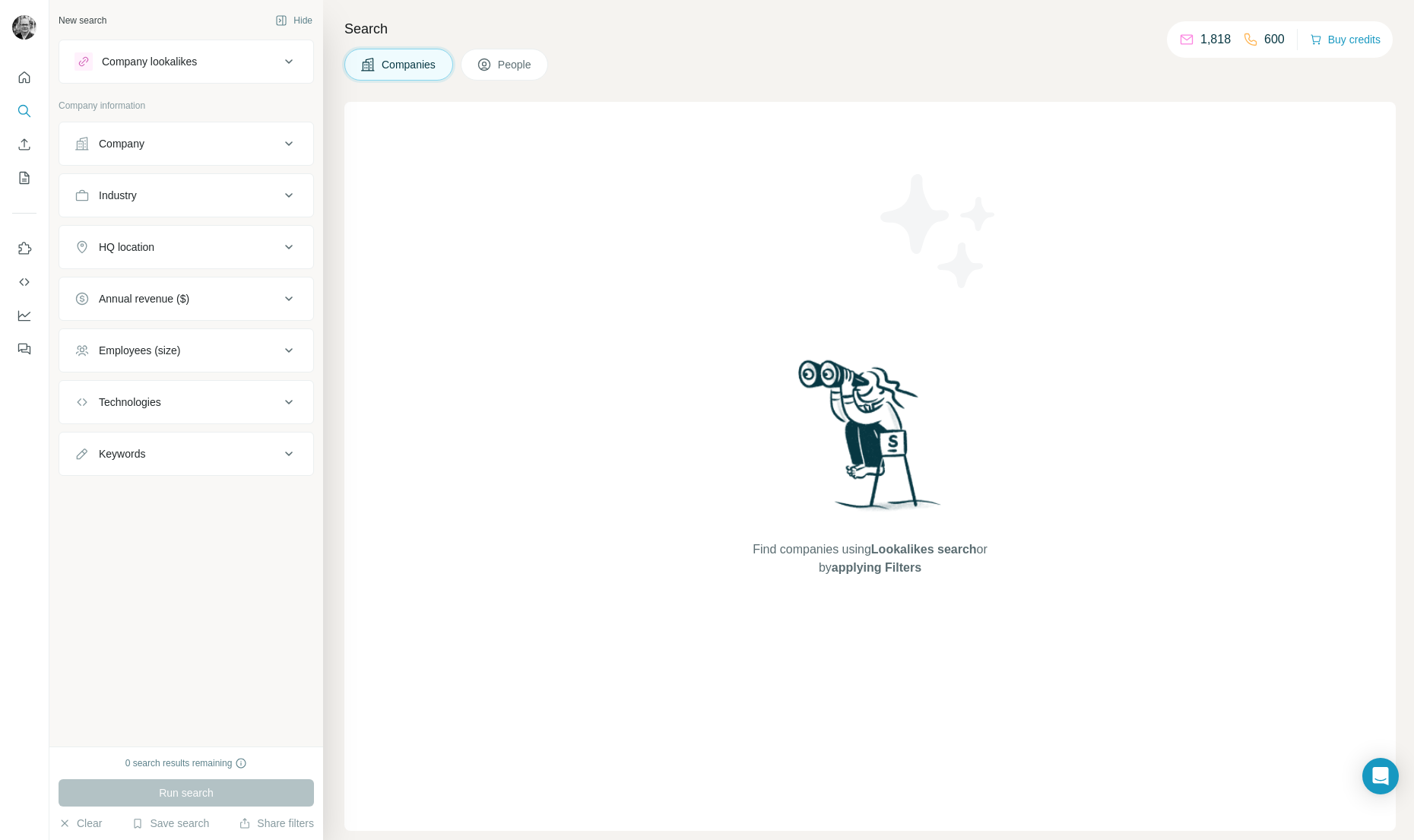
click at [522, 66] on span "People" at bounding box center [515, 65] width 35 height 15
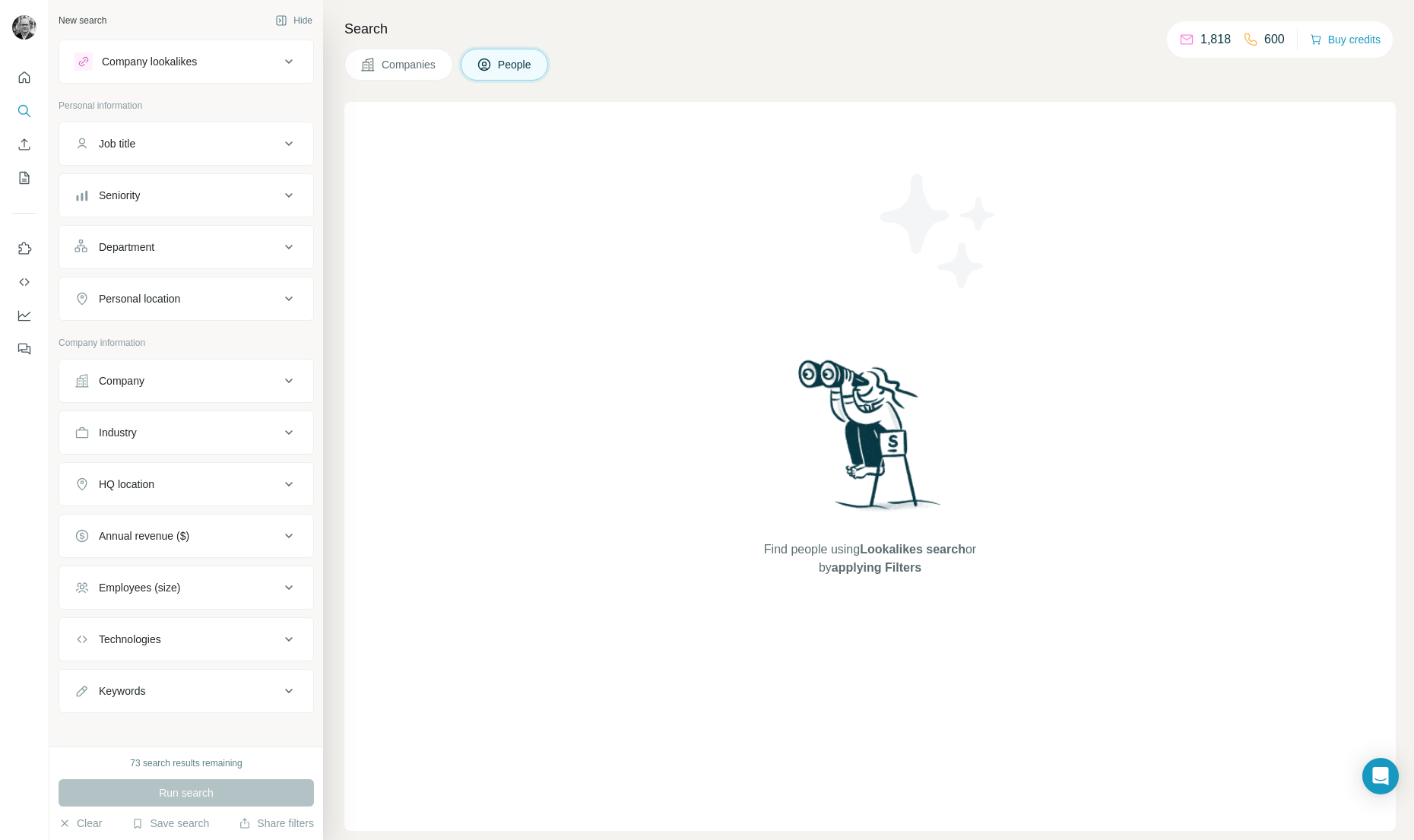
click at [292, 144] on icon at bounding box center [288, 143] width 18 height 18
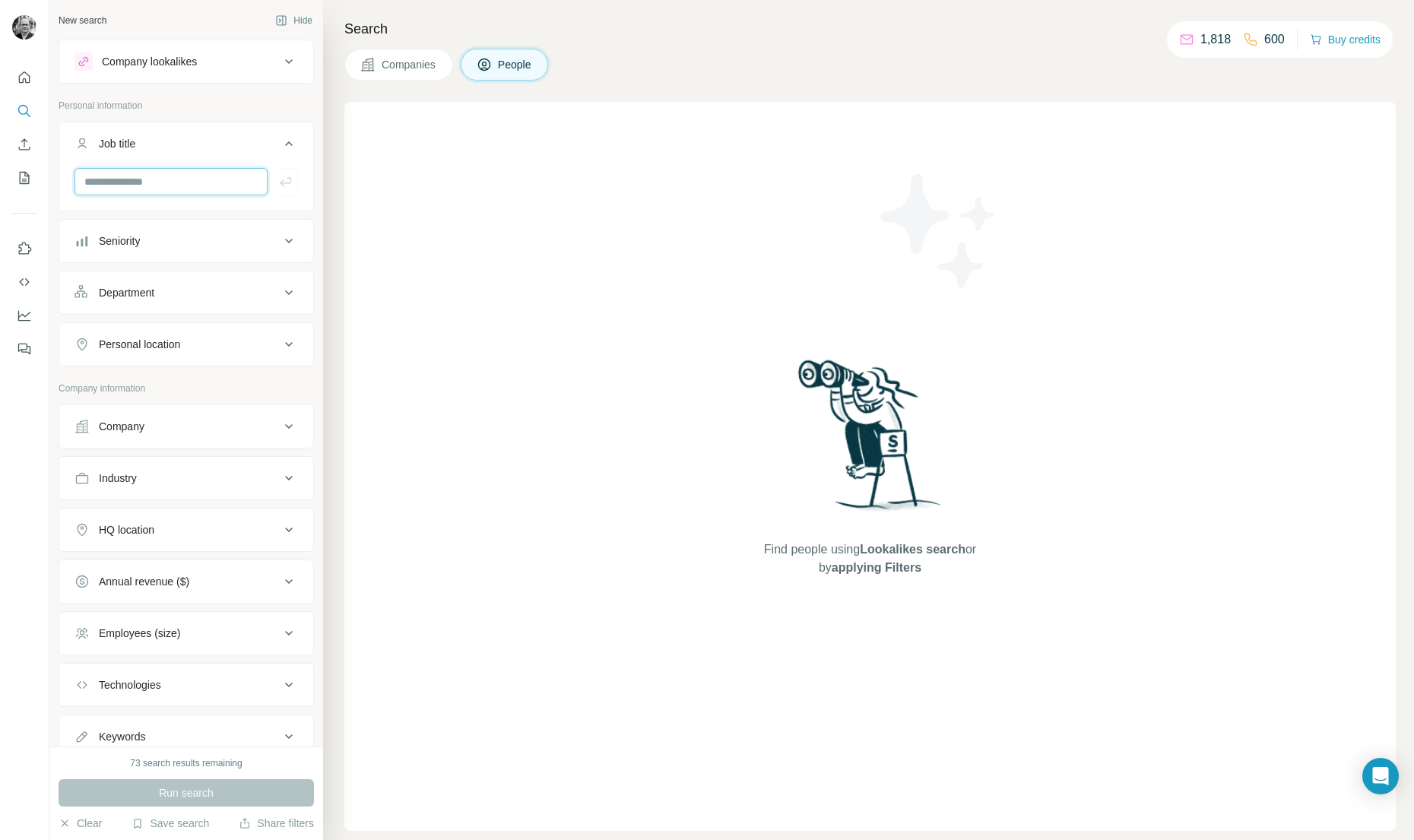
click at [201, 188] on input "text" at bounding box center [171, 181] width 194 height 28
type input "*********"
click at [285, 184] on icon "button" at bounding box center [285, 182] width 15 height 15
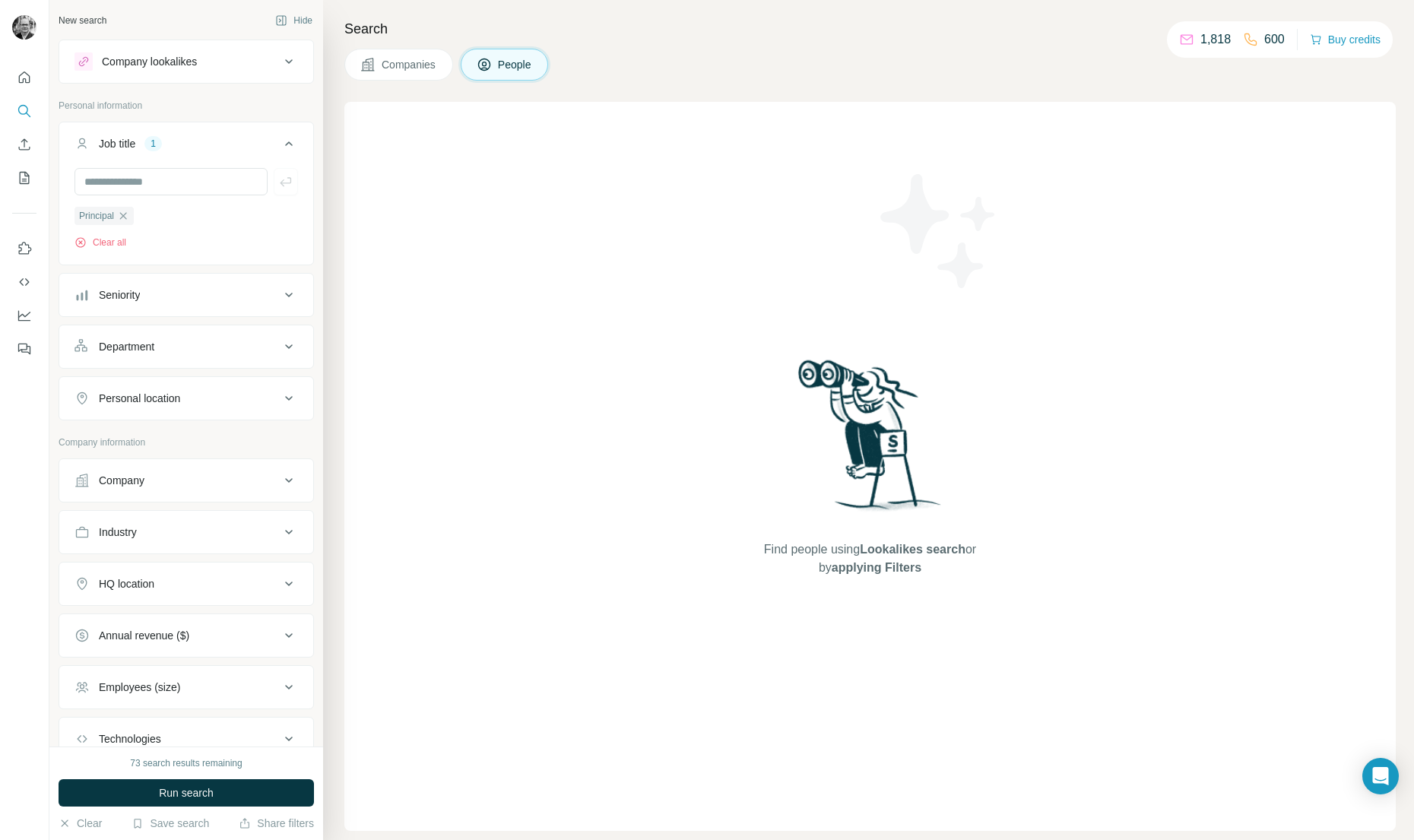
click at [288, 396] on icon at bounding box center [288, 397] width 18 height 18
click at [205, 435] on input "text" at bounding box center [186, 436] width 223 height 28
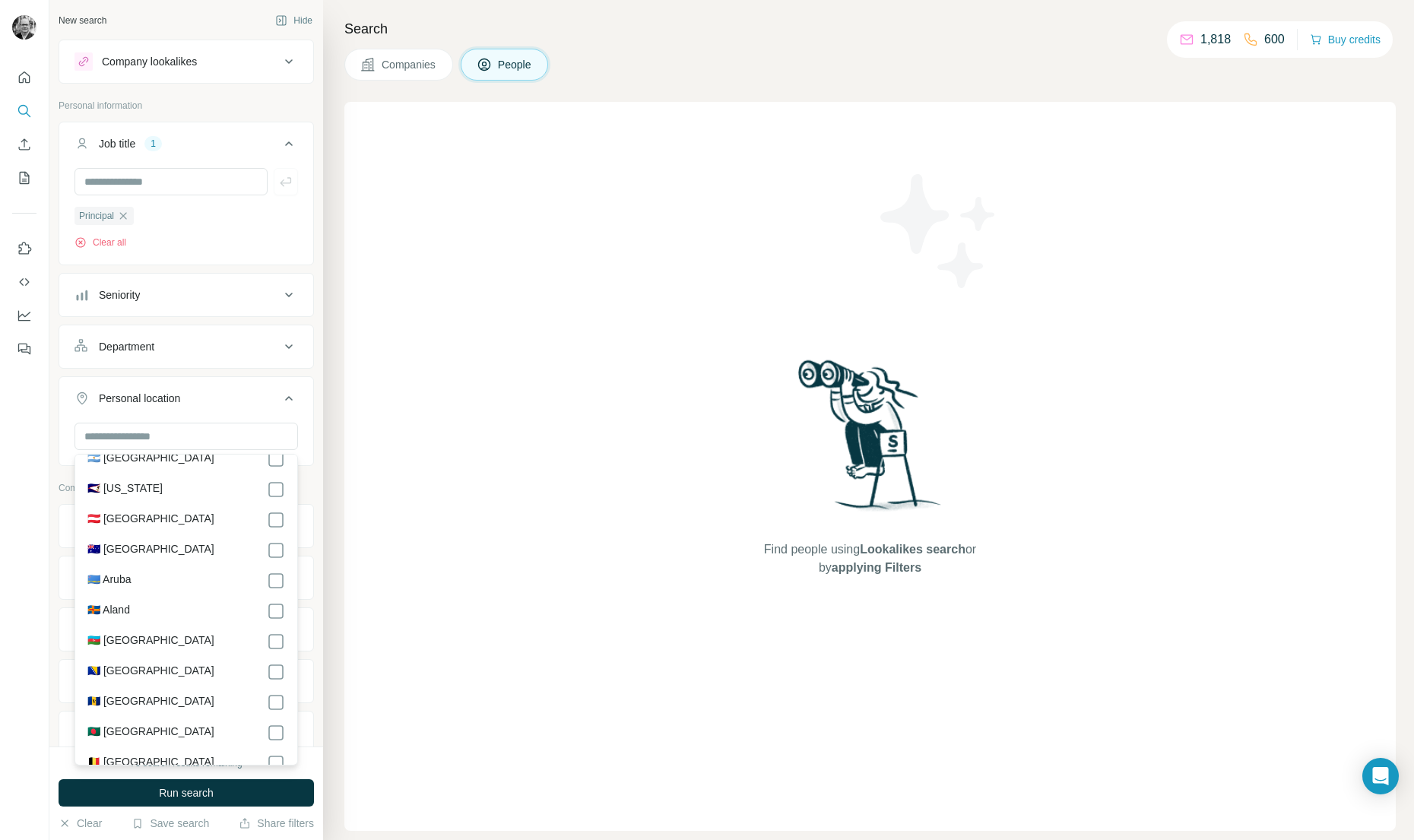
scroll to position [291, 0]
click at [318, 375] on div "New search Hide Company lookalikes Personal information Job title 1 Principal C…" at bounding box center [187, 373] width 274 height 746
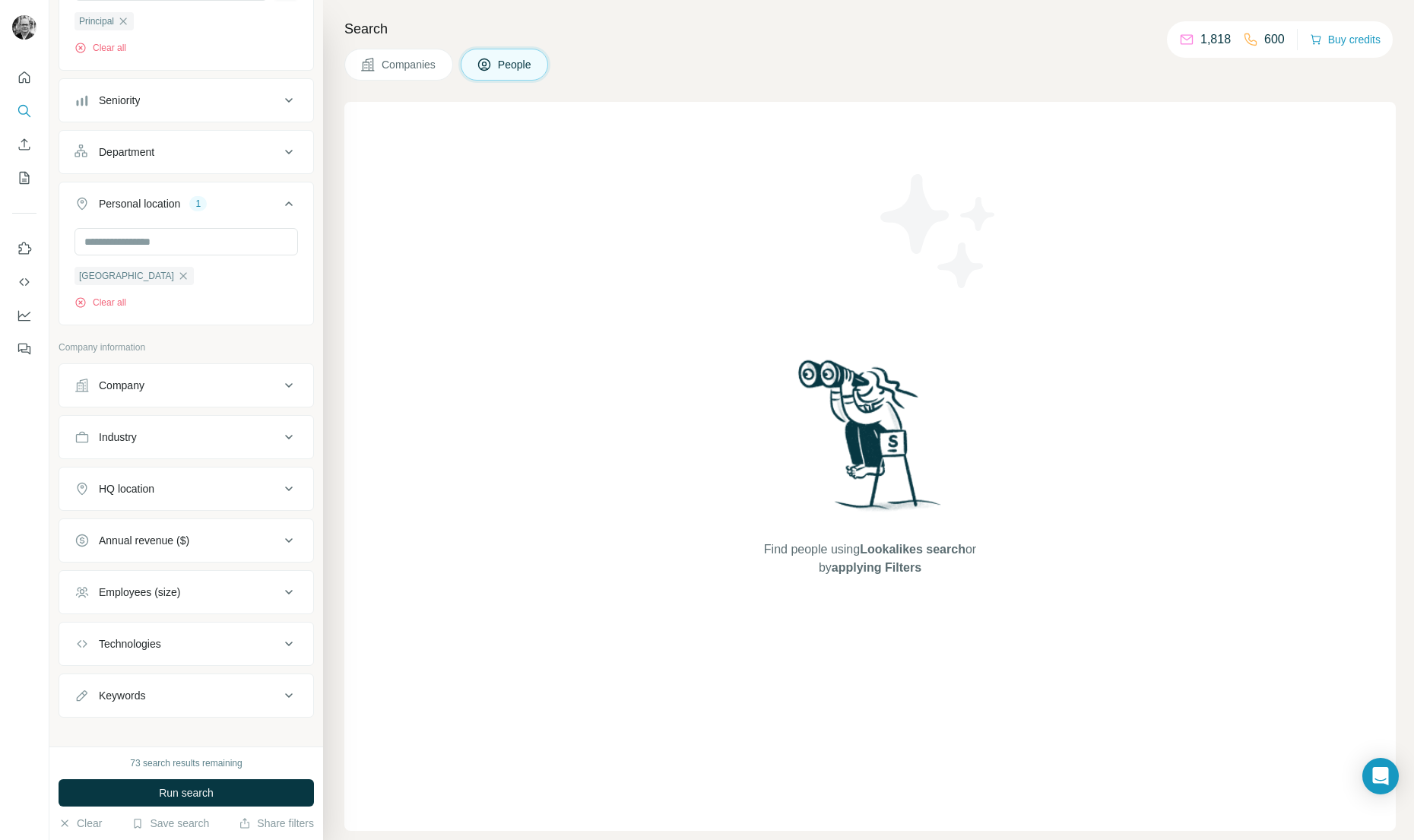
scroll to position [209, 0]
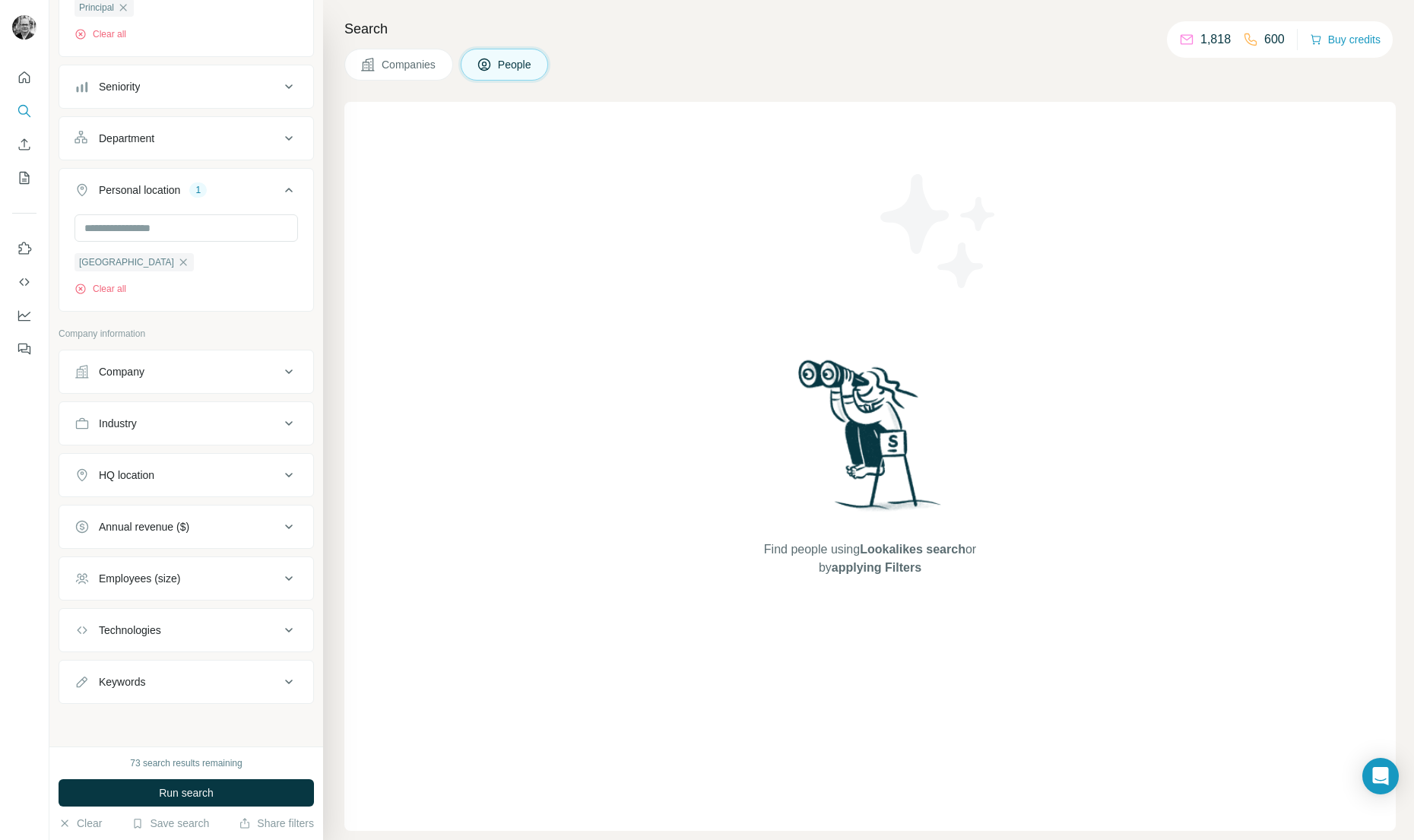
click at [289, 425] on icon at bounding box center [288, 422] width 18 height 18
click at [203, 458] on input at bounding box center [178, 460] width 188 height 16
click at [187, 455] on input at bounding box center [178, 460] width 188 height 16
drag, startPoint x: 176, startPoint y: 458, endPoint x: 269, endPoint y: 456, distance: 93.0
click at [177, 458] on input at bounding box center [178, 460] width 188 height 16
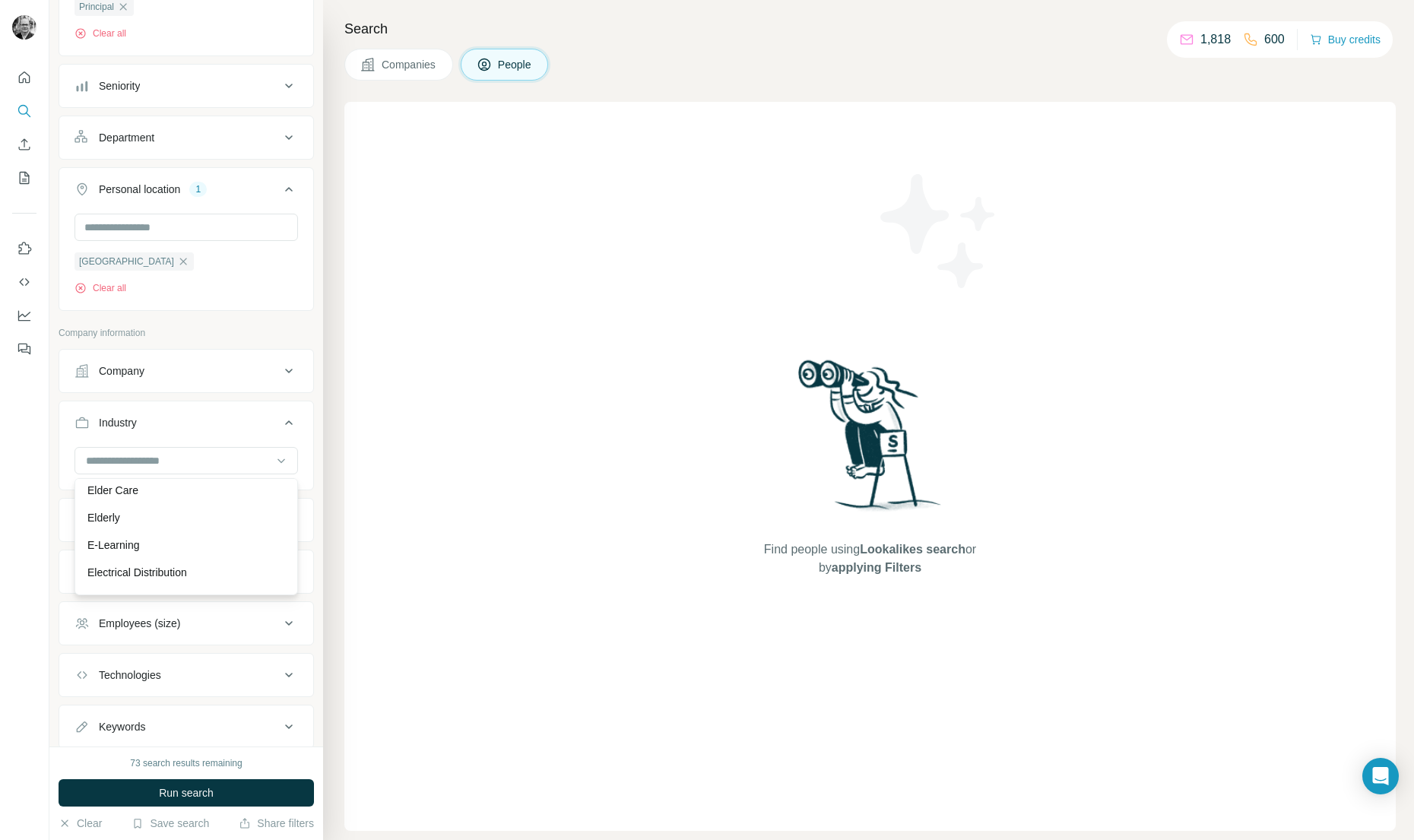
scroll to position [4915, 0]
click at [122, 511] on p "Education" at bounding box center [110, 506] width 47 height 15
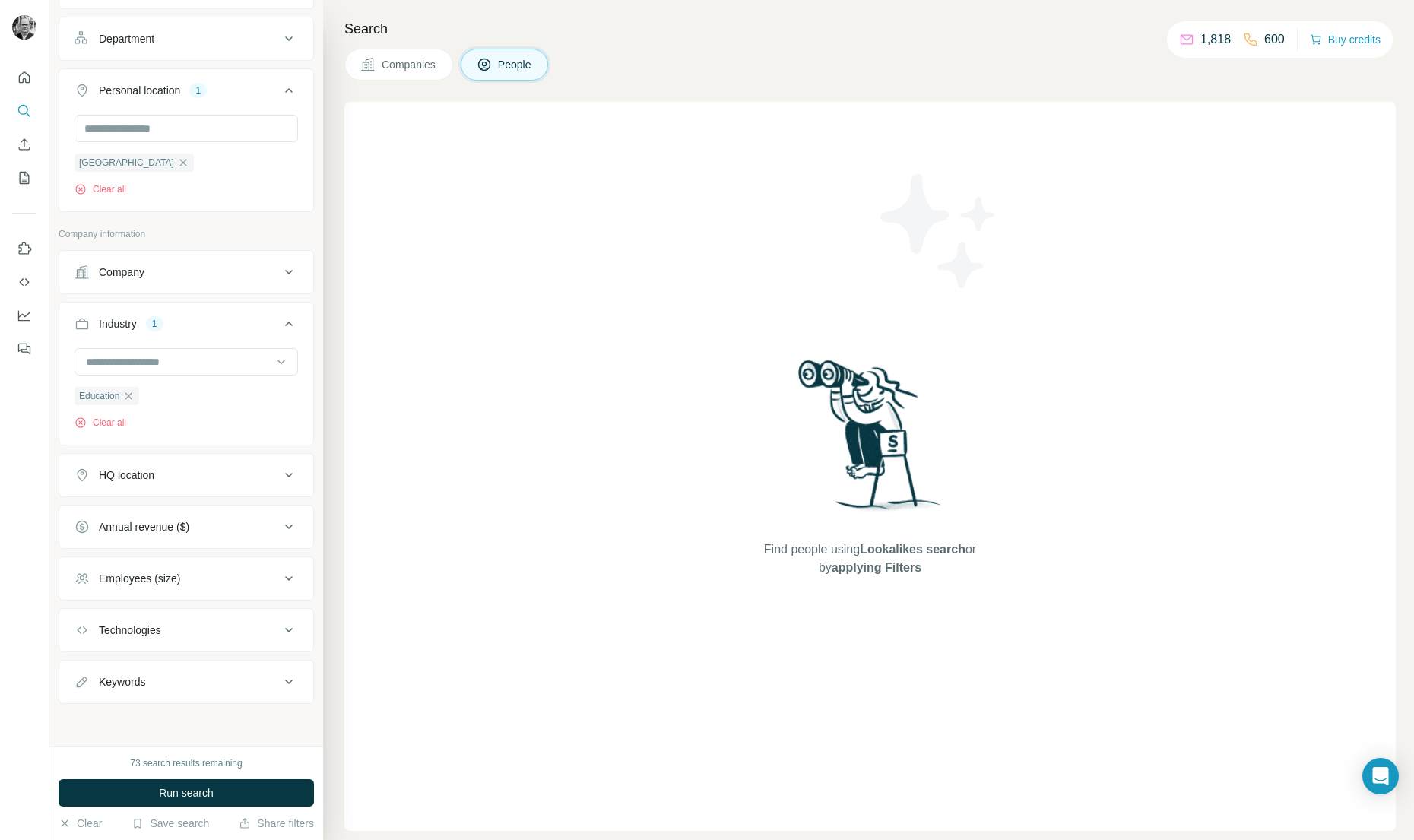
click at [293, 471] on icon at bounding box center [288, 474] width 18 height 18
click at [195, 514] on input "text" at bounding box center [186, 512] width 223 height 28
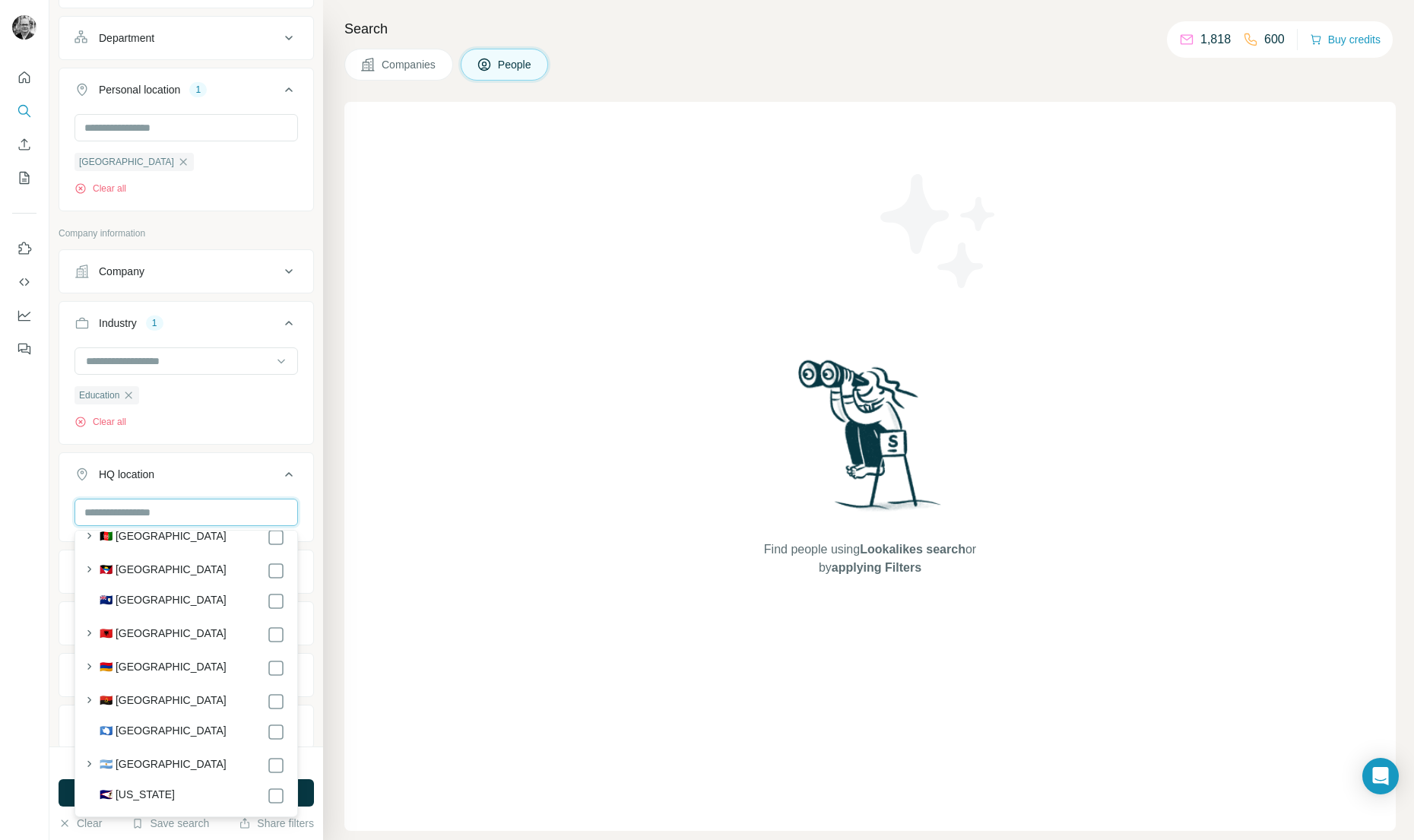
scroll to position [197, 0]
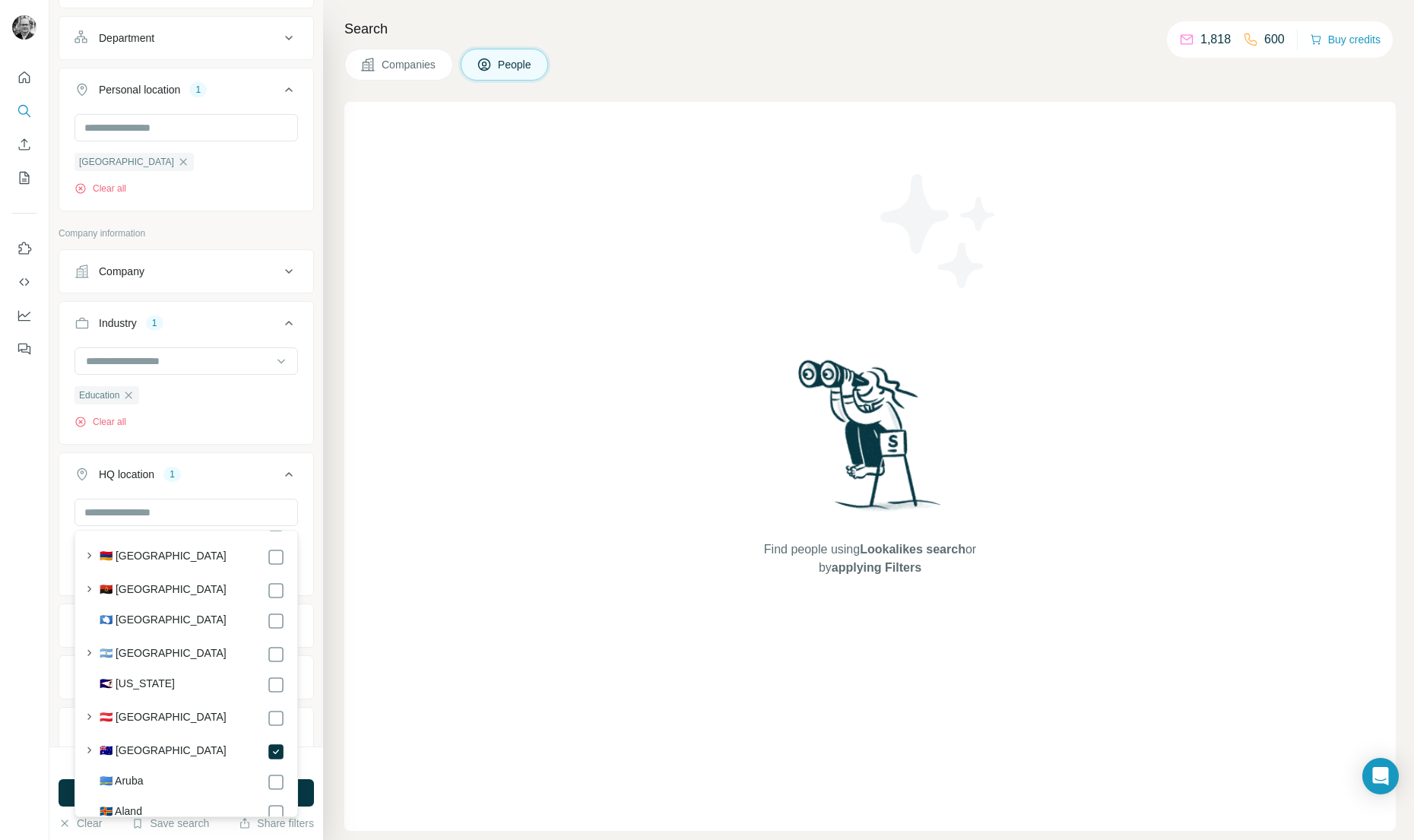
click at [324, 709] on div "Search Companies People Find people using Lookalikes search or by applying Filt…" at bounding box center [868, 420] width 1091 height 840
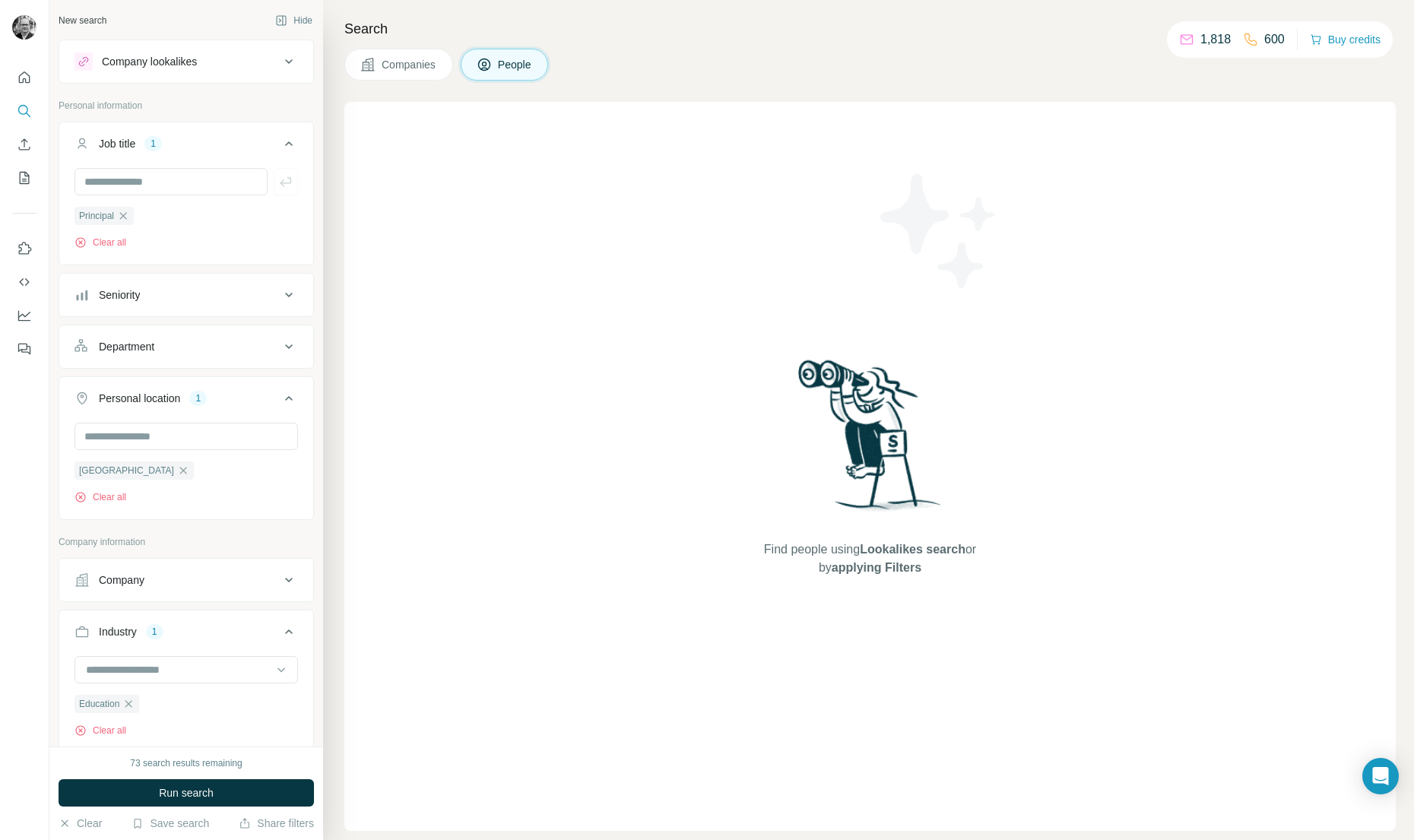
click at [289, 294] on icon at bounding box center [288, 294] width 18 height 18
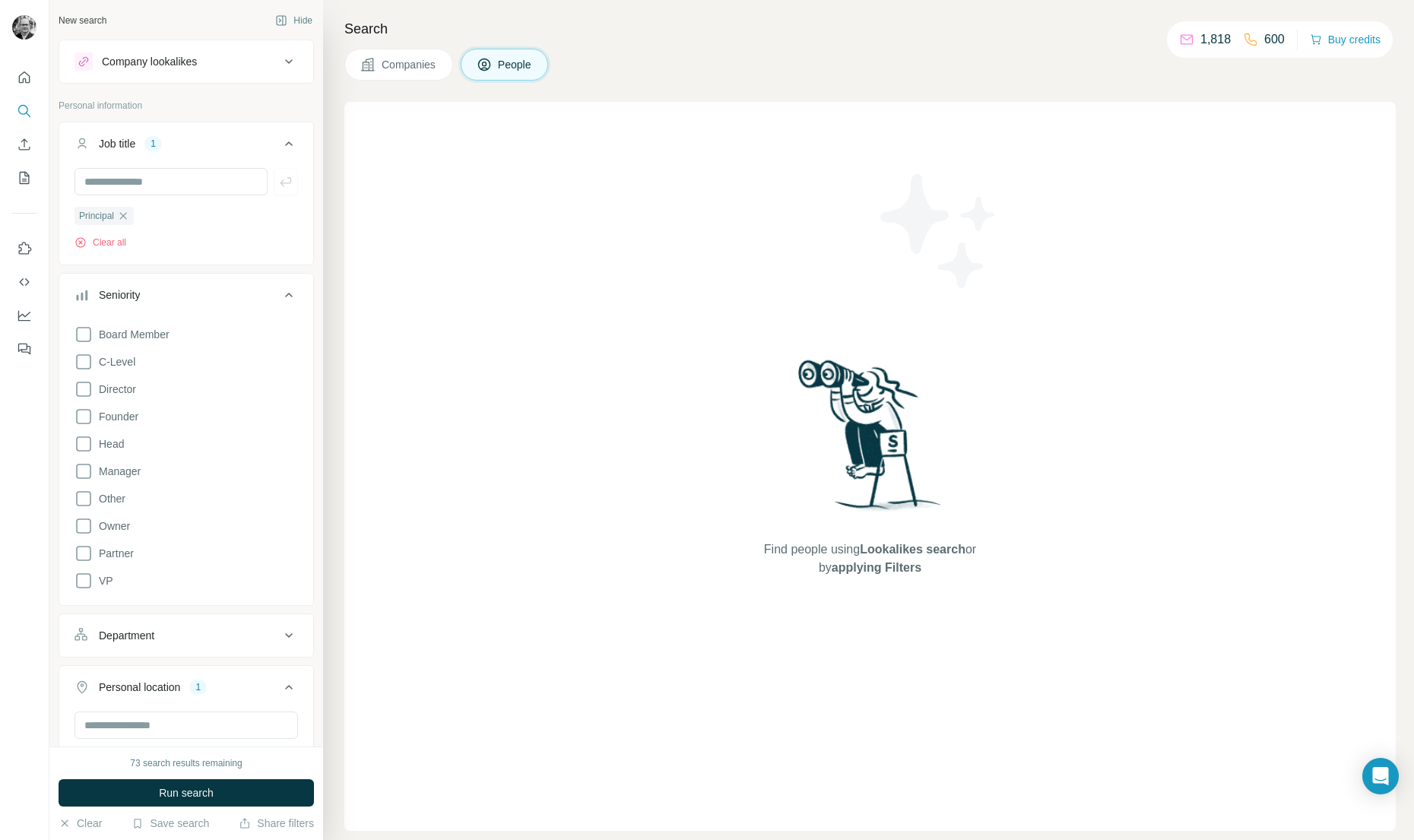
click at [344, 373] on div "Find people using Lookalikes search or by applying Filters" at bounding box center [869, 465] width 1051 height 729
click at [293, 298] on icon at bounding box center [288, 294] width 18 height 18
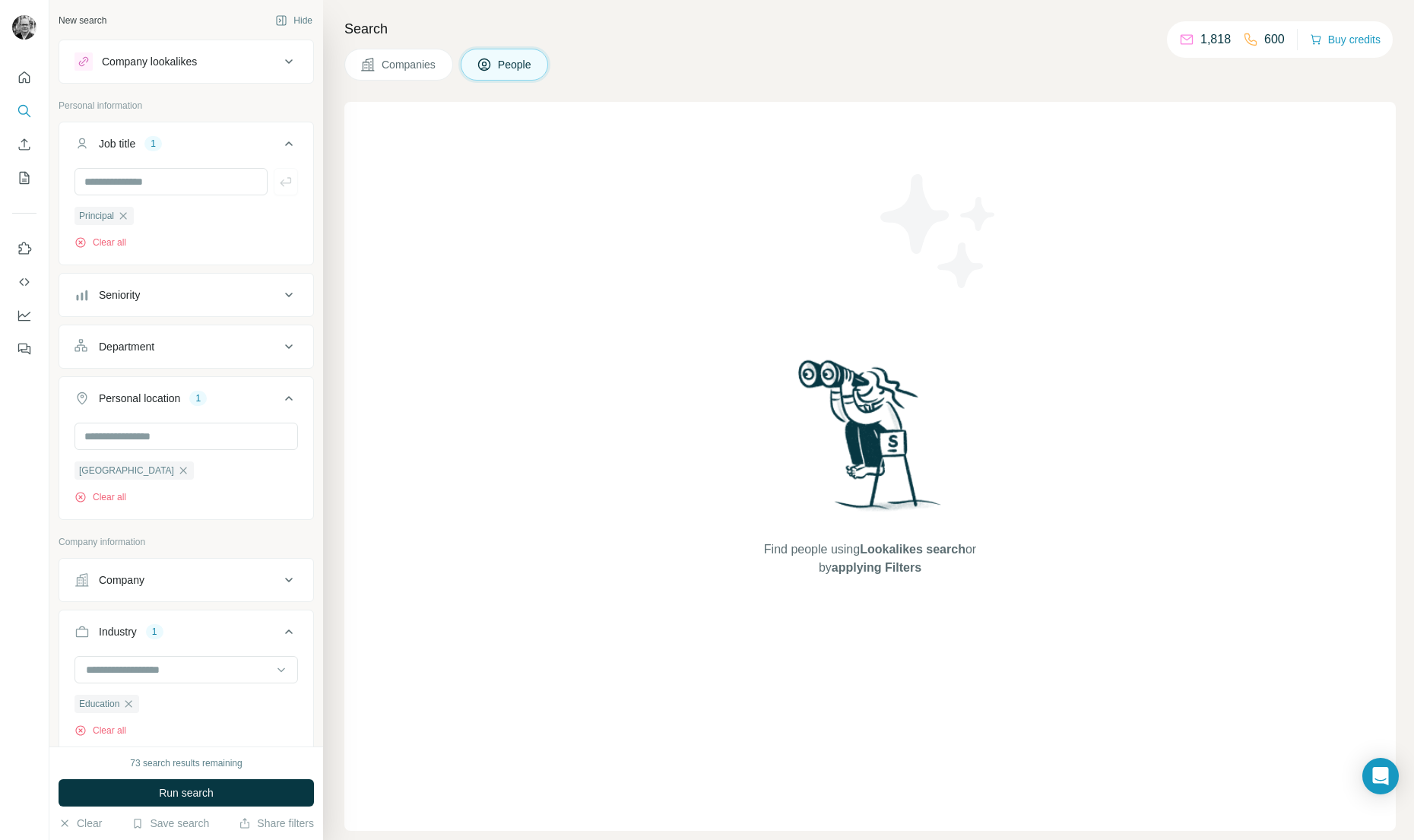
click at [288, 344] on icon at bounding box center [288, 346] width 18 height 18
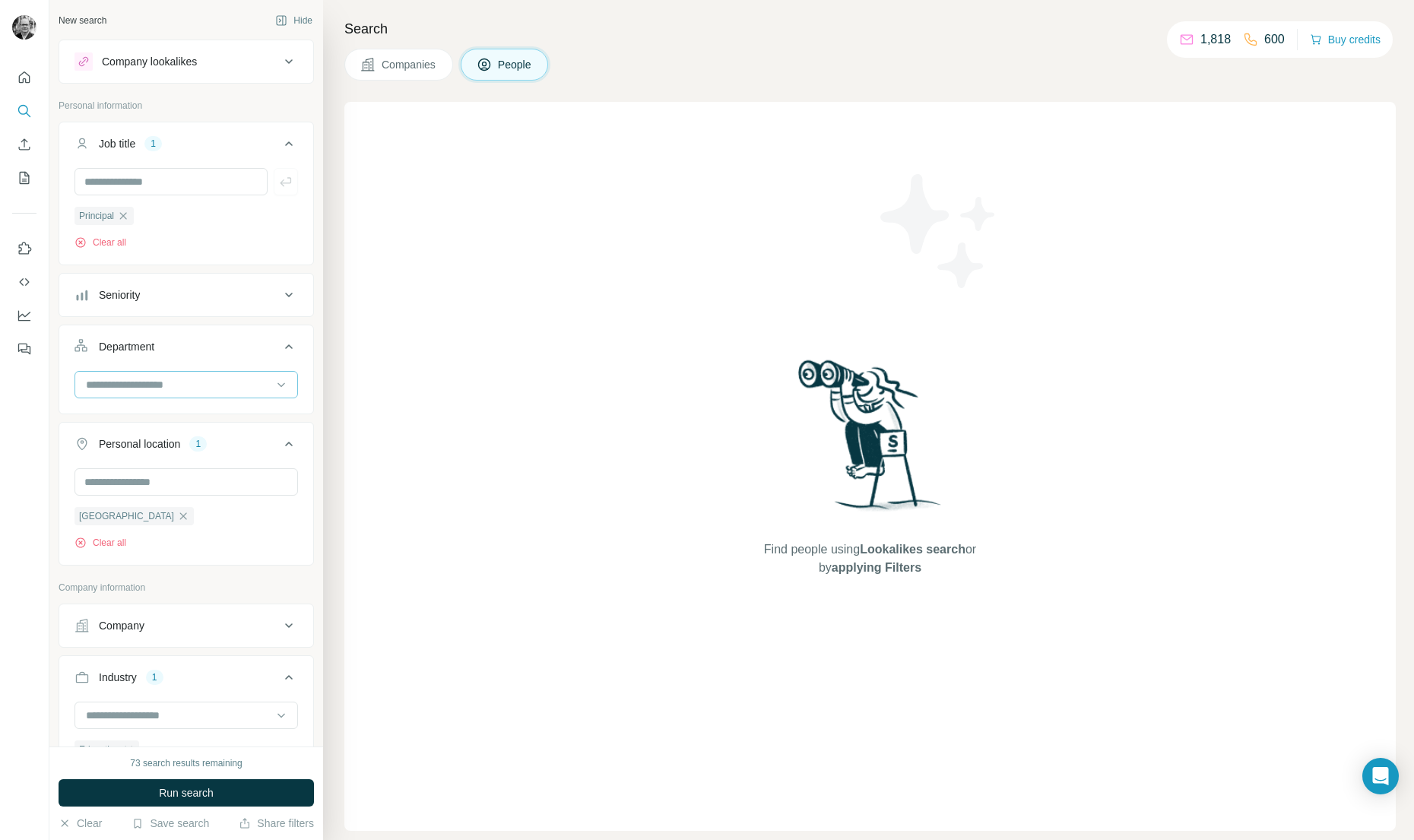
click at [289, 384] on div at bounding box center [186, 384] width 223 height 28
click at [340, 414] on div "Search Companies People Find people using Lookalikes search or by applying Filt…" at bounding box center [868, 420] width 1091 height 840
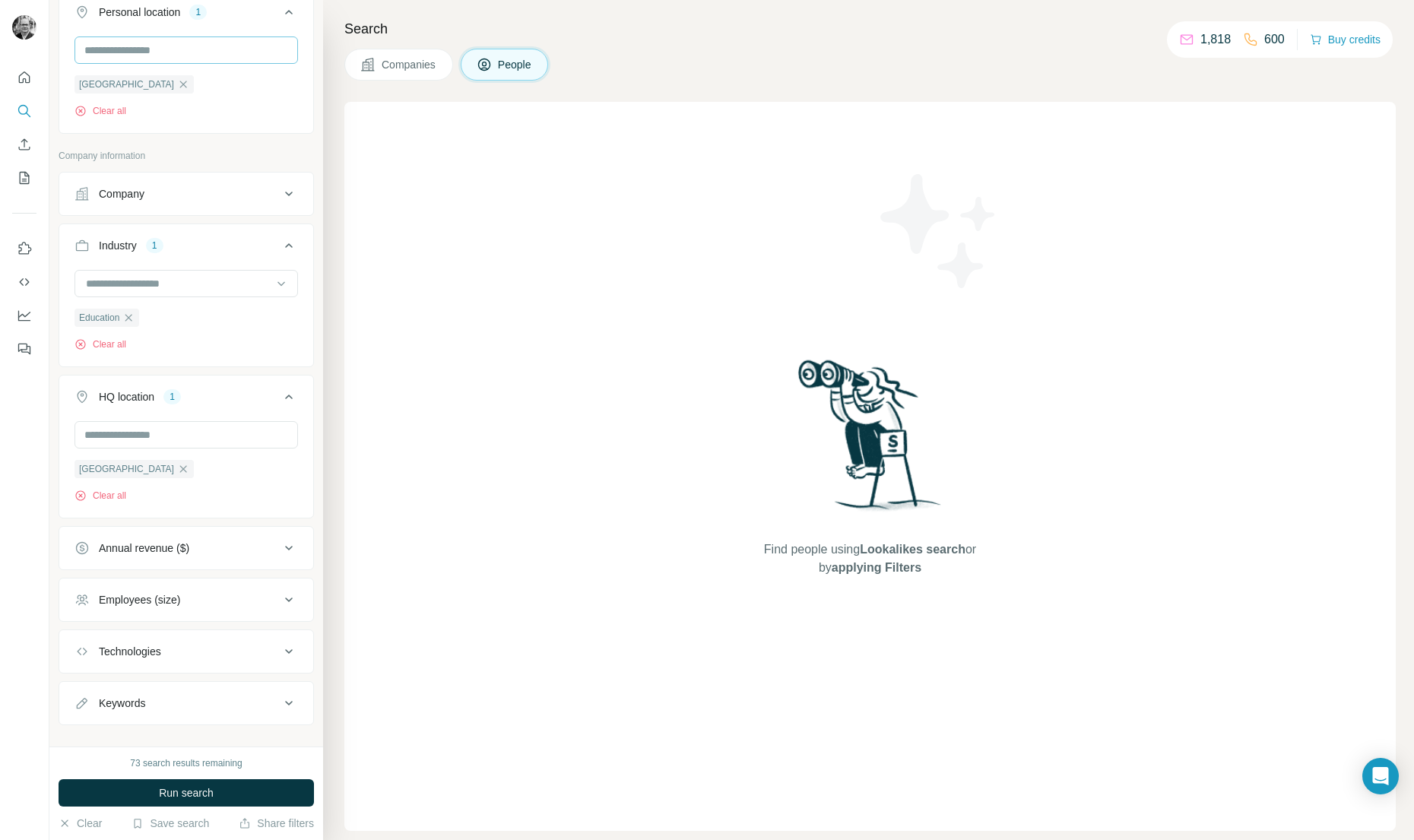
scroll to position [455, 0]
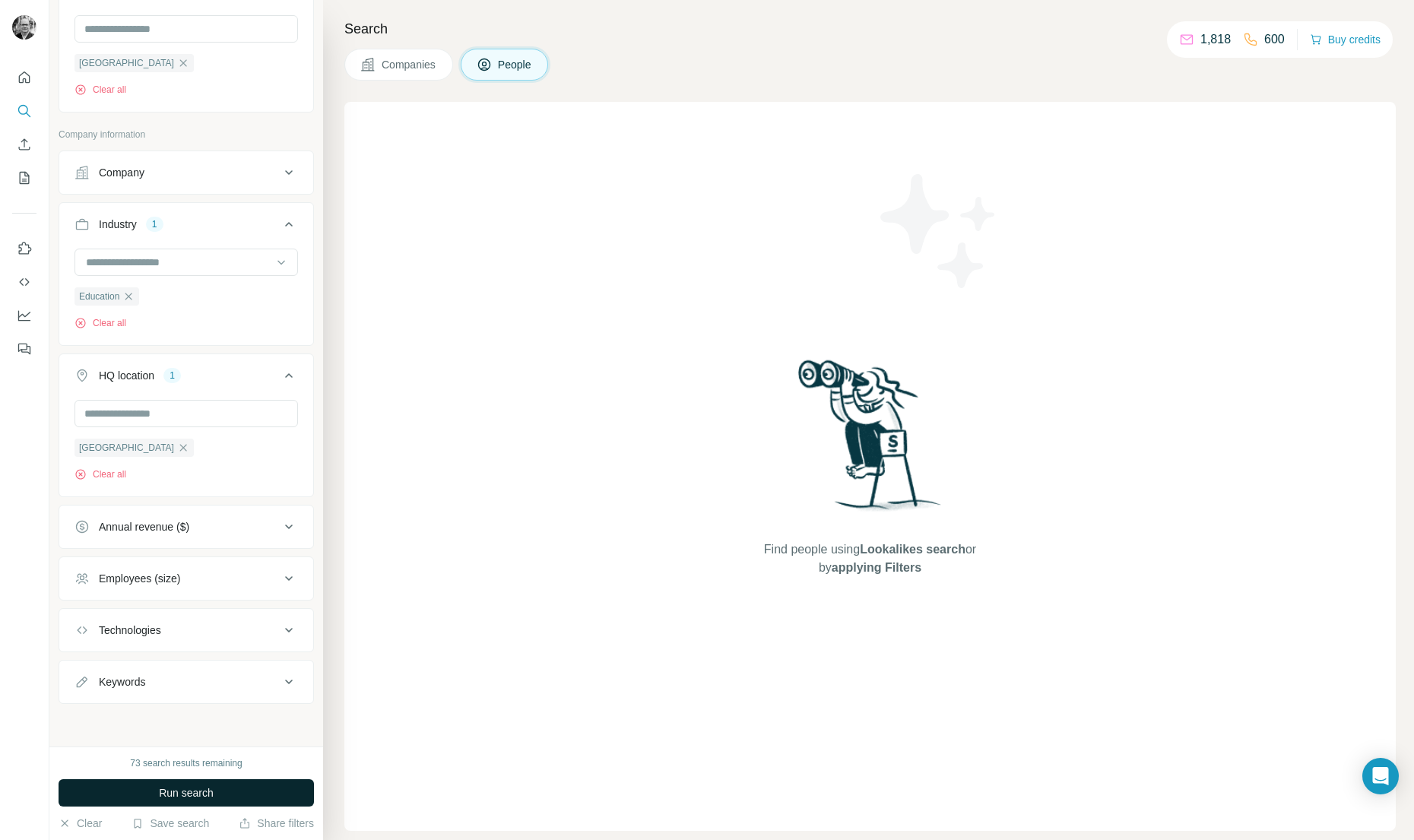
click at [186, 793] on span "Run search" at bounding box center [186, 793] width 55 height 15
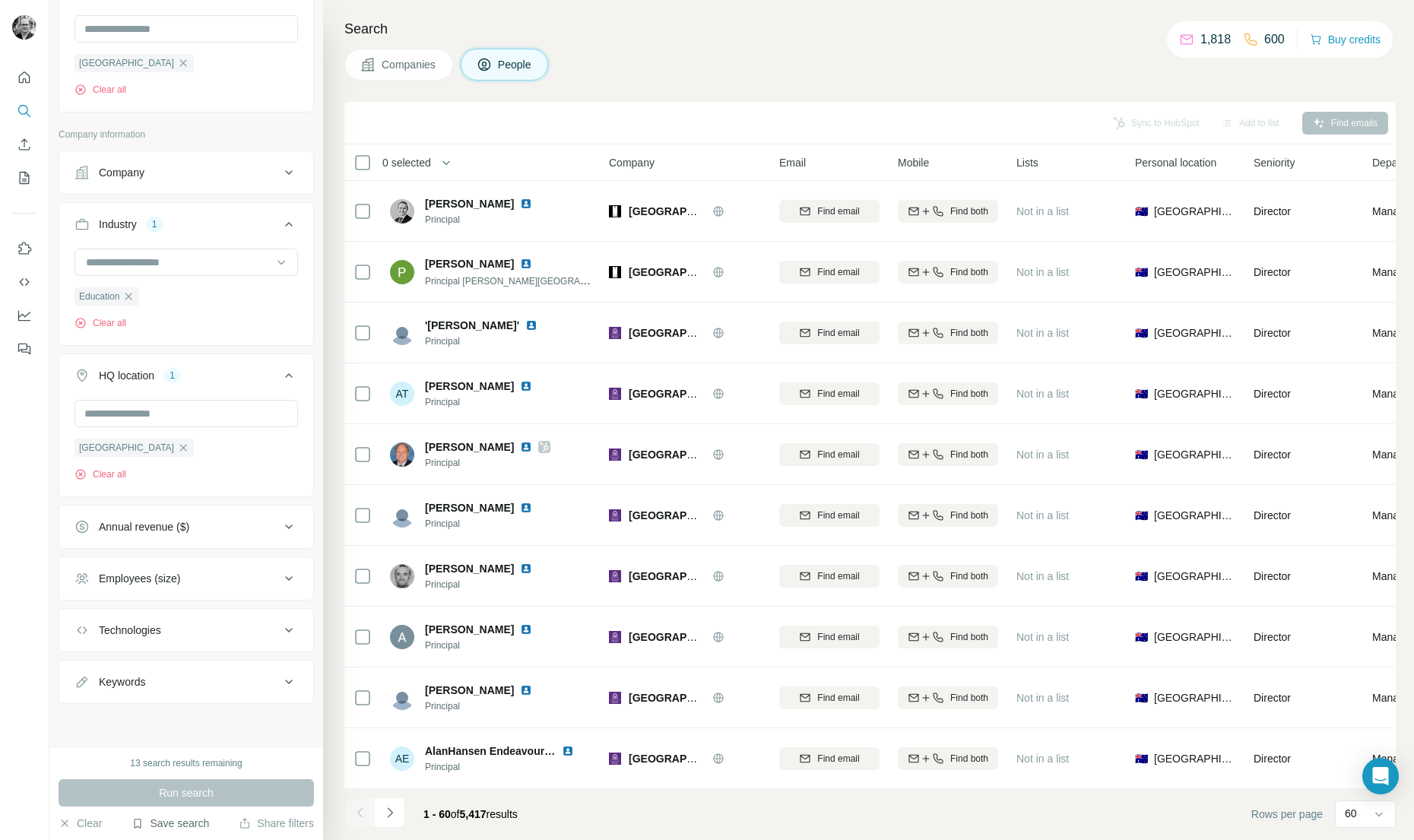
click at [182, 825] on button "Save search" at bounding box center [170, 823] width 78 height 15
click at [187, 763] on div "Save search" at bounding box center [213, 766] width 160 height 31
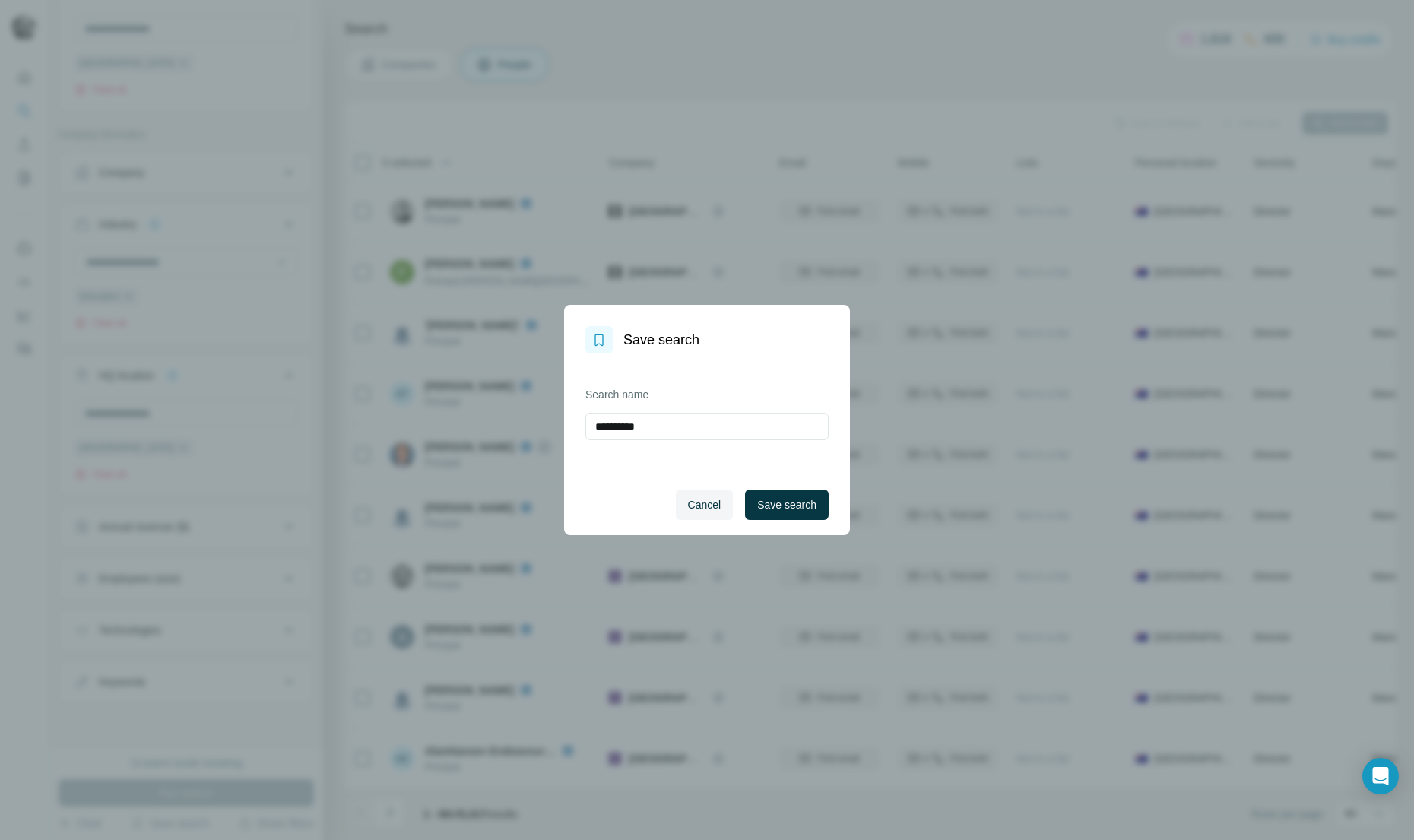
drag, startPoint x: 667, startPoint y: 424, endPoint x: 583, endPoint y: 425, distance: 84.0
click at [583, 425] on div "**********" at bounding box center [707, 413] width 285 height 120
type input "**********"
click at [779, 507] on span "Save search" at bounding box center [787, 505] width 59 height 15
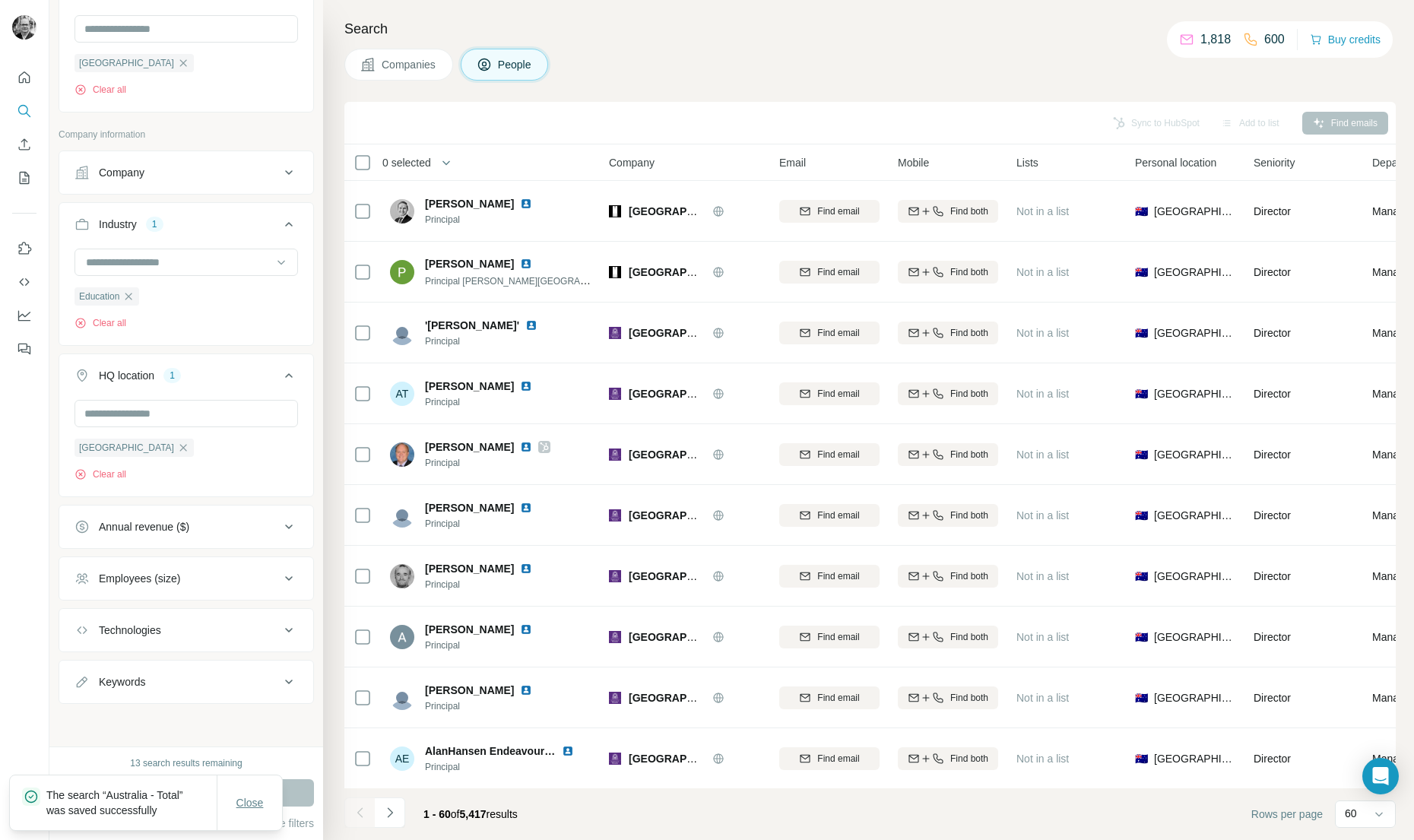
click at [248, 803] on span "Close" at bounding box center [250, 803] width 28 height 15
click at [182, 819] on button "Save search" at bounding box center [170, 823] width 78 height 15
click at [208, 790] on div "View my saved searches" at bounding box center [213, 797] width 160 height 31
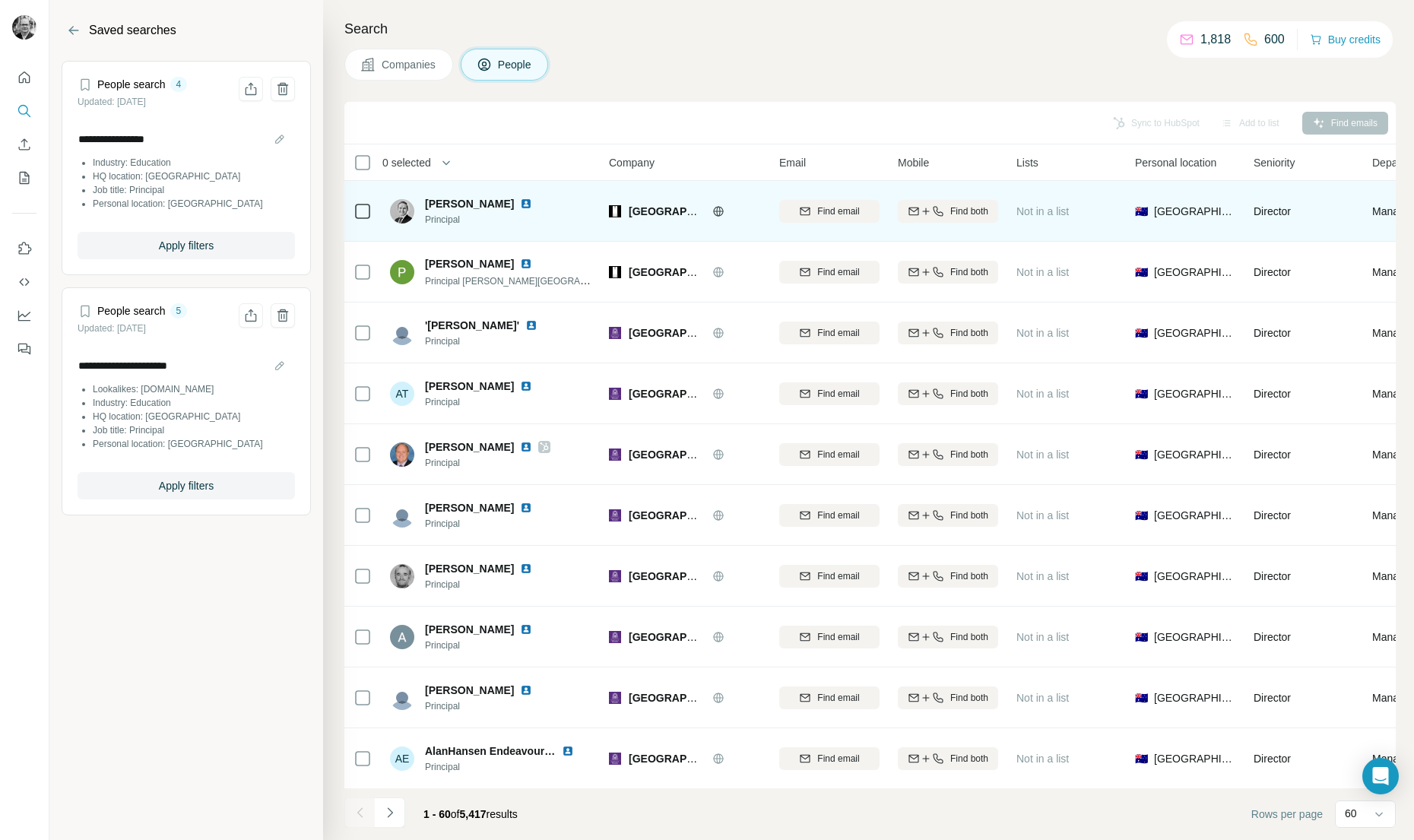
click at [520, 204] on img at bounding box center [526, 203] width 12 height 12
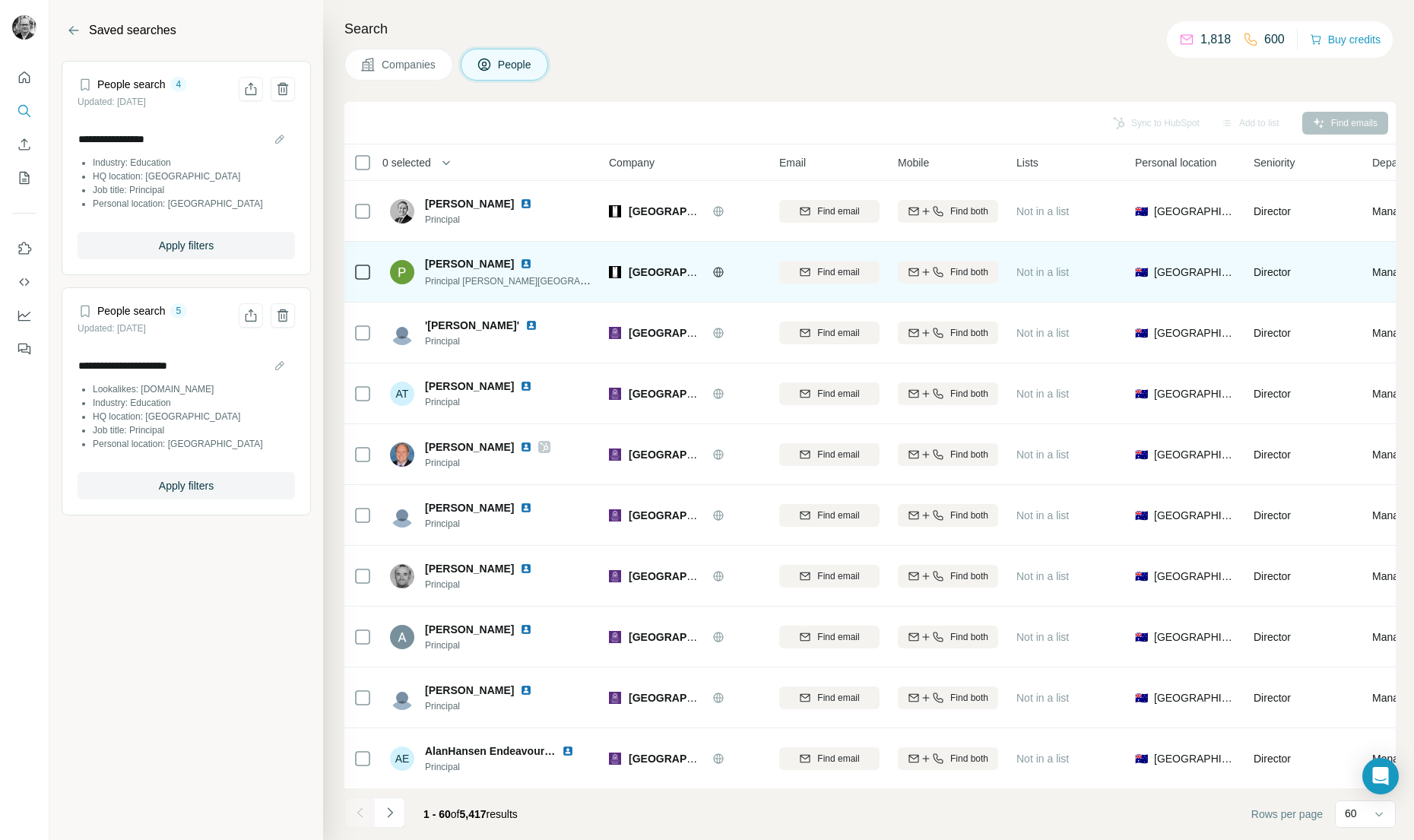
click at [520, 263] on img at bounding box center [526, 263] width 12 height 12
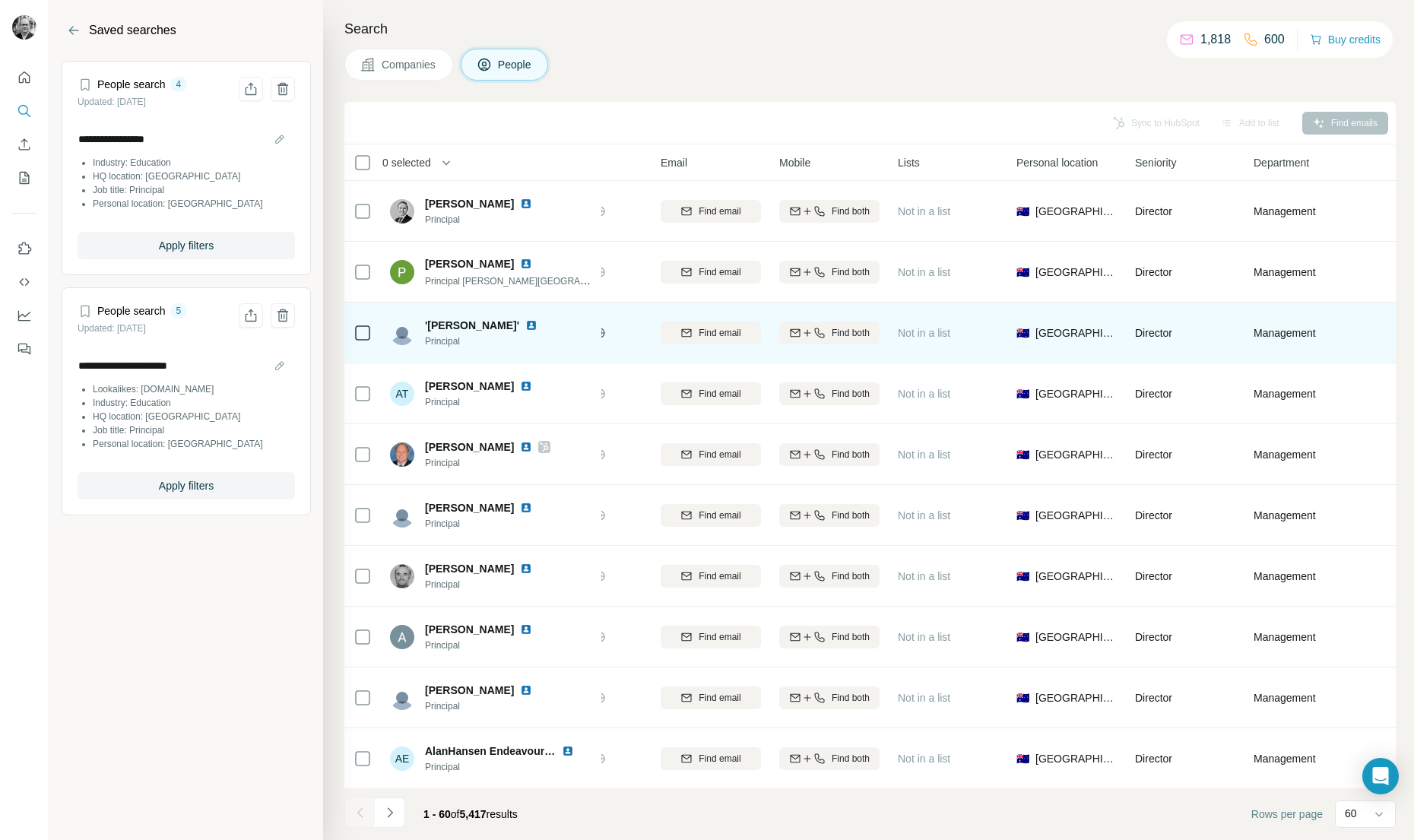
scroll to position [0, 0]
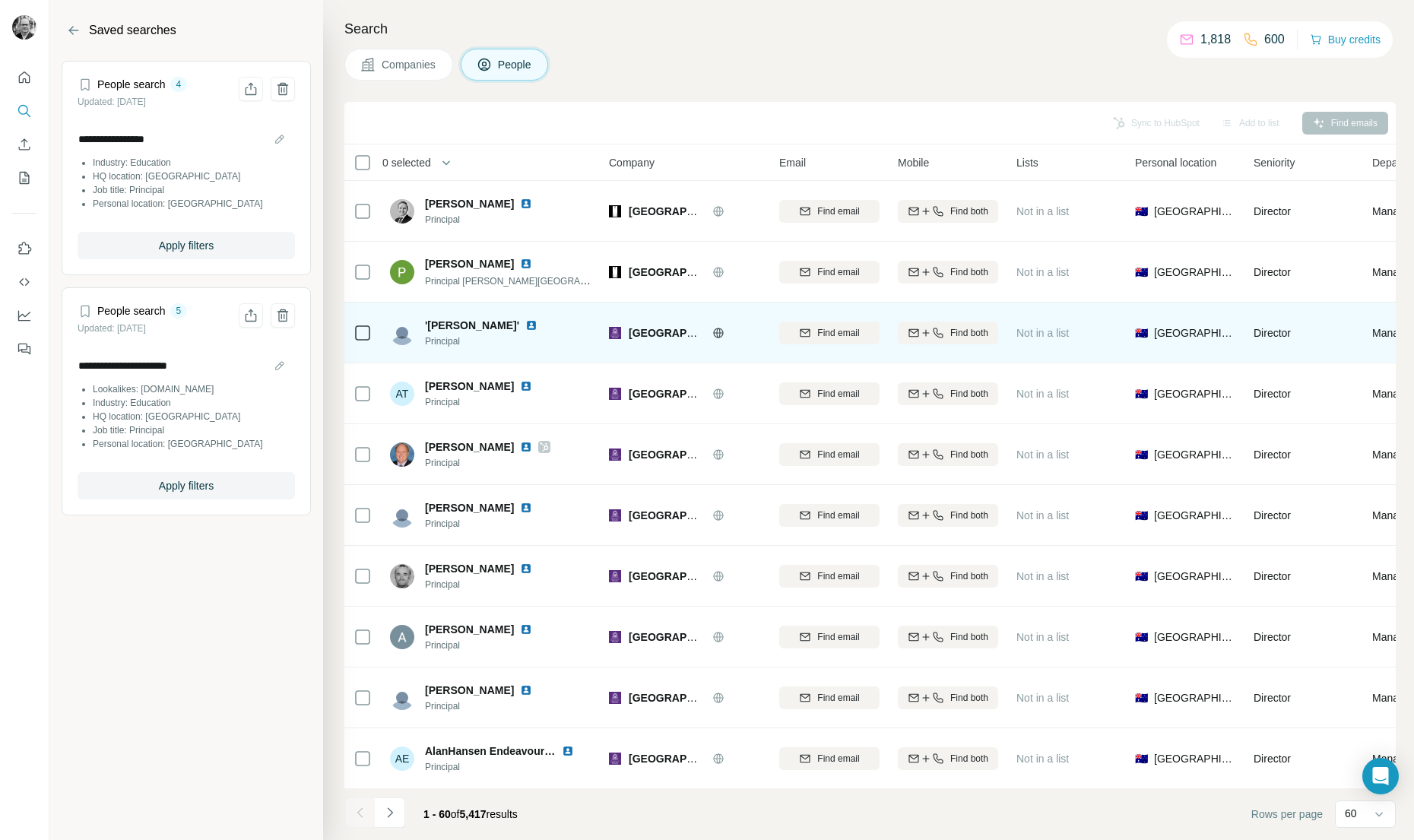
click at [525, 324] on img at bounding box center [531, 325] width 12 height 12
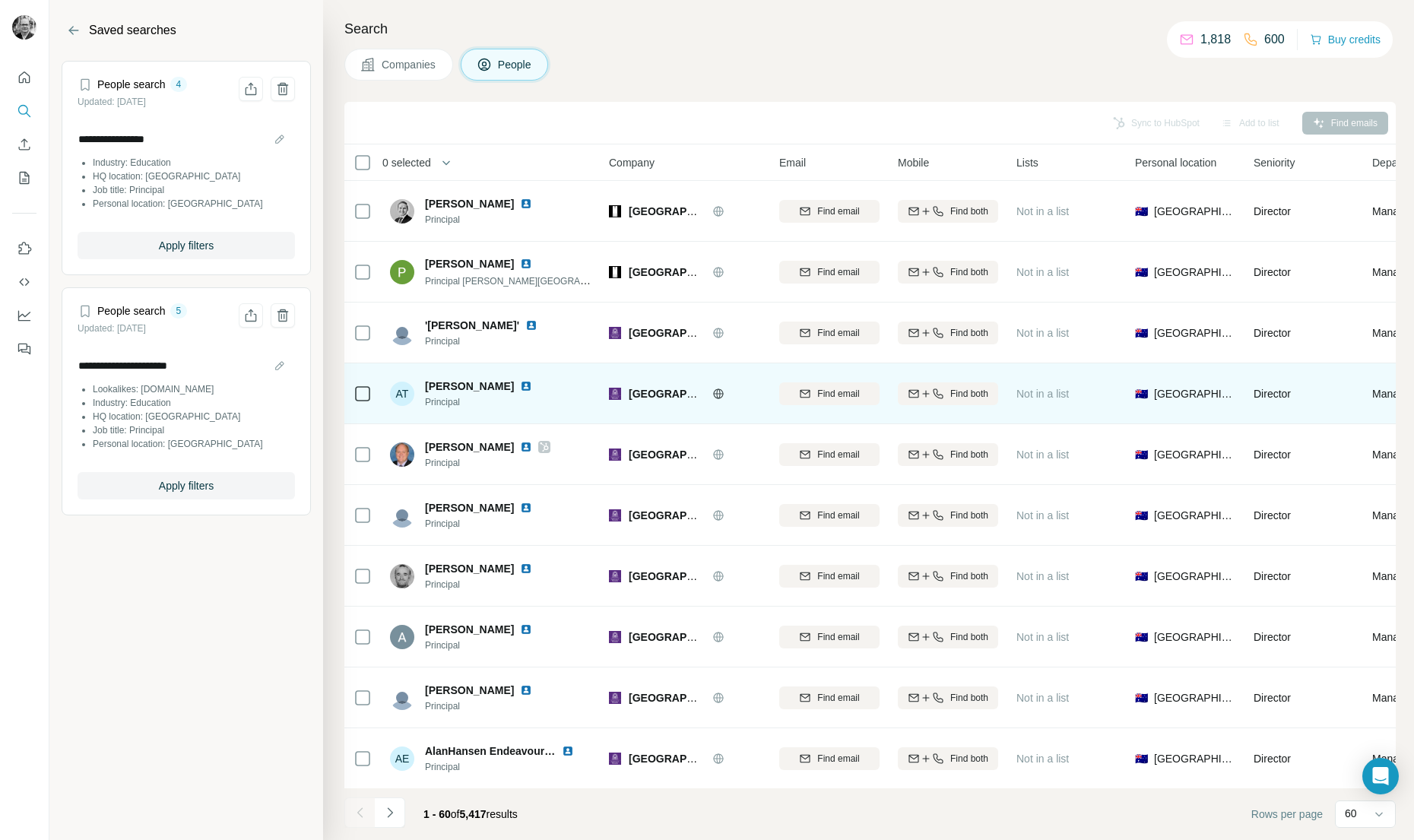
click at [520, 386] on img at bounding box center [526, 386] width 12 height 12
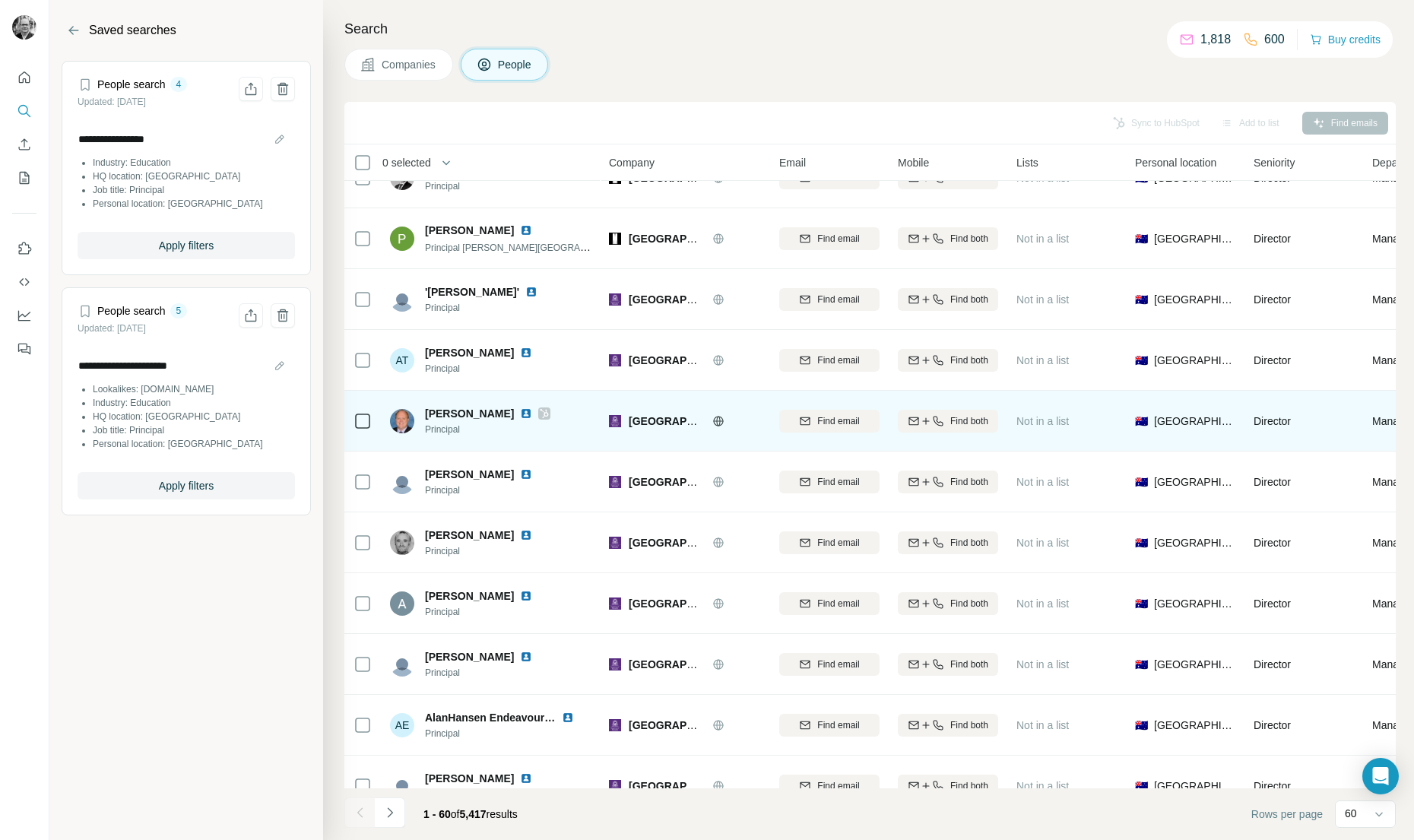
scroll to position [48, 0]
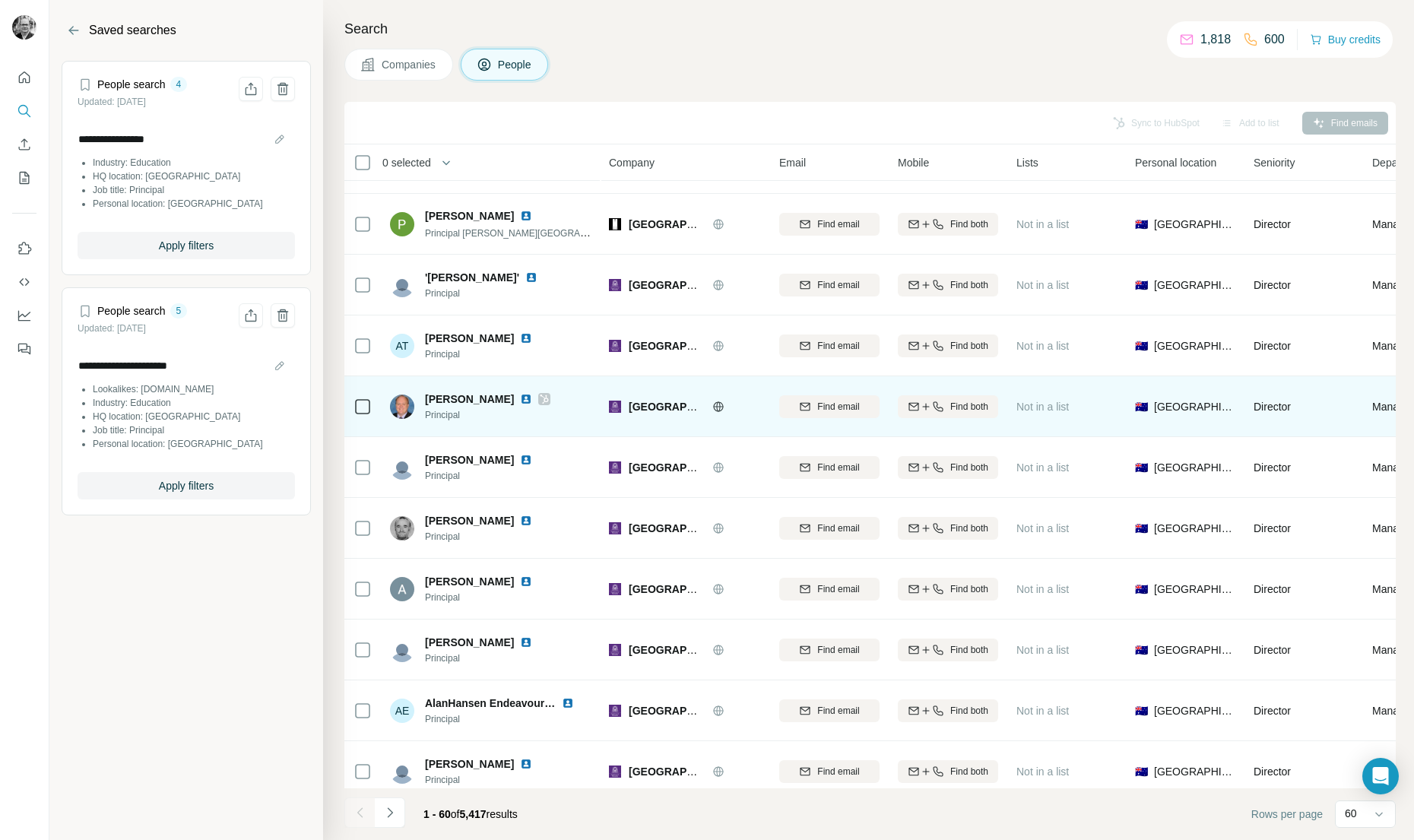
click at [520, 399] on img at bounding box center [526, 398] width 12 height 12
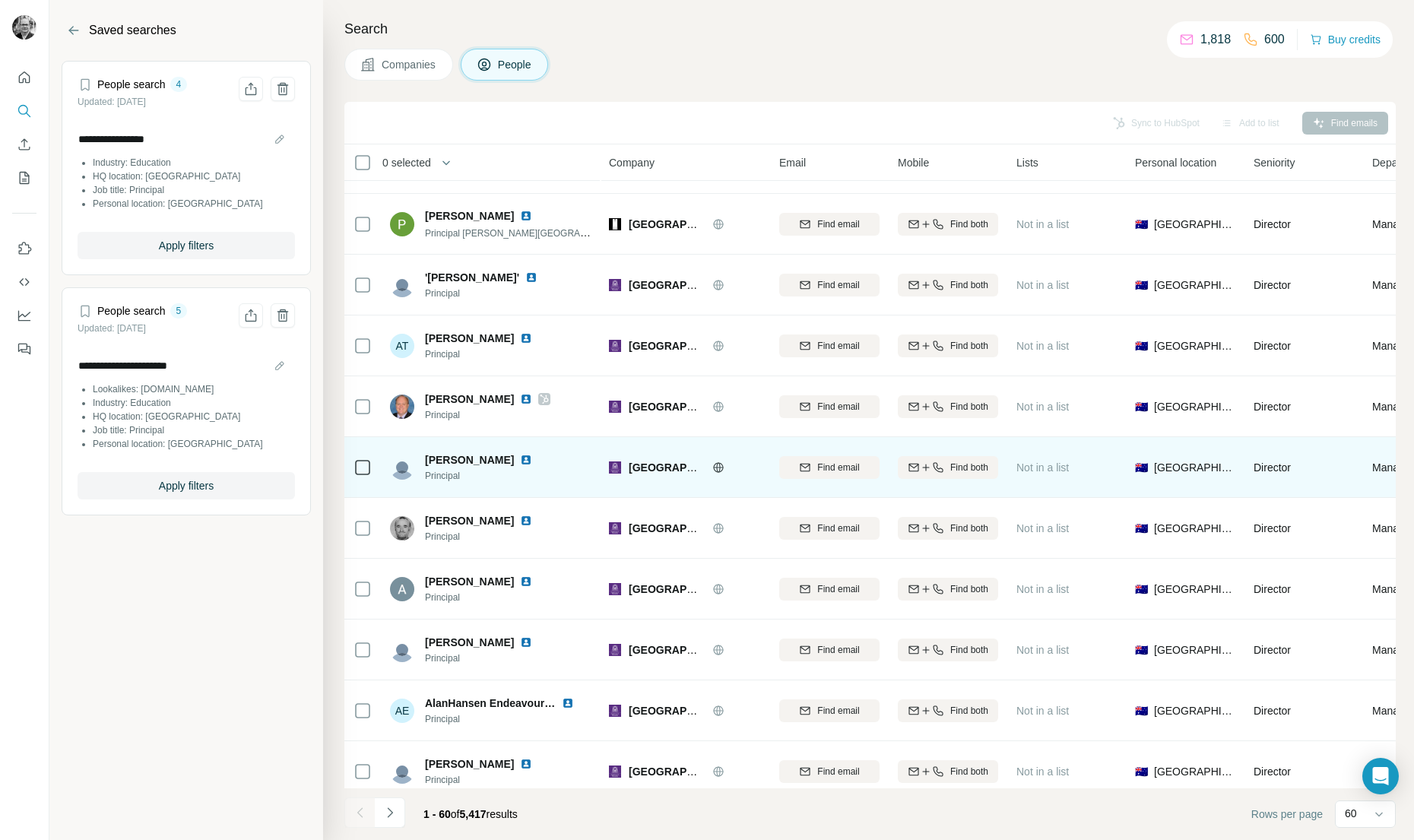
click at [526, 459] on img at bounding box center [526, 460] width 12 height 12
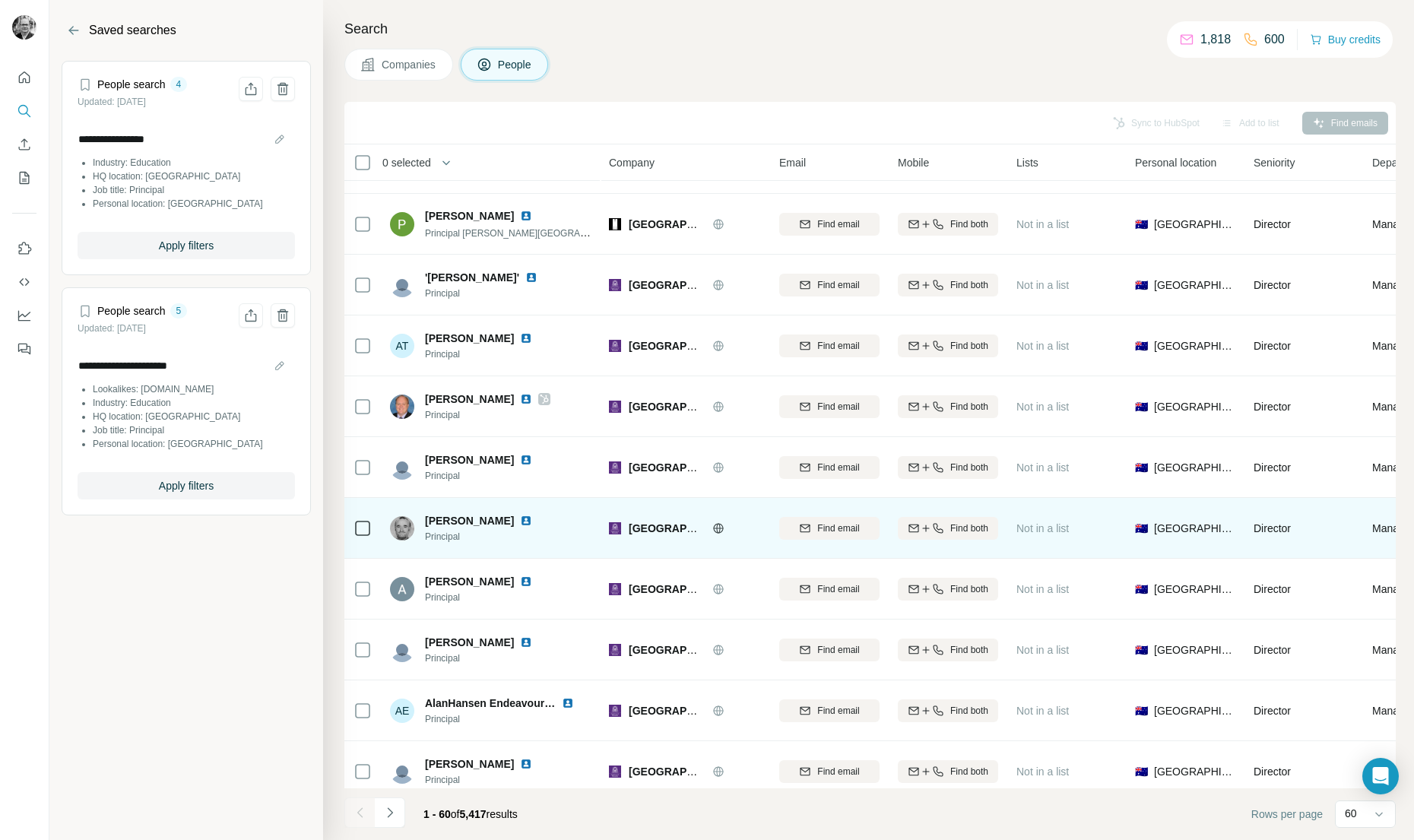
click at [520, 519] on img at bounding box center [526, 520] width 12 height 12
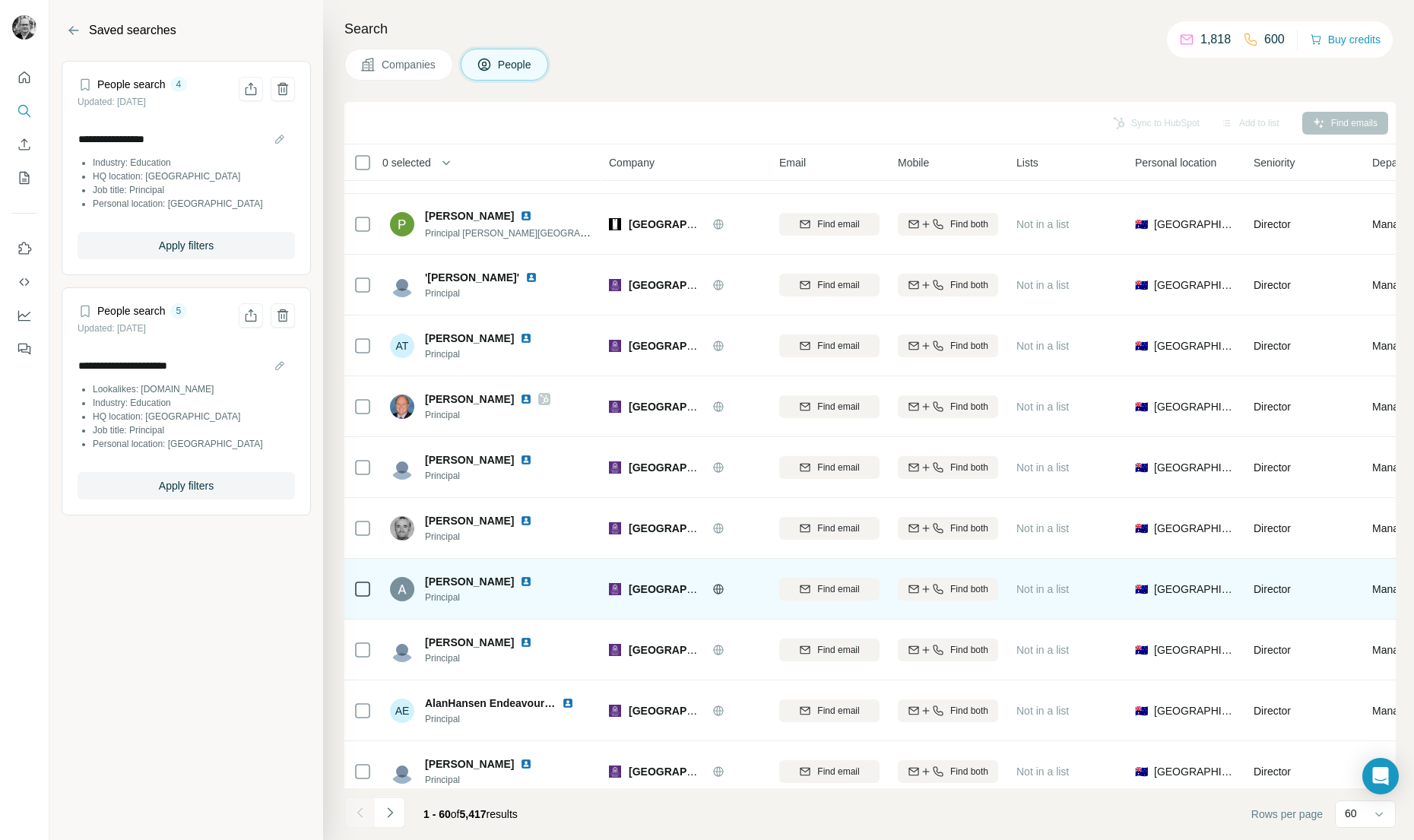
click at [520, 580] on img at bounding box center [526, 581] width 12 height 12
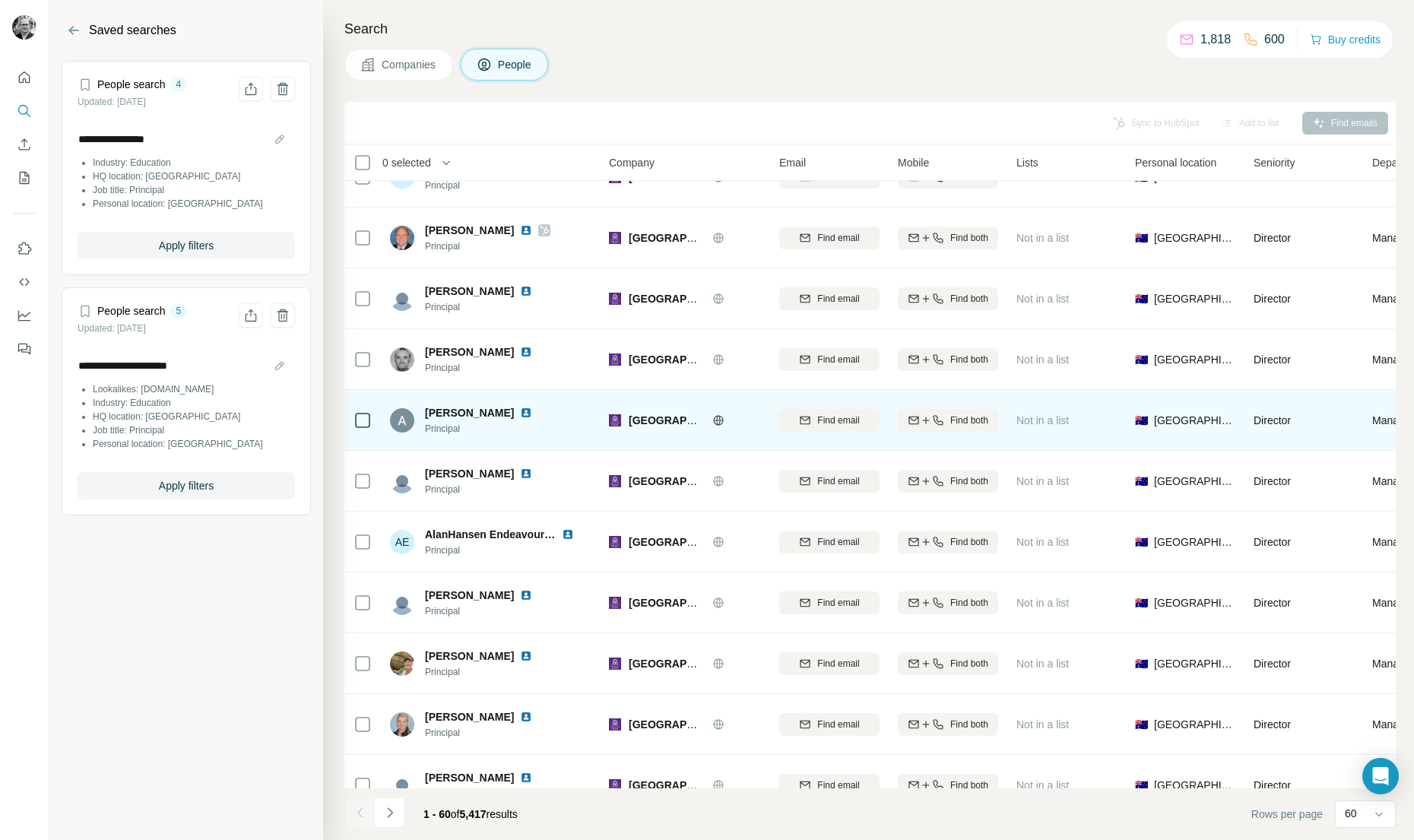
scroll to position [340, 0]
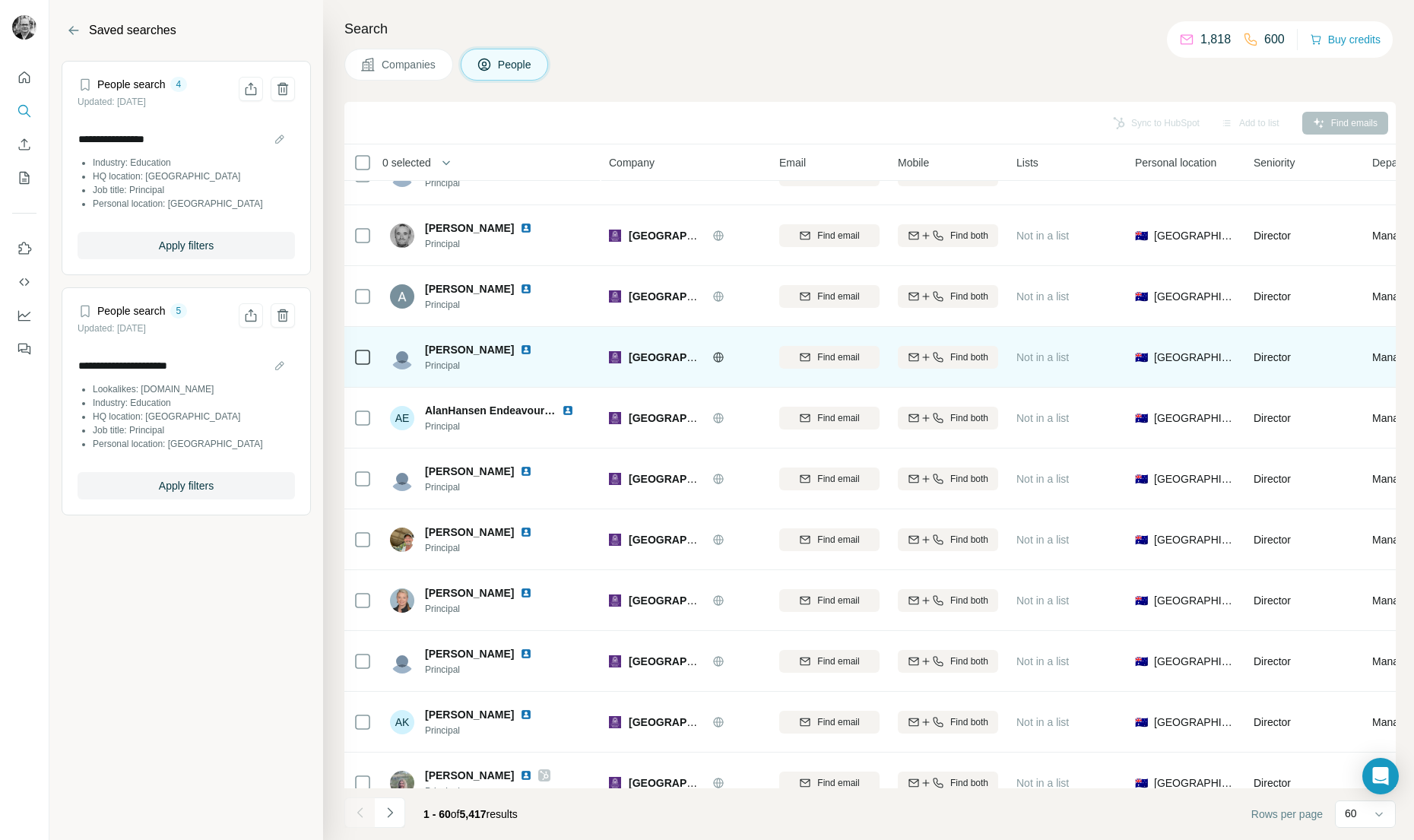
click at [520, 348] on img at bounding box center [526, 350] width 12 height 12
click at [520, 347] on img at bounding box center [526, 350] width 12 height 12
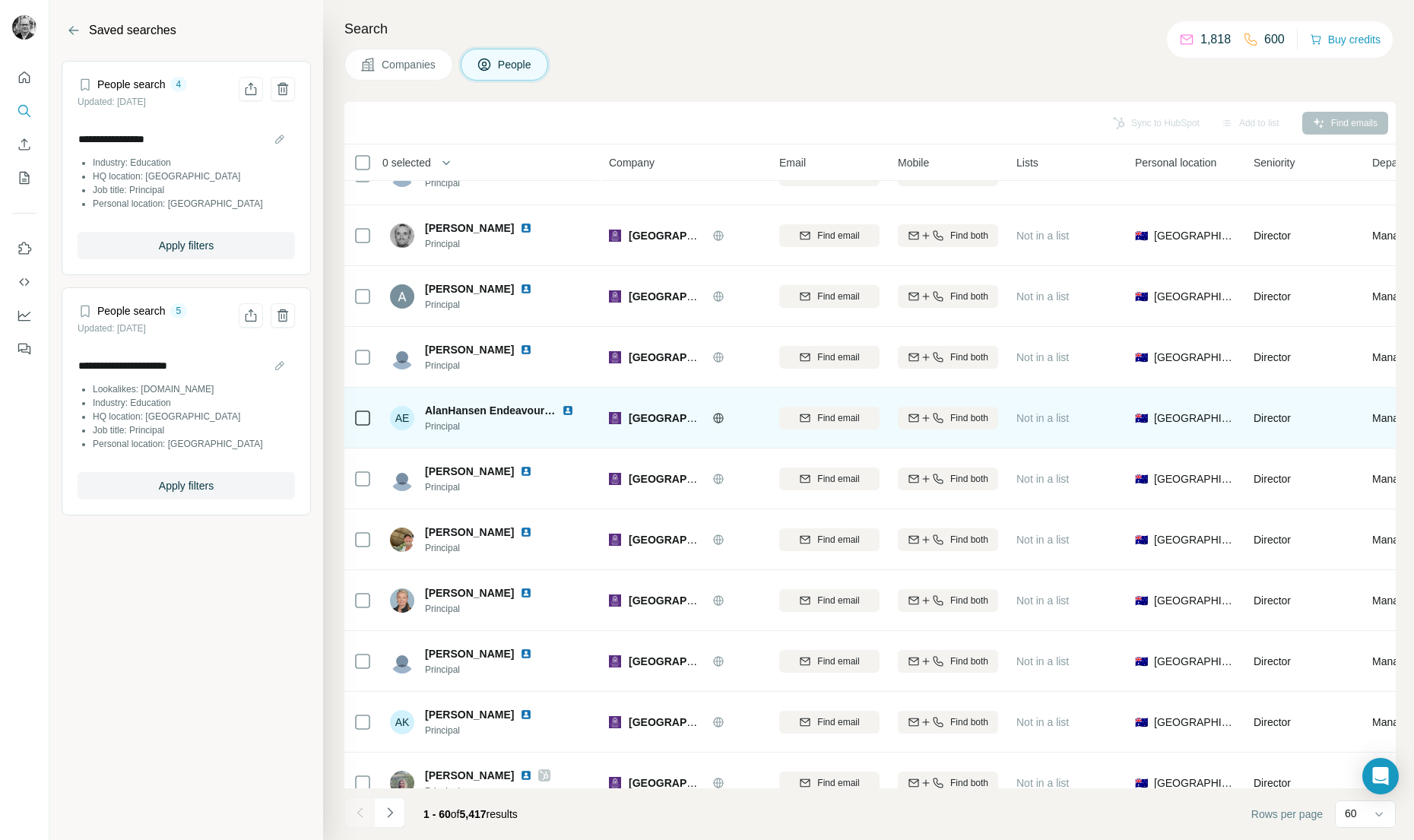
click at [574, 407] on div at bounding box center [577, 410] width 31 height 12
click at [568, 409] on img at bounding box center [567, 410] width 12 height 12
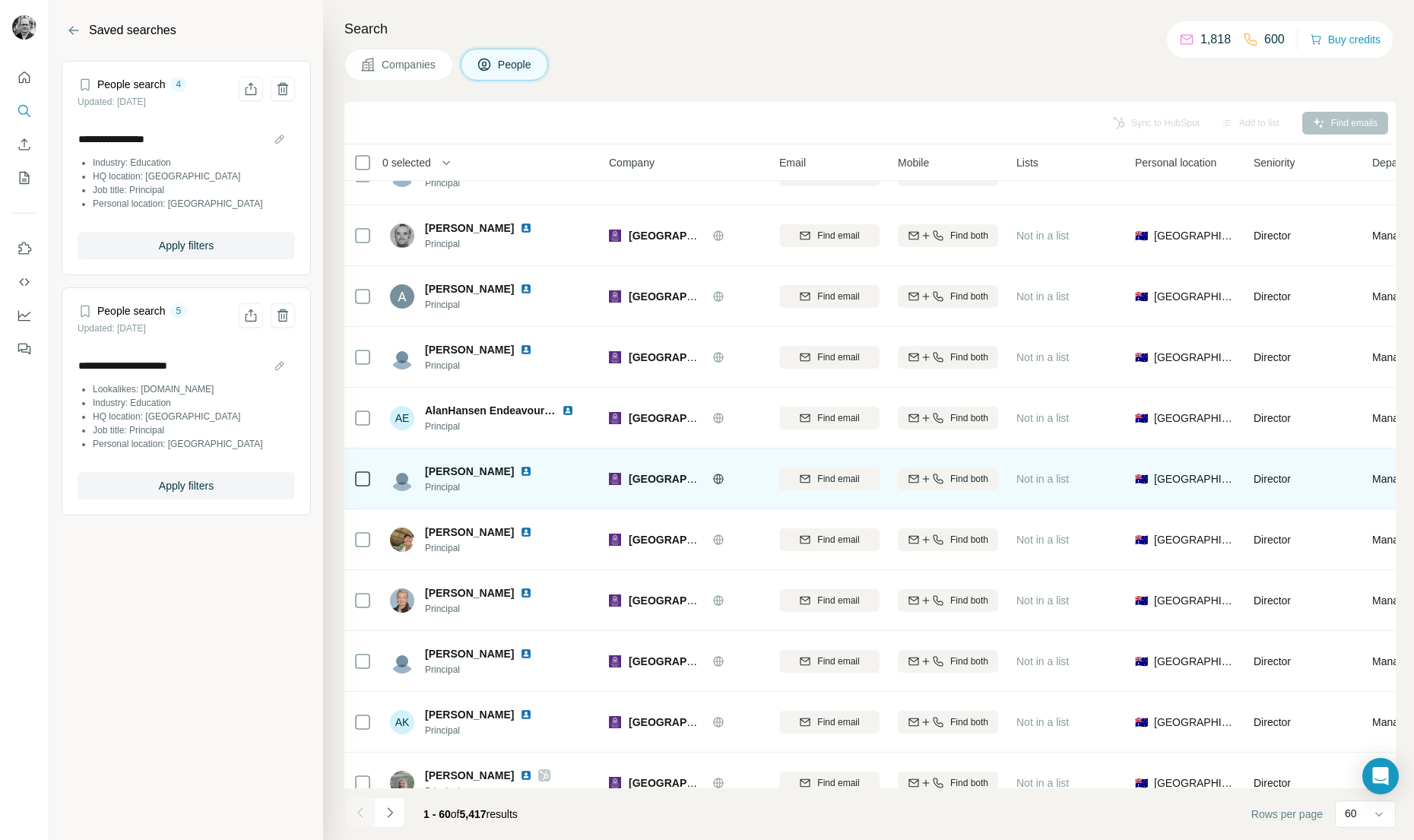
click at [520, 469] on img at bounding box center [526, 471] width 12 height 12
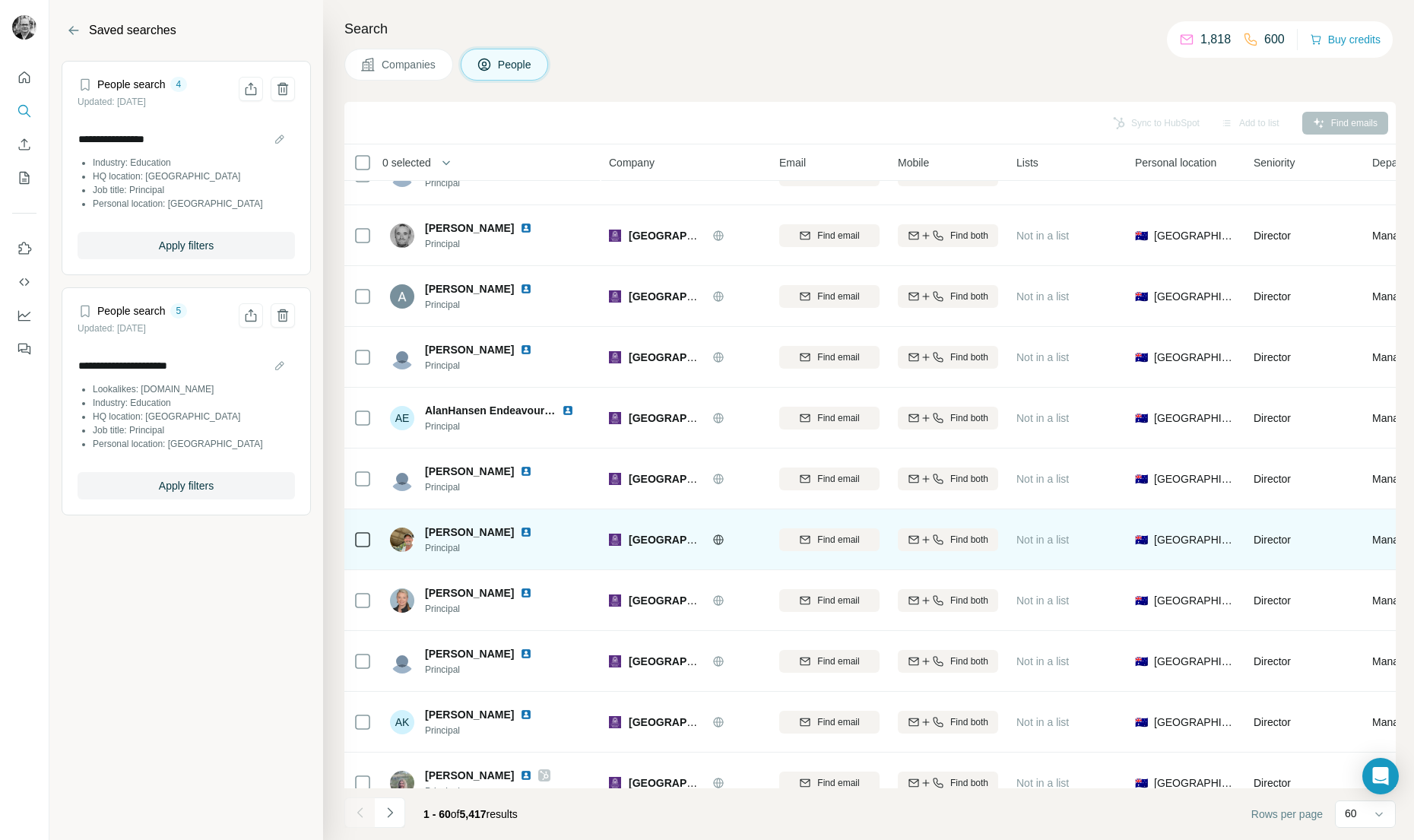
click at [526, 531] on img at bounding box center [526, 532] width 12 height 12
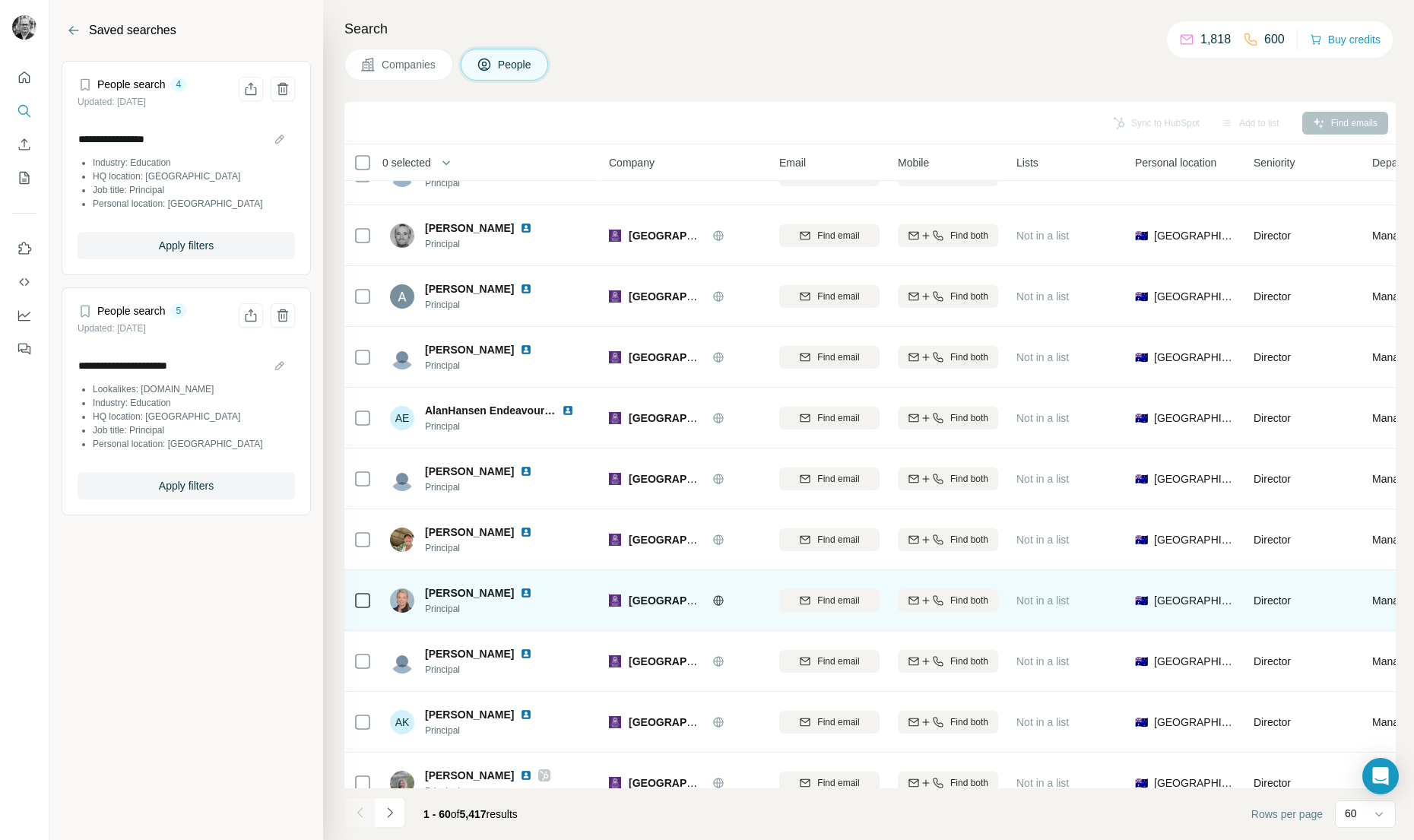
click at [520, 592] on img at bounding box center [526, 593] width 12 height 12
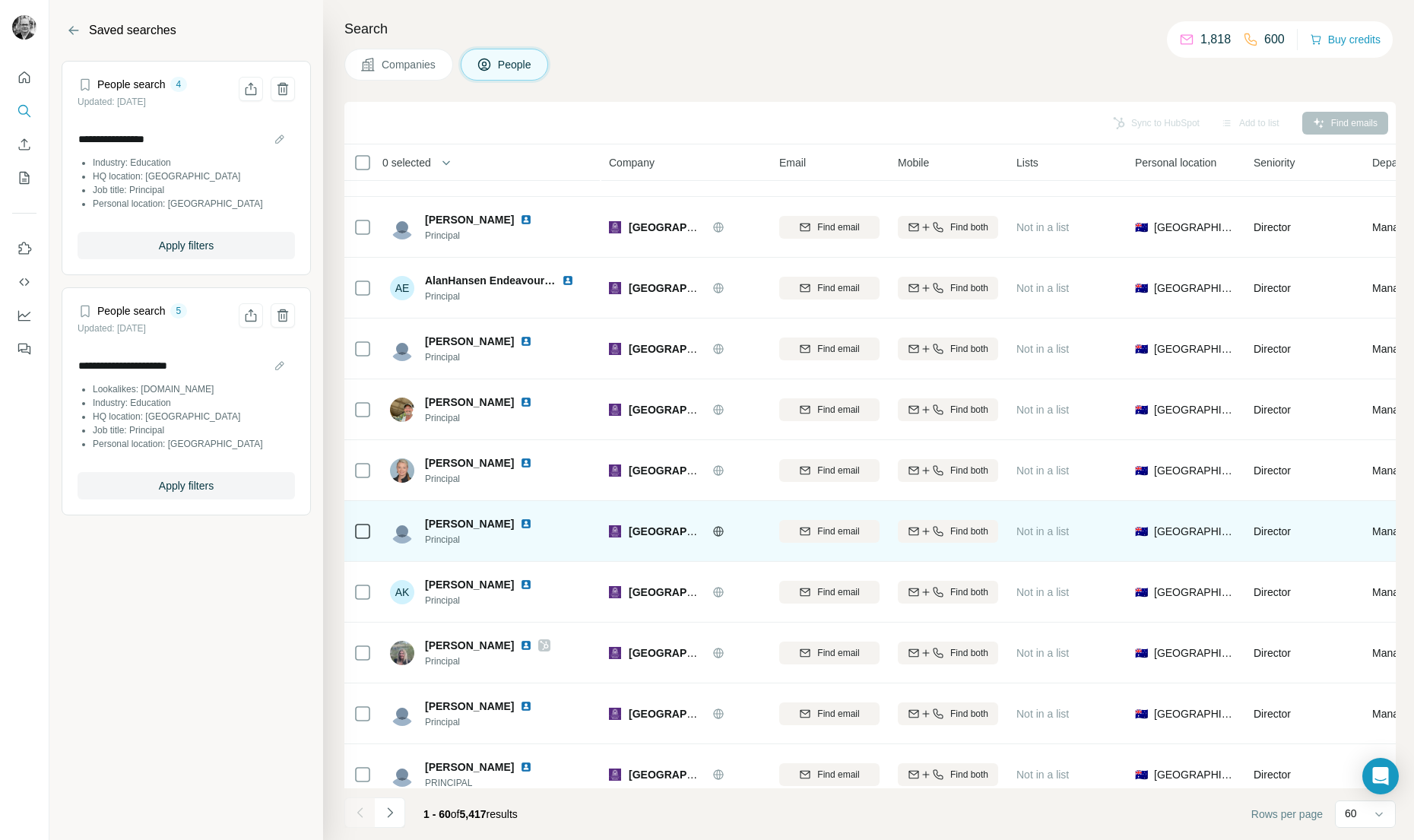
scroll to position [484, 0]
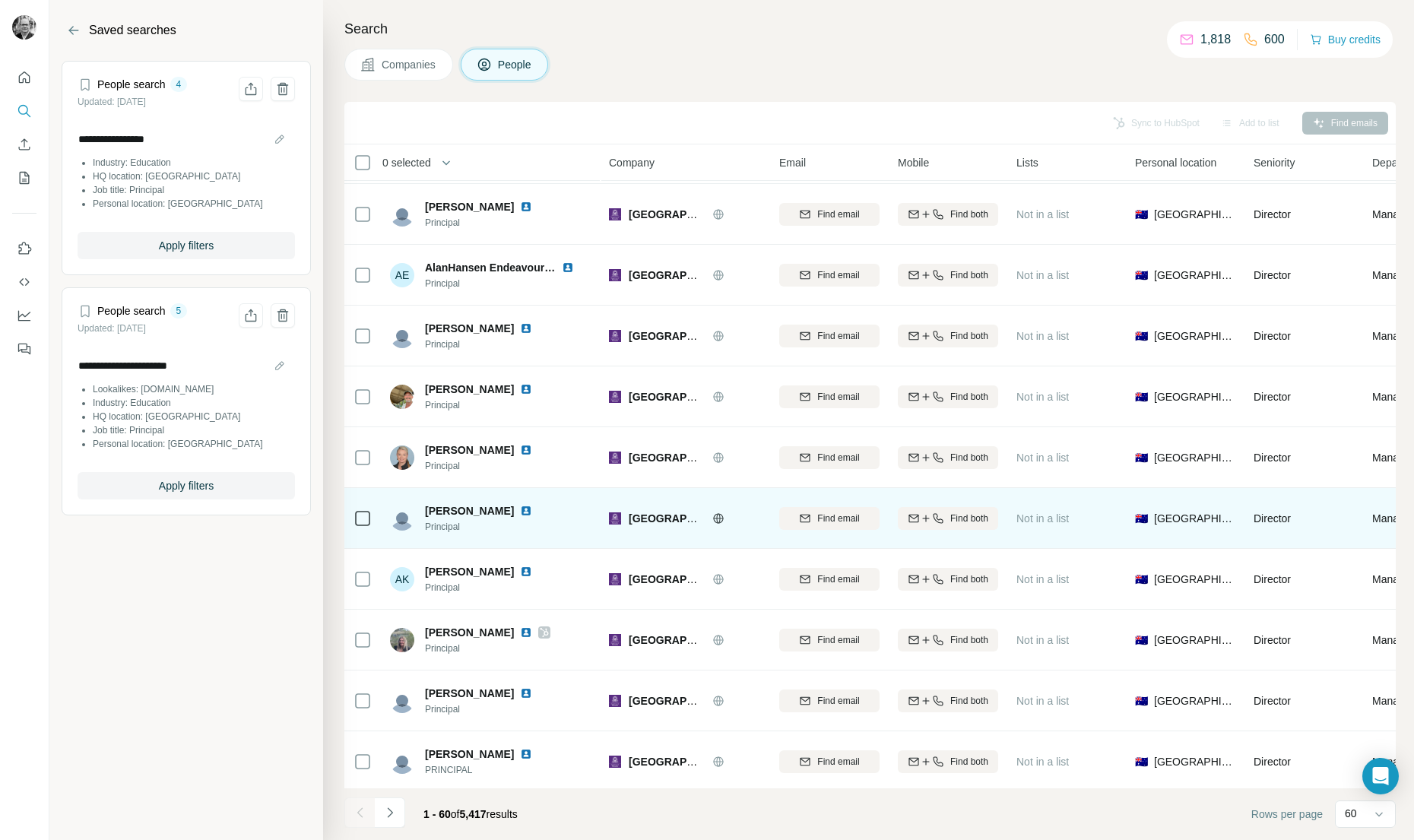
click at [520, 510] on img at bounding box center [526, 511] width 12 height 12
click at [520, 509] on img at bounding box center [526, 511] width 12 height 12
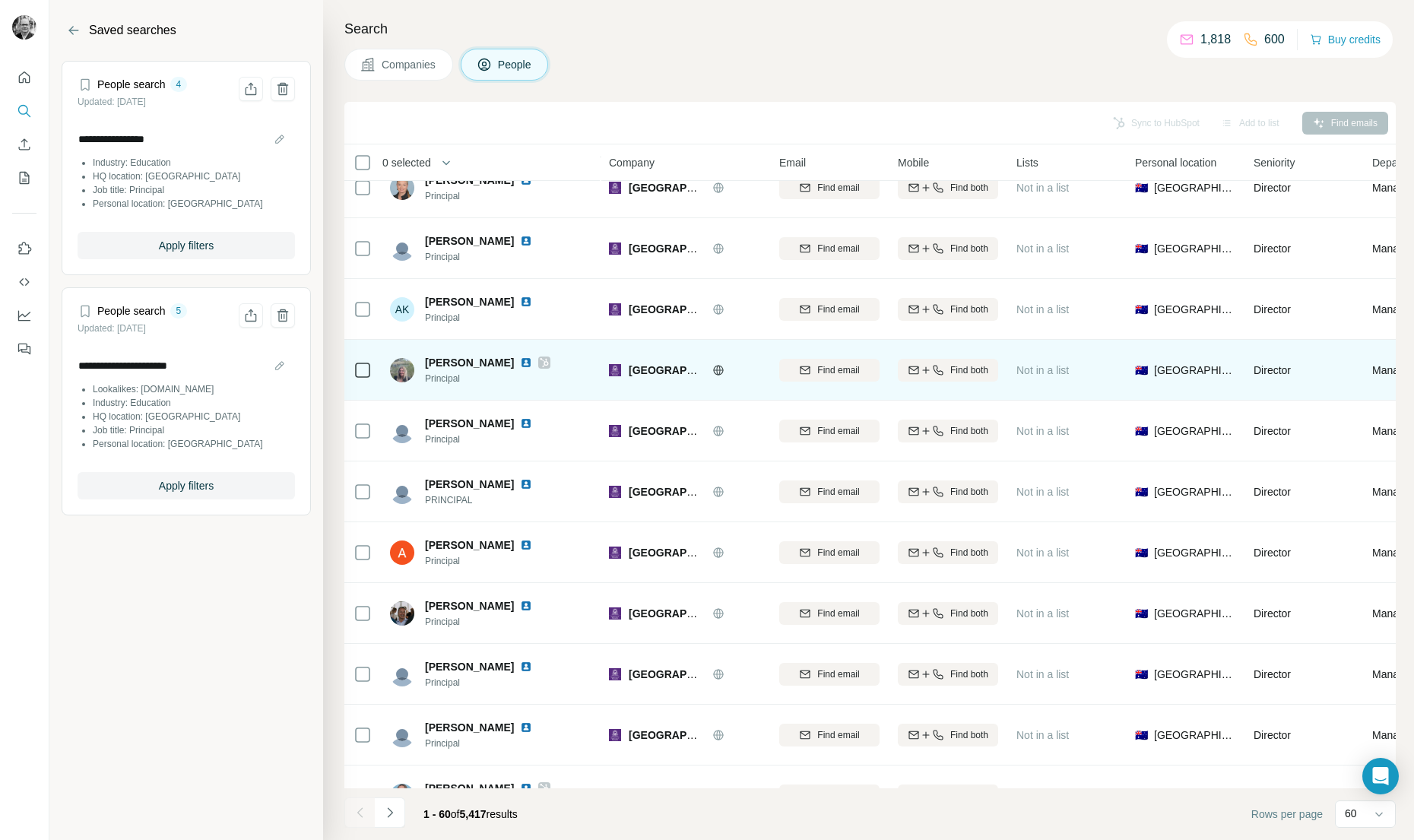
scroll to position [756, 0]
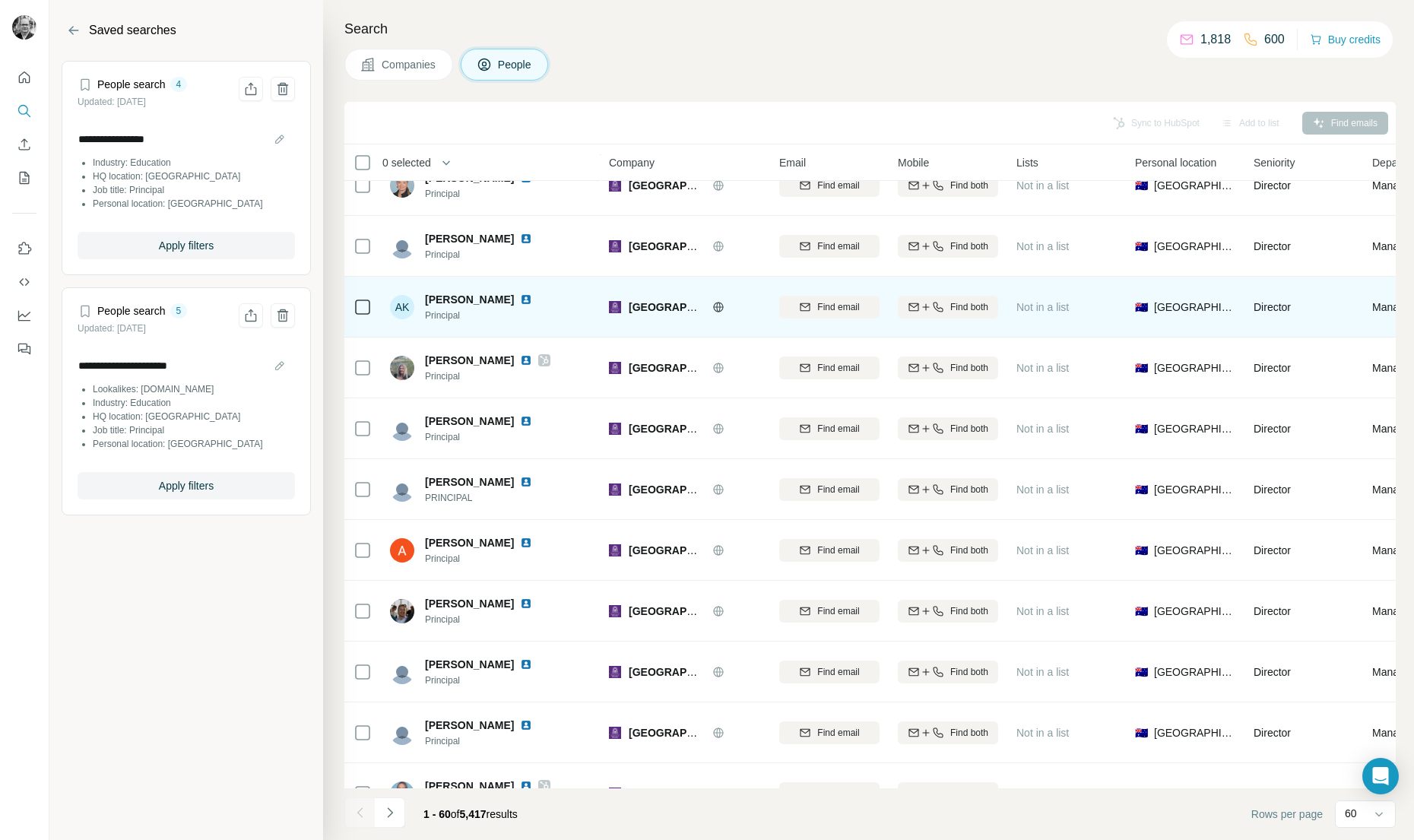
click at [520, 299] on img at bounding box center [526, 299] width 12 height 12
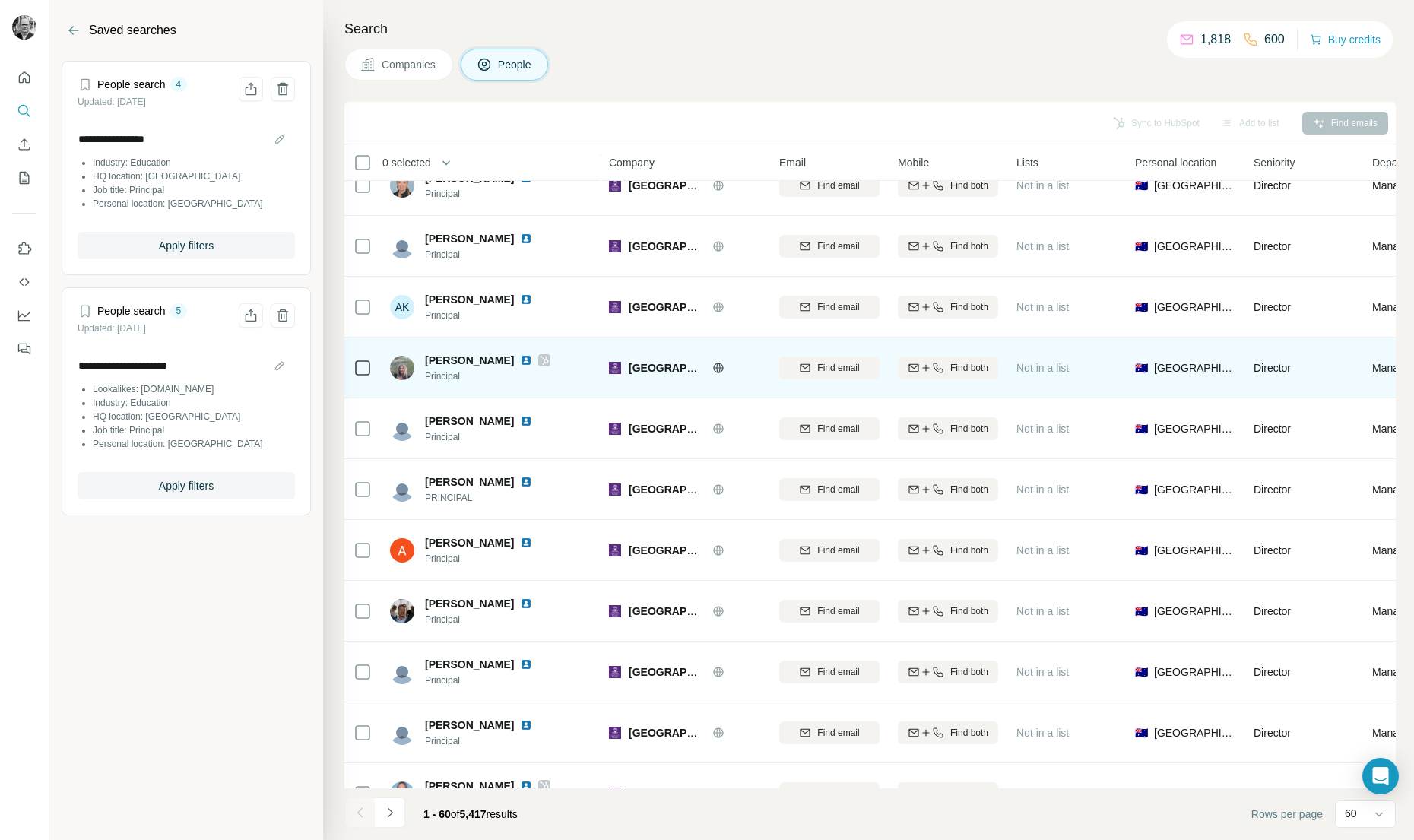
click at [532, 358] on img at bounding box center [526, 360] width 12 height 12
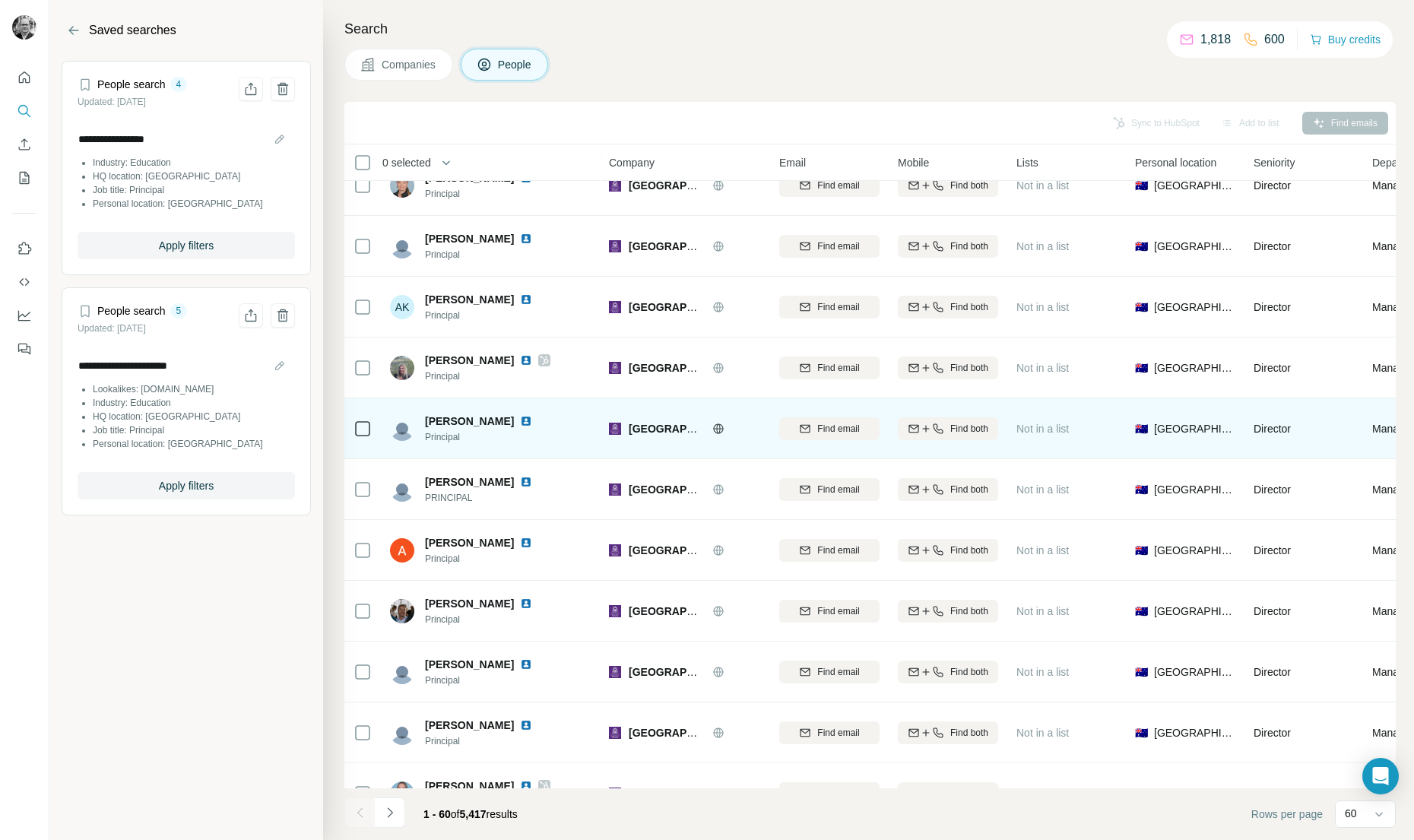
click at [520, 420] on img at bounding box center [526, 420] width 12 height 12
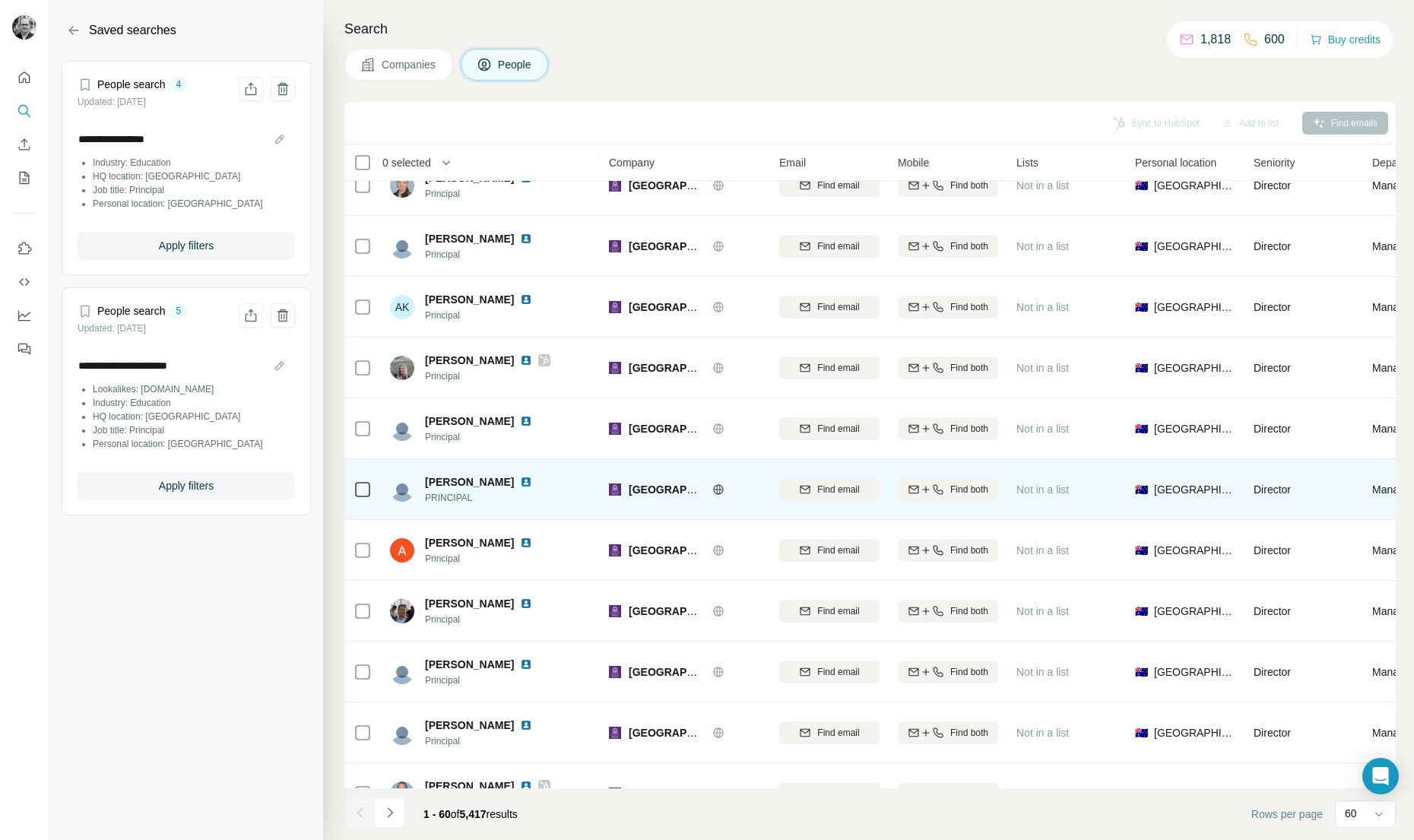
click at [520, 481] on img at bounding box center [526, 482] width 12 height 12
click at [520, 480] on img at bounding box center [526, 482] width 12 height 12
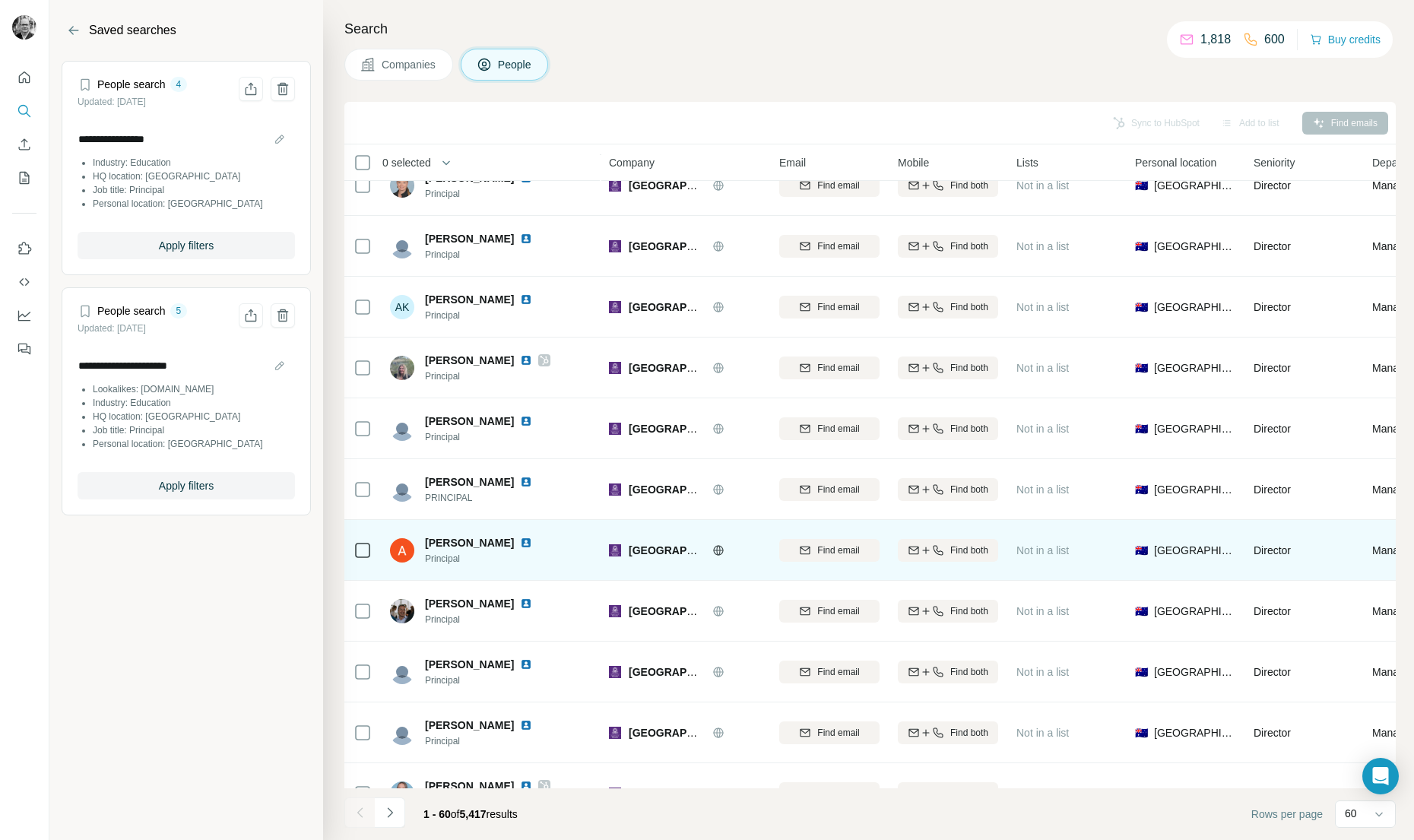
click at [532, 543] on img at bounding box center [526, 542] width 12 height 12
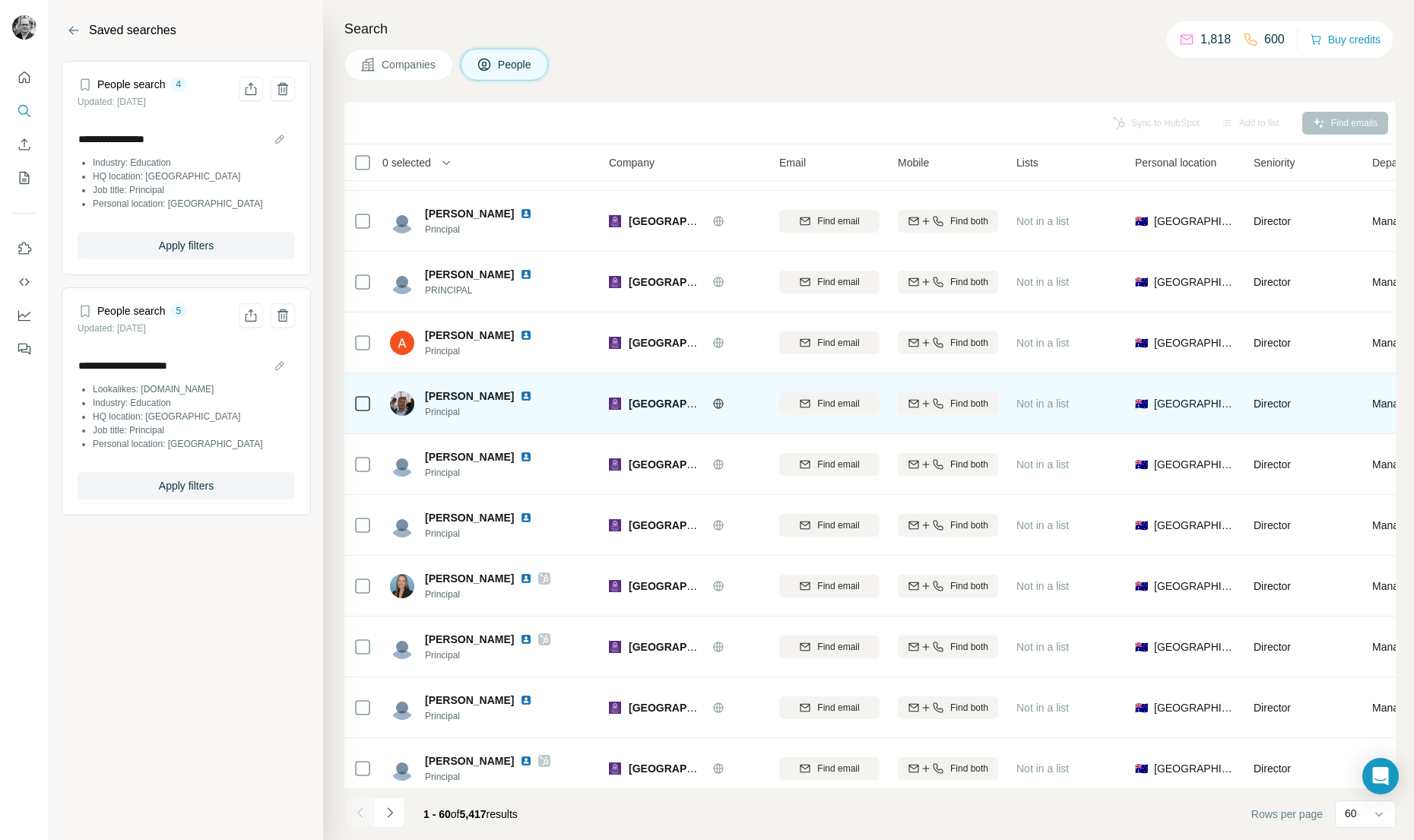
scroll to position [1067, 0]
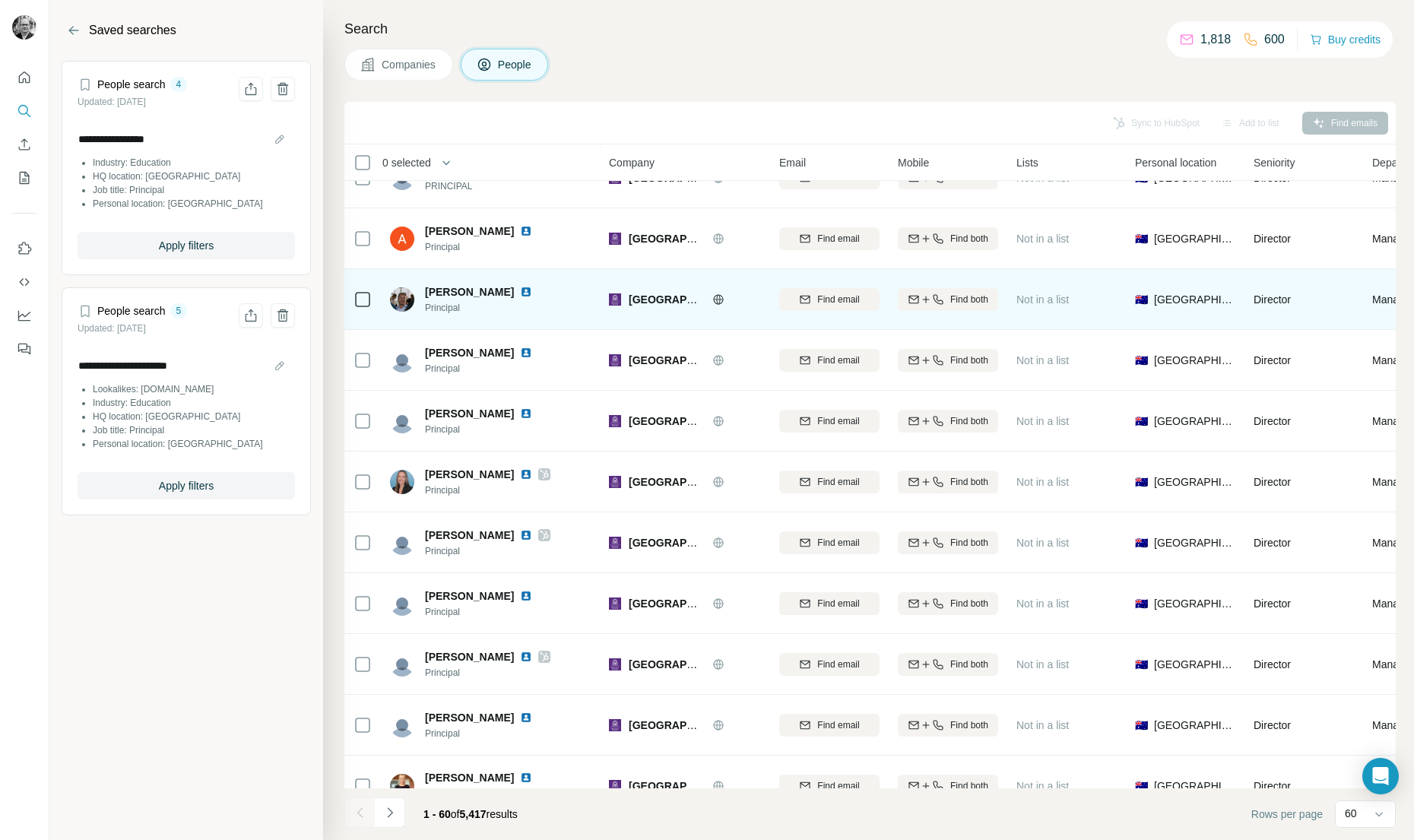
click at [520, 292] on img at bounding box center [526, 291] width 12 height 12
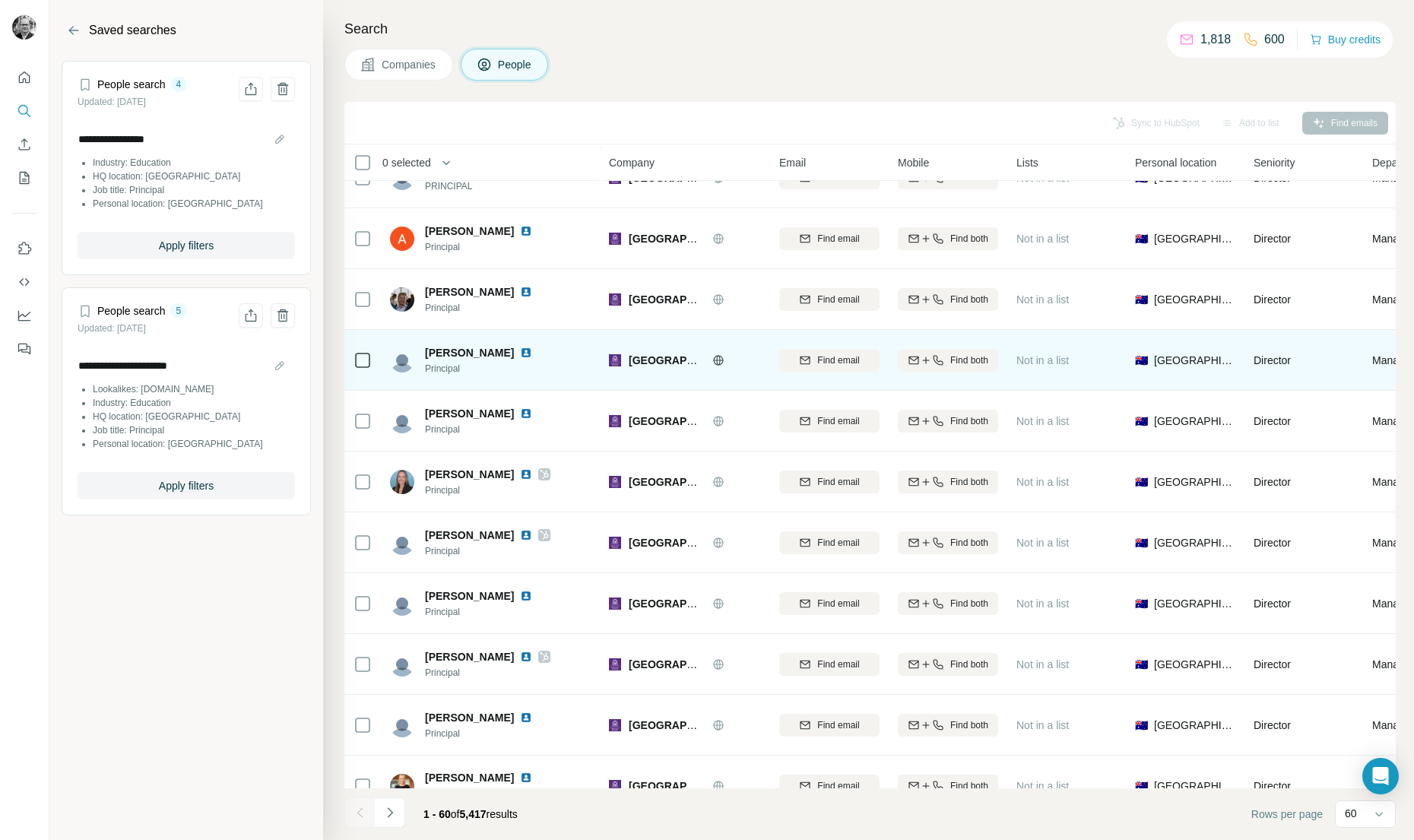
click at [520, 352] on img at bounding box center [526, 352] width 12 height 12
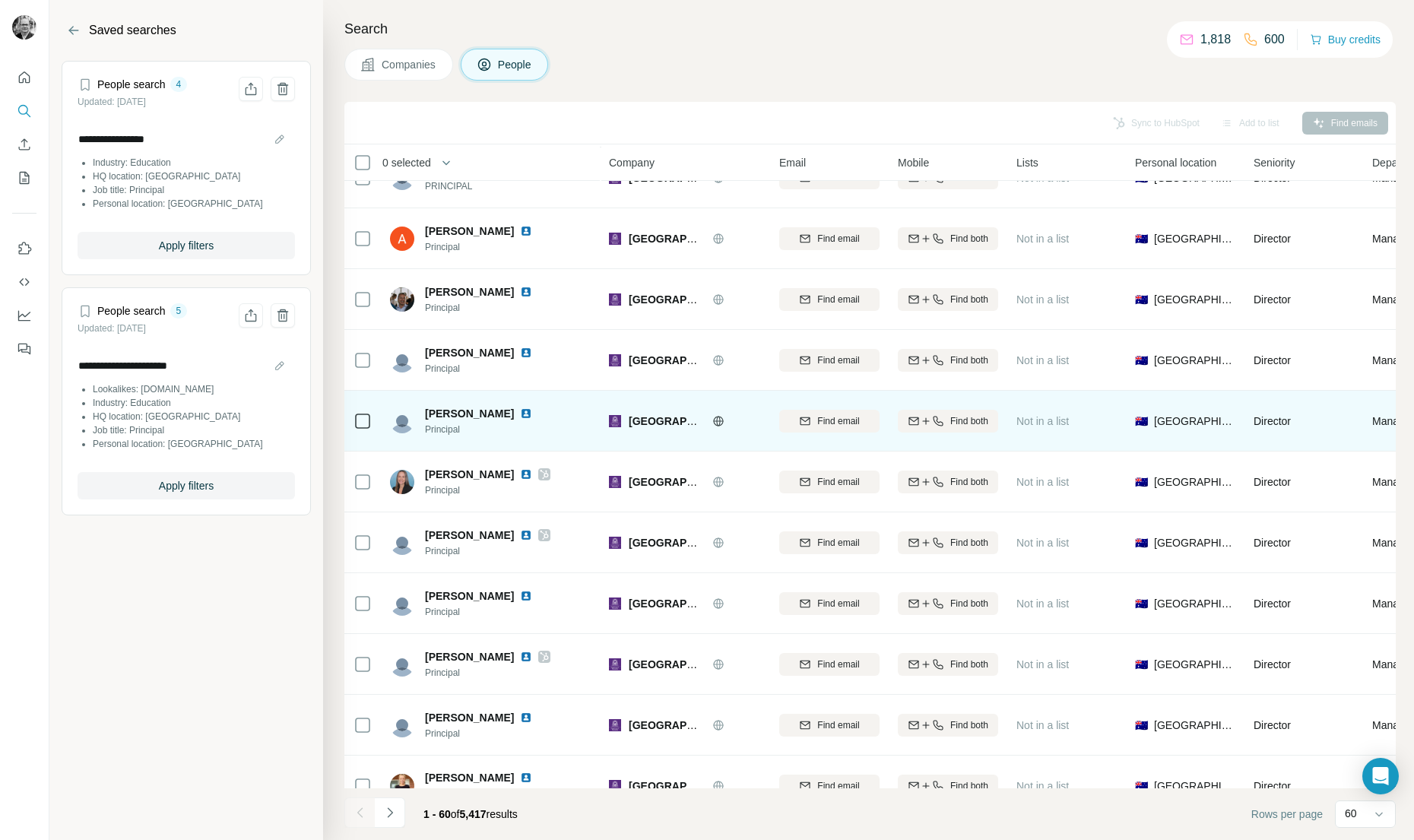
click at [520, 414] on img at bounding box center [526, 413] width 12 height 12
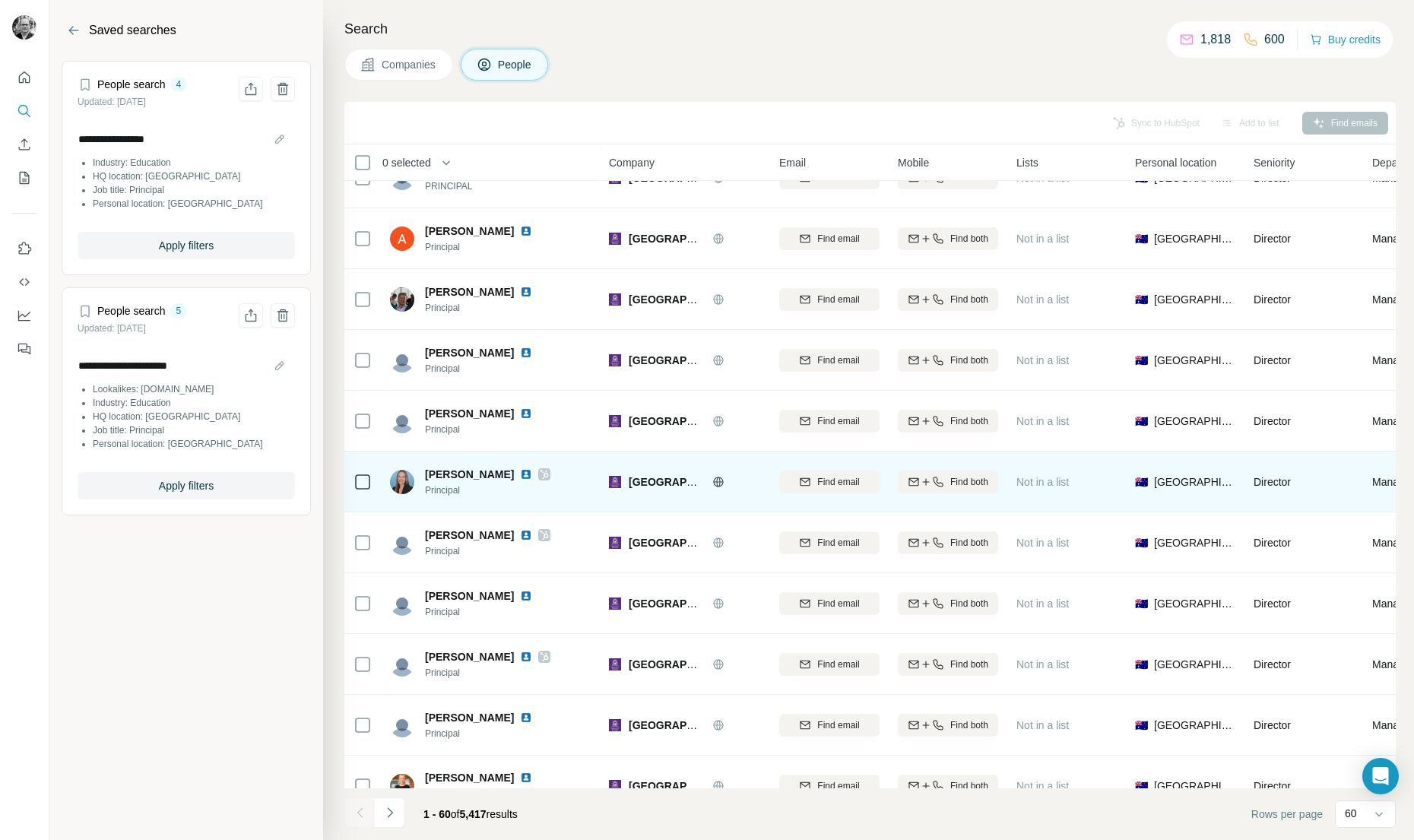
click at [520, 473] on img at bounding box center [526, 474] width 12 height 12
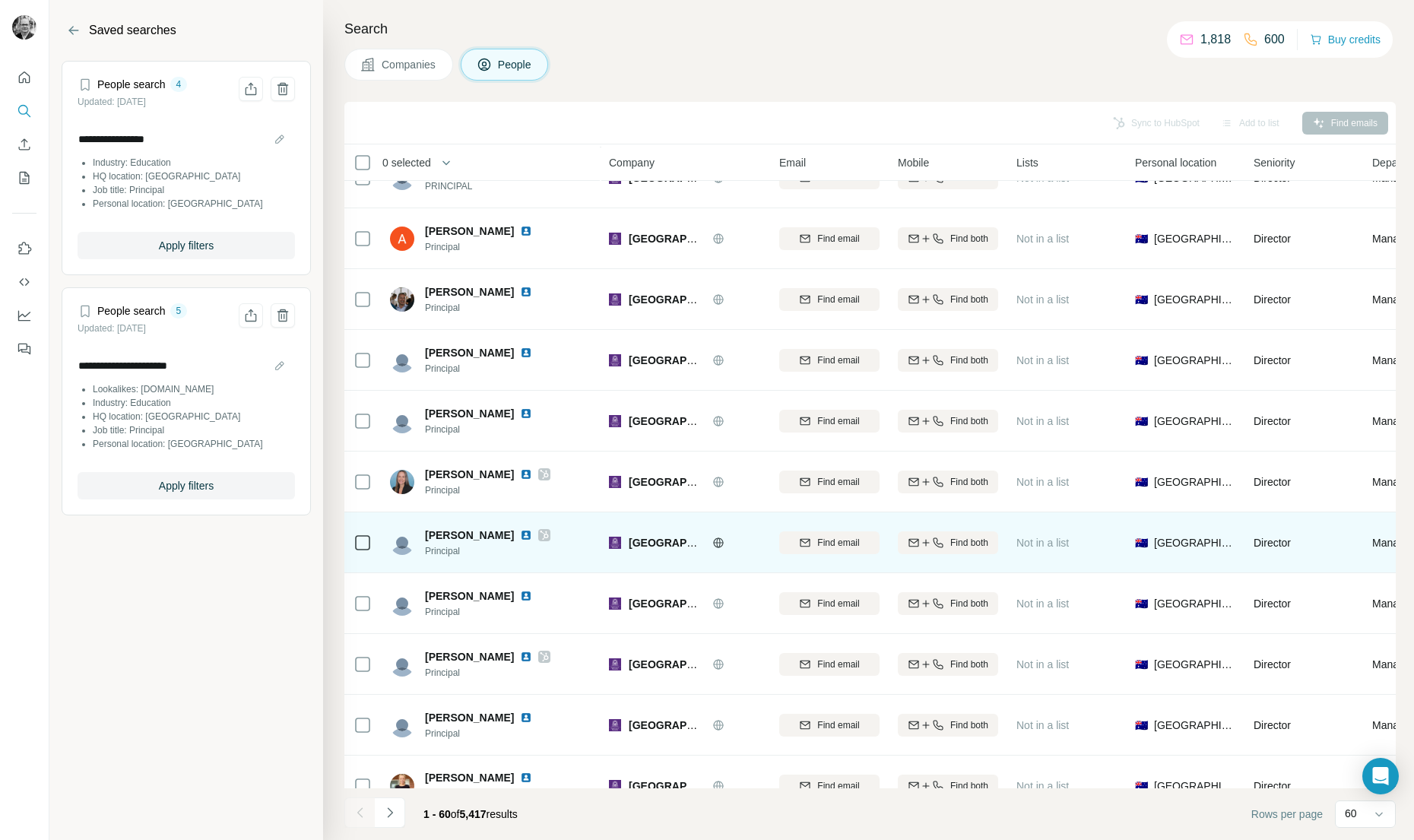
click at [520, 535] on img at bounding box center [526, 534] width 12 height 12
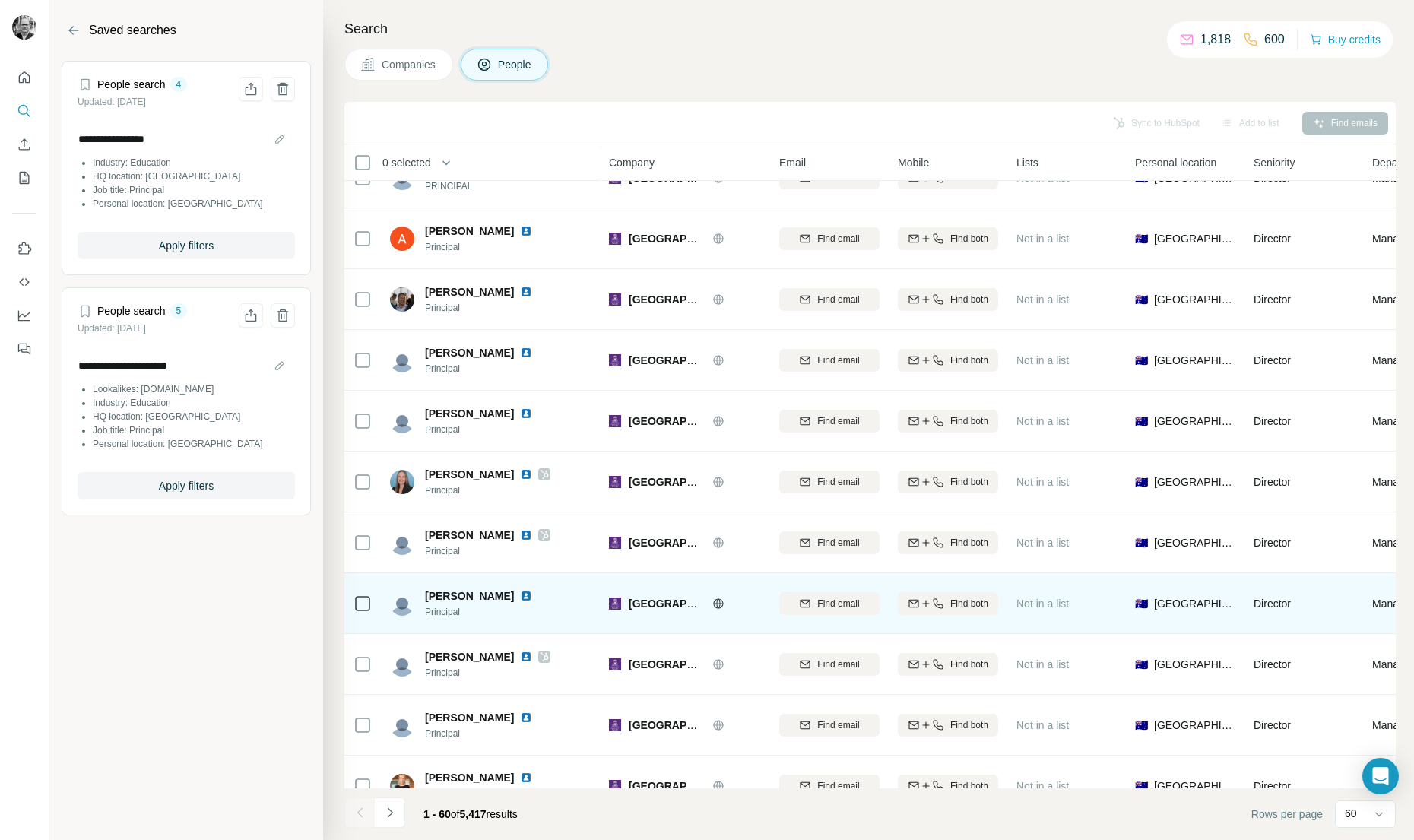
click at [520, 595] on img at bounding box center [526, 596] width 12 height 12
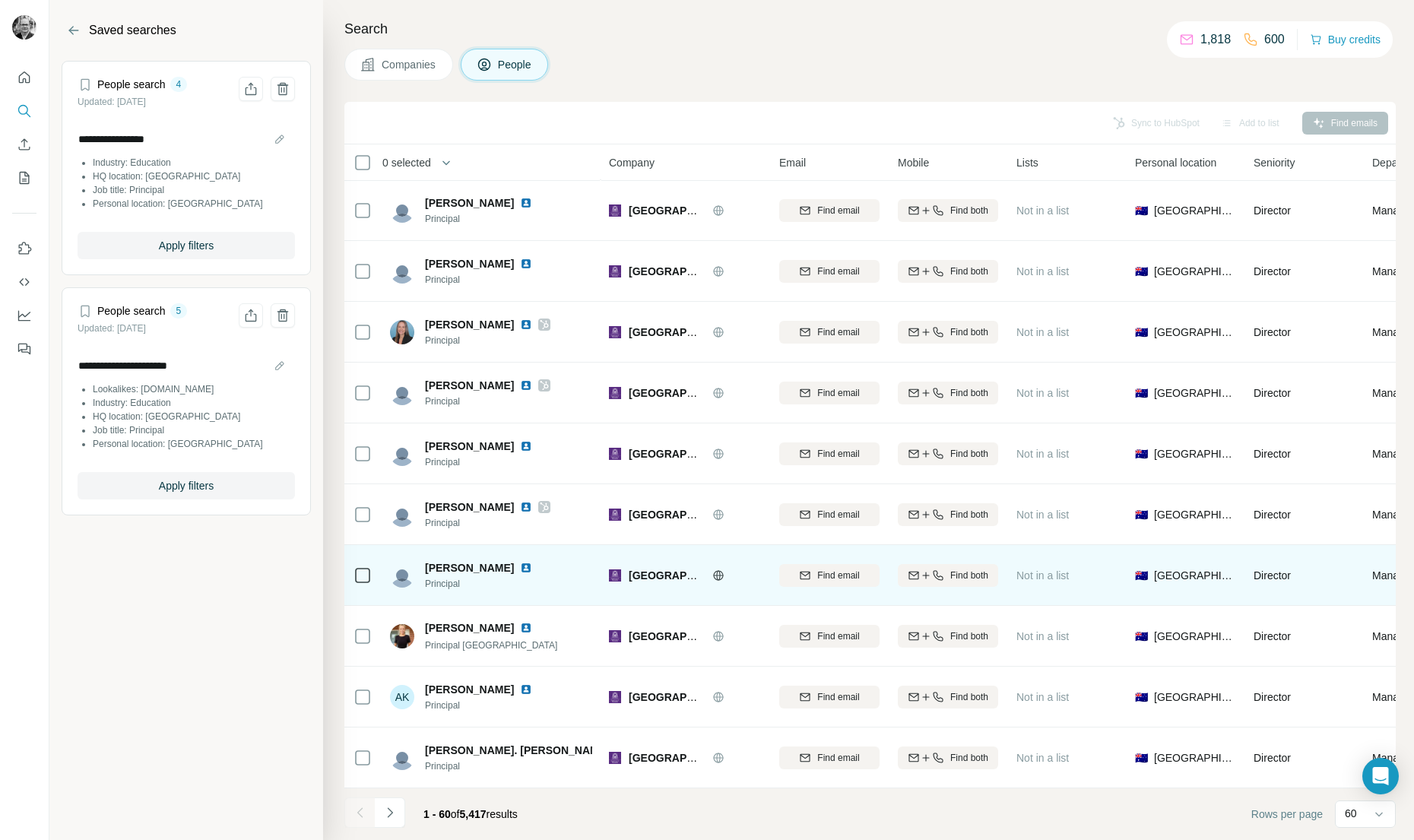
scroll to position [1284, 0]
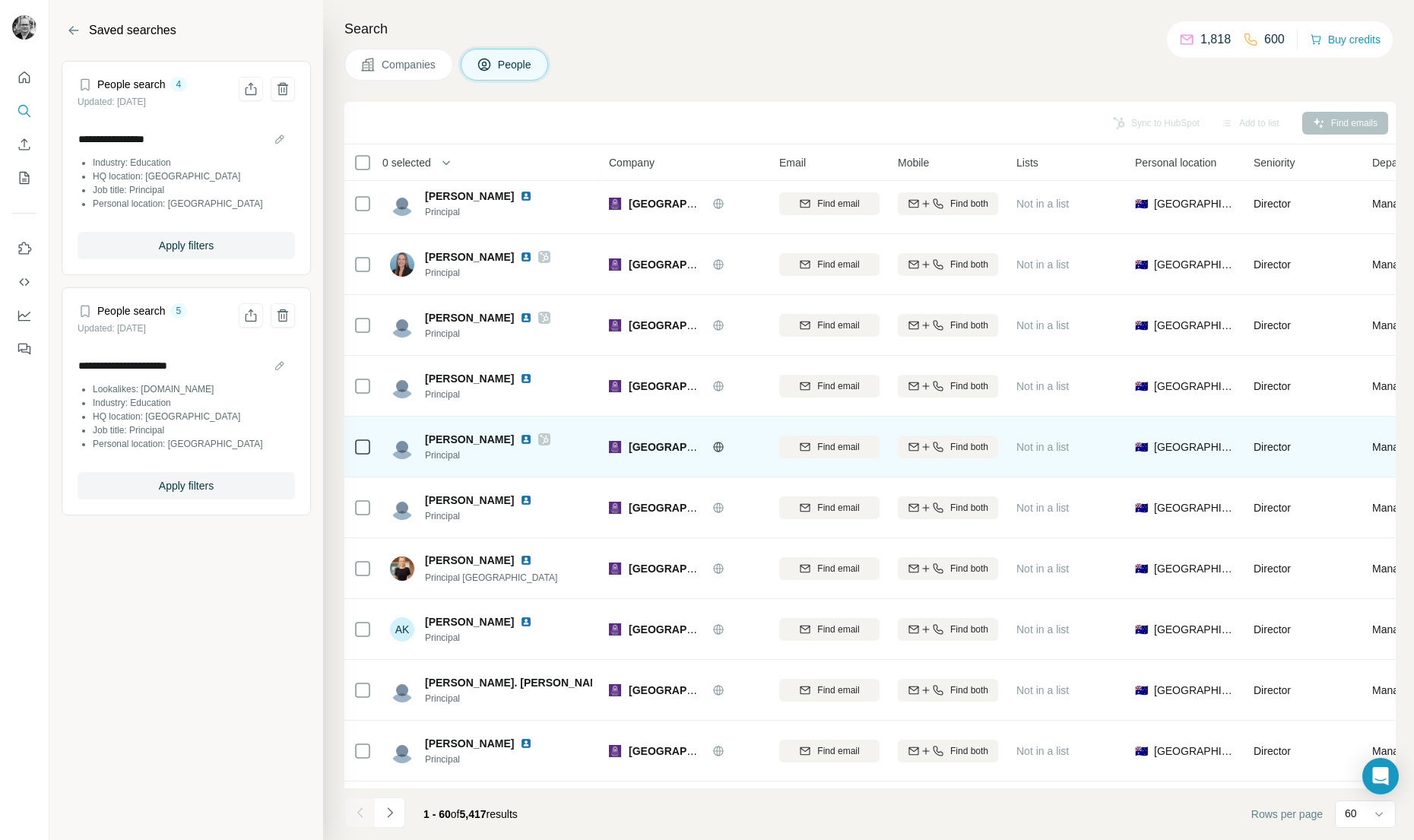
click at [520, 439] on img at bounding box center [526, 439] width 12 height 12
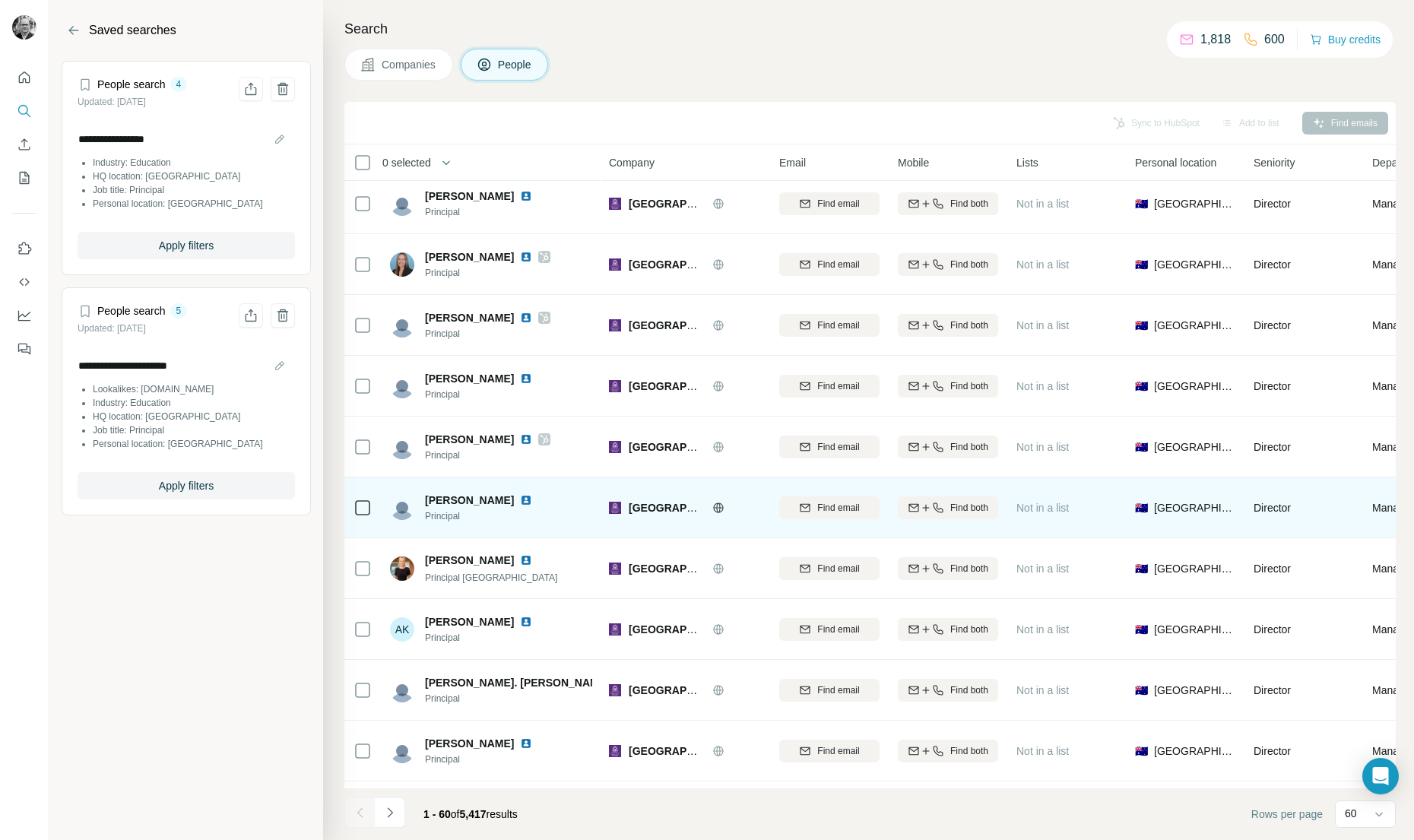
click at [520, 499] on img at bounding box center [526, 500] width 12 height 12
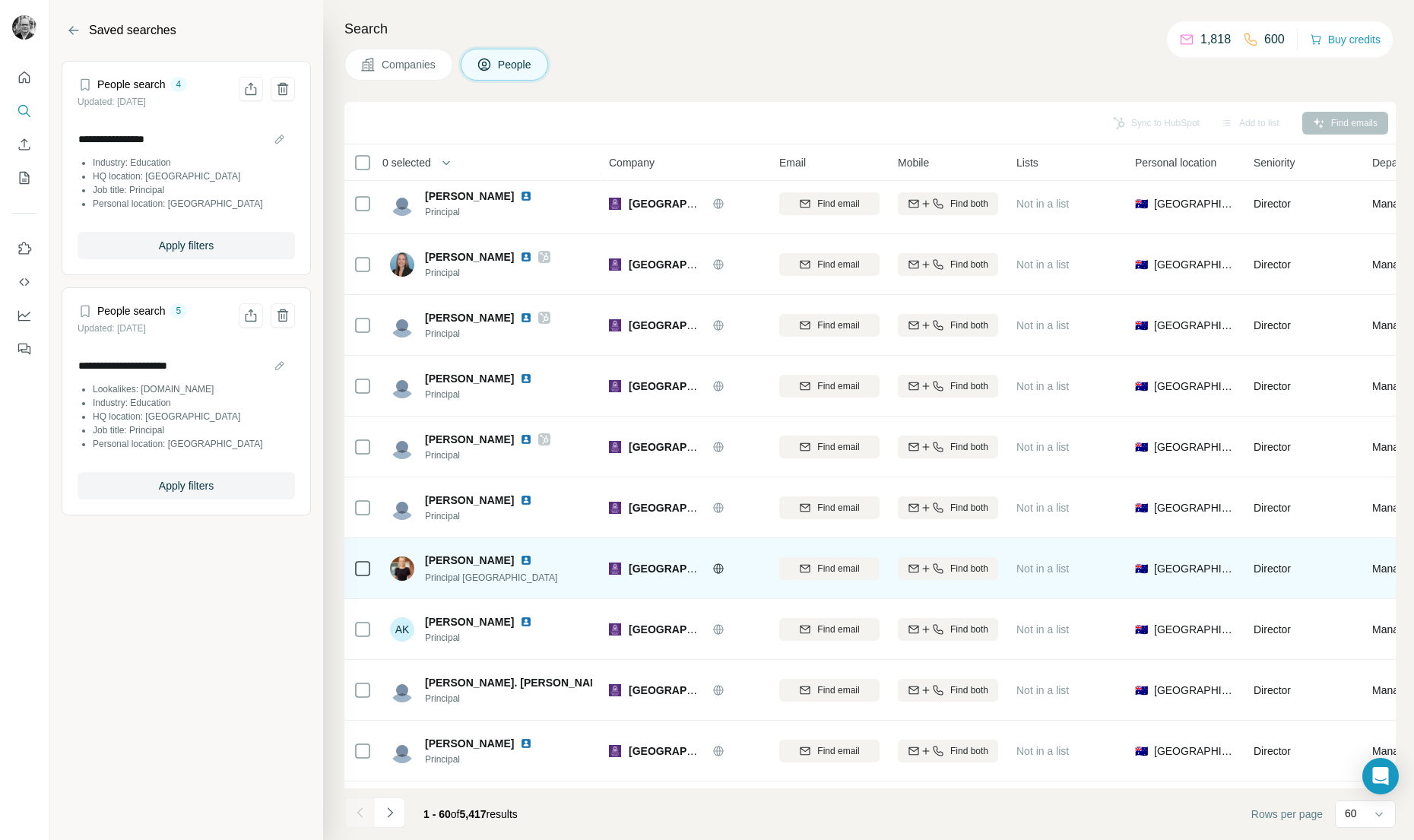
click at [520, 559] on img at bounding box center [526, 559] width 12 height 12
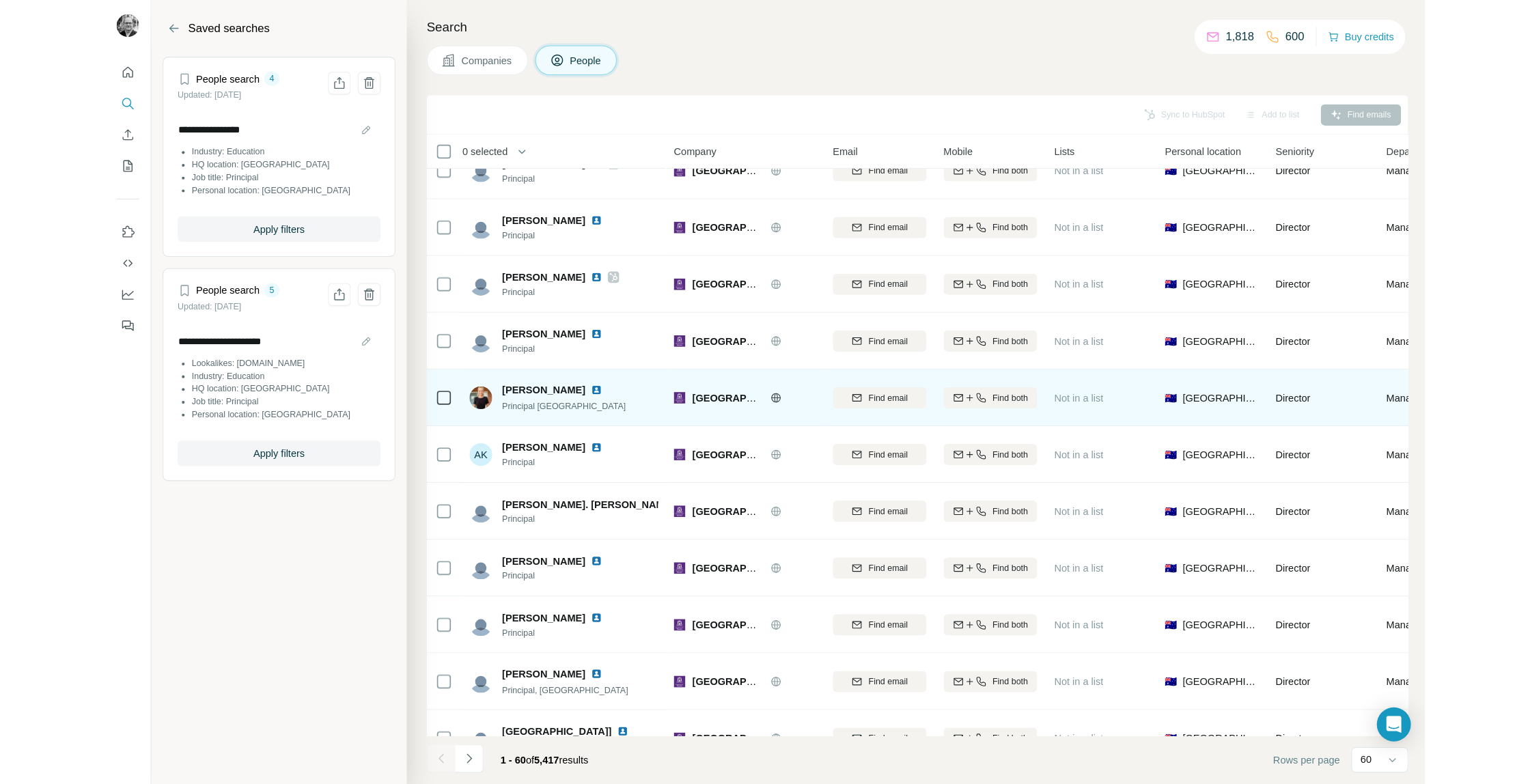
scroll to position [1293, 0]
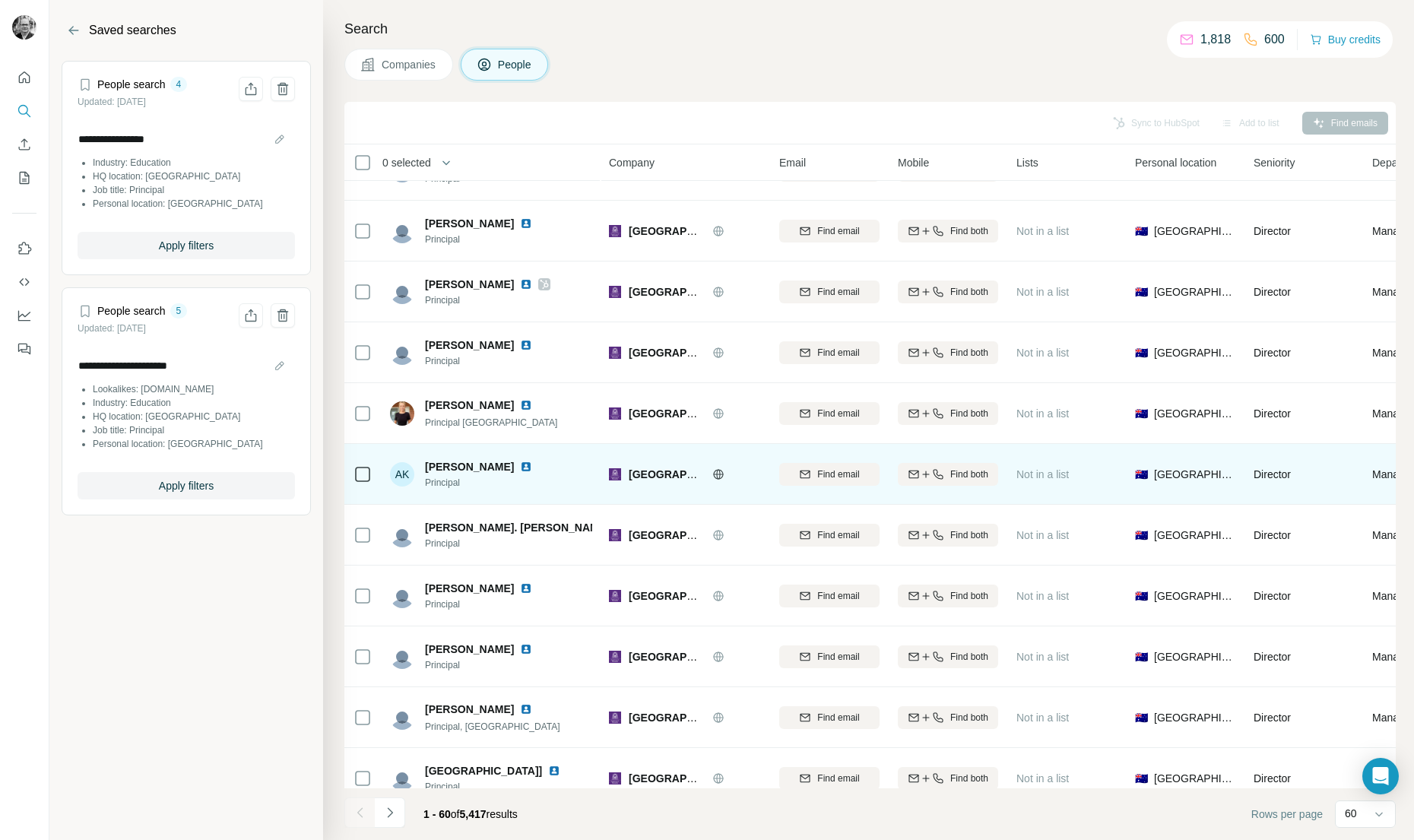
click at [520, 465] on img at bounding box center [526, 466] width 12 height 12
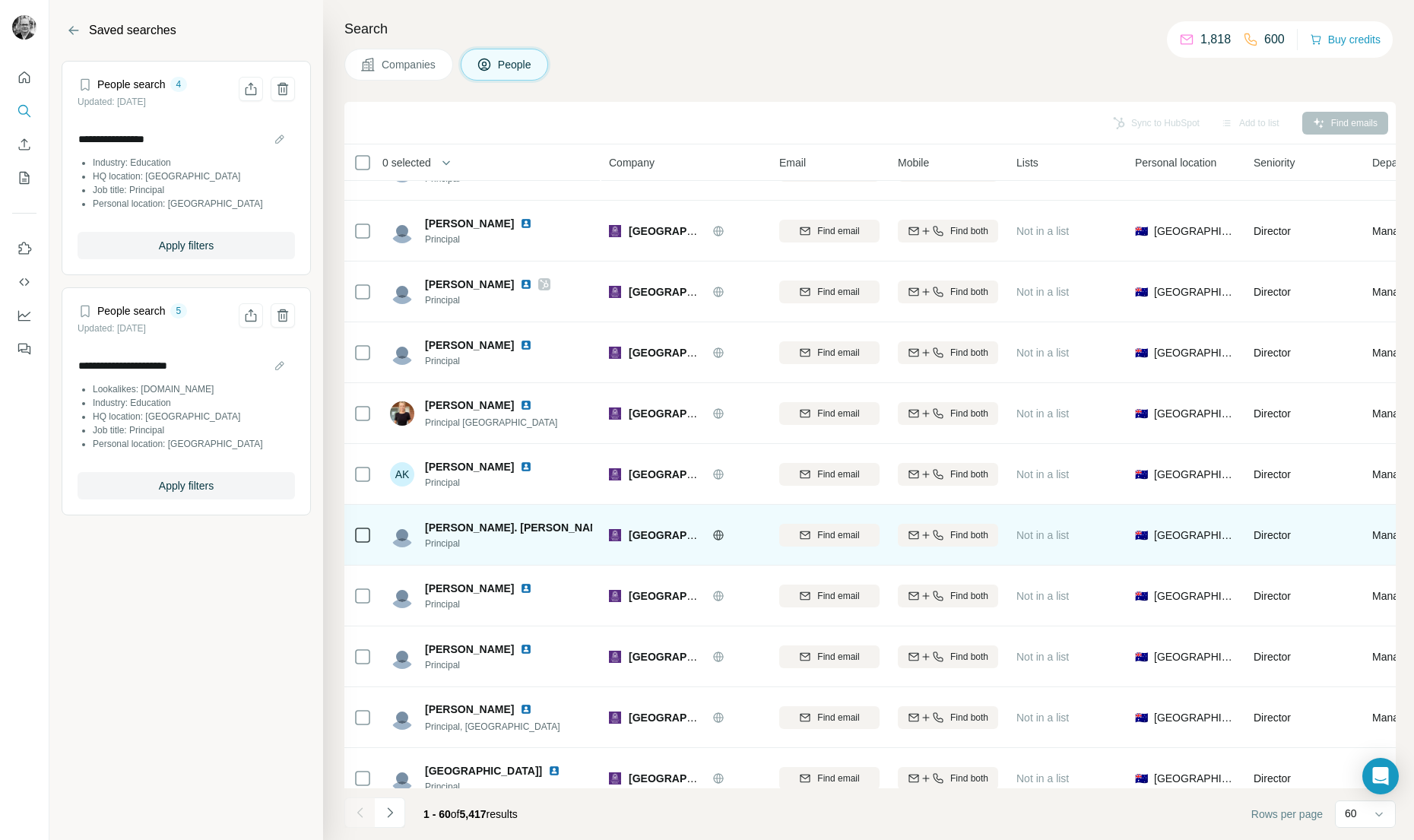
click at [616, 525] on img at bounding box center [622, 527] width 12 height 12
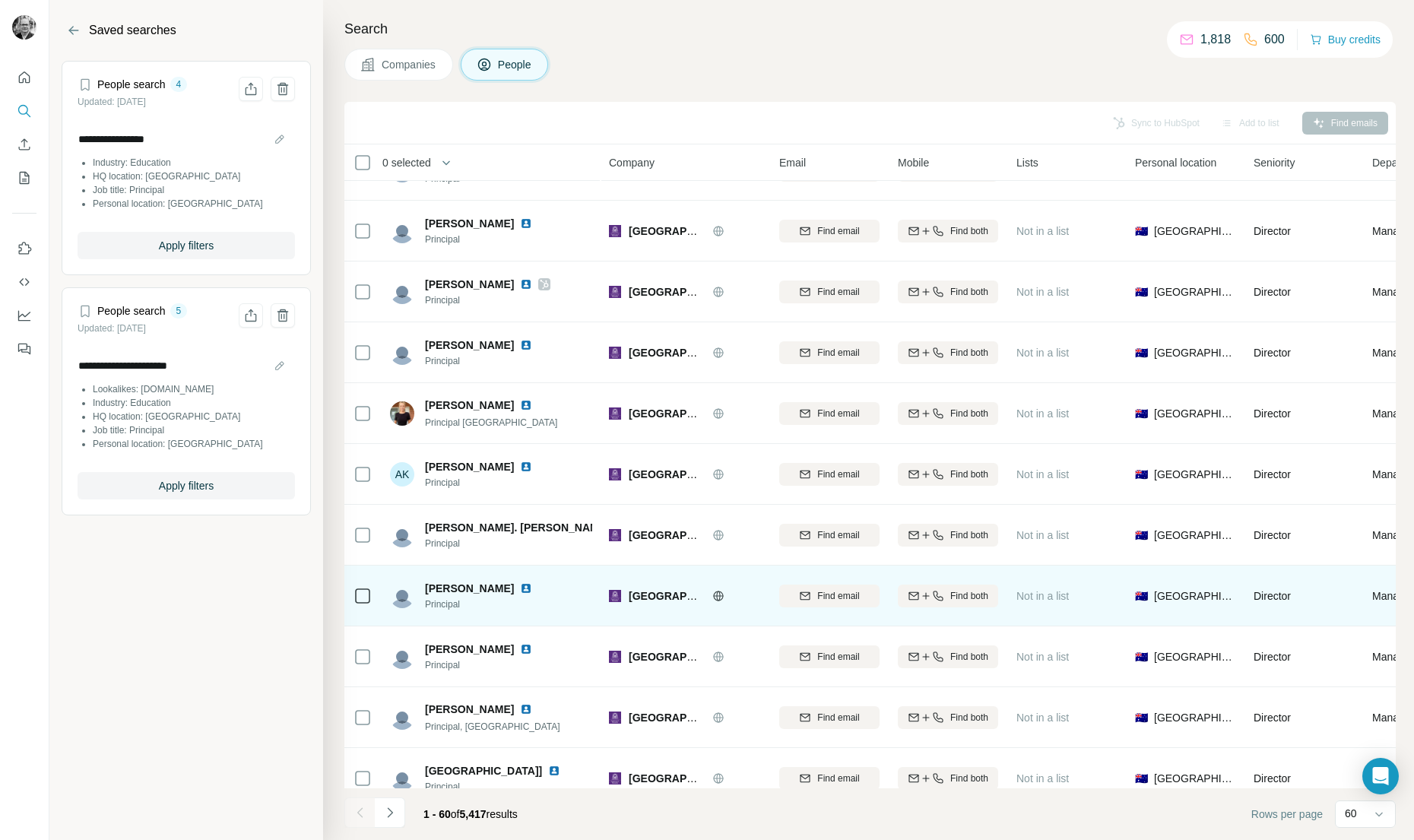
click at [520, 587] on img at bounding box center [526, 588] width 12 height 12
